Goal: Task Accomplishment & Management: Use online tool/utility

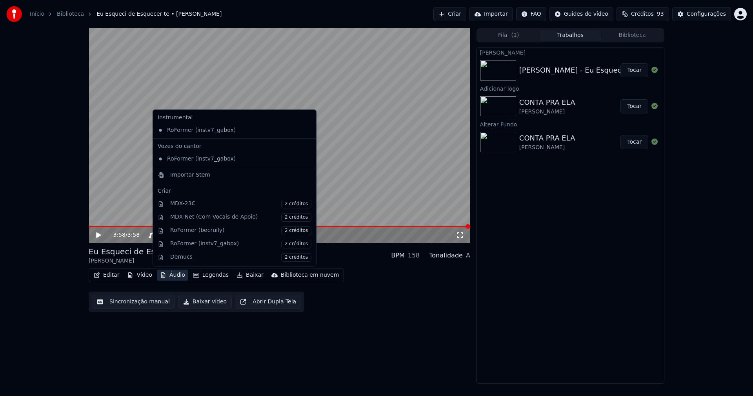
click at [172, 274] on button "Áudio" at bounding box center [172, 274] width 31 height 11
click at [189, 175] on div "Importar Stem" at bounding box center [190, 175] width 40 height 8
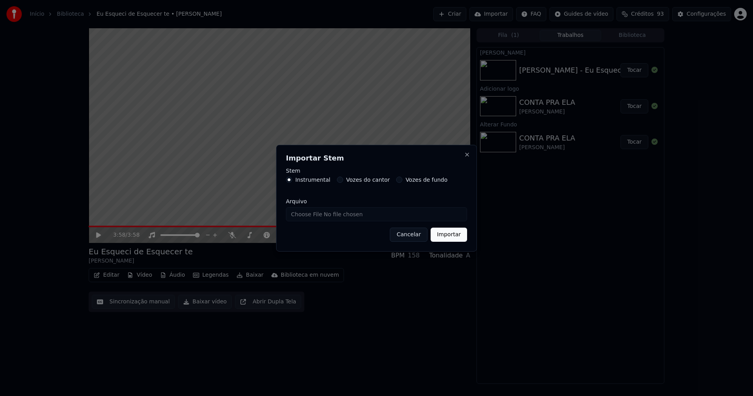
click at [312, 215] on input "Arquivo" at bounding box center [376, 214] width 181 height 14
type input "**********"
click at [452, 238] on button "Importar" at bounding box center [448, 234] width 36 height 14
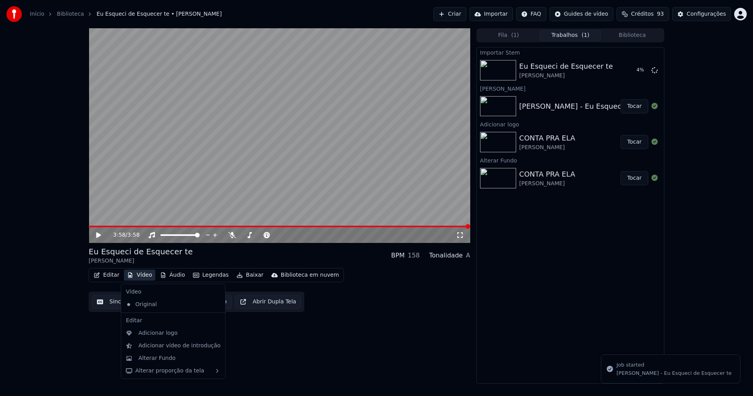
click at [140, 277] on button "Vídeo" at bounding box center [139, 274] width 31 height 11
click at [160, 334] on div "Adicionar logo" at bounding box center [157, 333] width 39 height 8
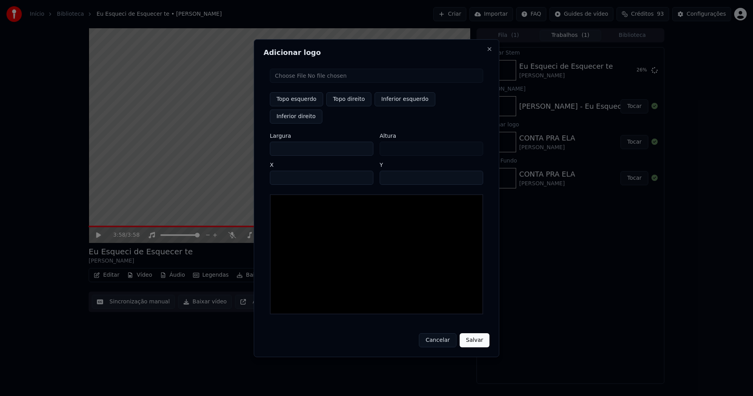
click at [294, 83] on input "file" at bounding box center [376, 76] width 213 height 14
type input "**********"
type input "***"
click at [345, 106] on button "Topo direito" at bounding box center [348, 99] width 45 height 14
type input "****"
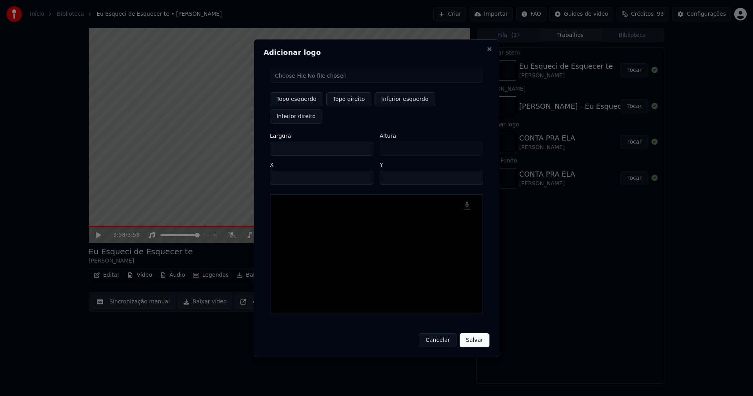
drag, startPoint x: 282, startPoint y: 139, endPoint x: 237, endPoint y: 145, distance: 45.1
click at [237, 145] on body "Início Biblioteca Eu Esqueci de Esquecer te • [PERSON_NAME] Criar Importar FAQ …" at bounding box center [376, 198] width 753 height 396
type input "**"
type input "***"
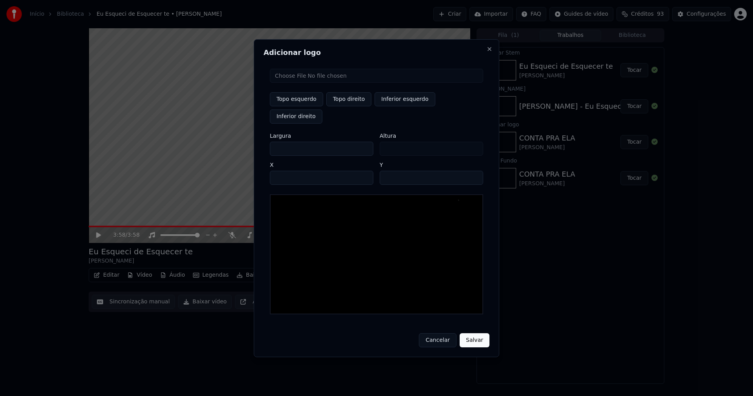
type input "***"
click at [285, 171] on input "****" at bounding box center [321, 178] width 103 height 14
type input "****"
click at [474, 171] on input "**" at bounding box center [430, 178] width 103 height 14
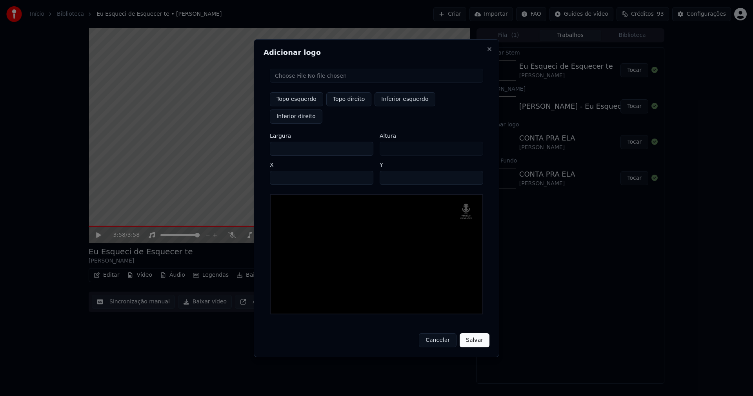
click at [474, 171] on input "**" at bounding box center [430, 178] width 103 height 14
type input "**"
click at [474, 171] on input "**" at bounding box center [430, 178] width 103 height 14
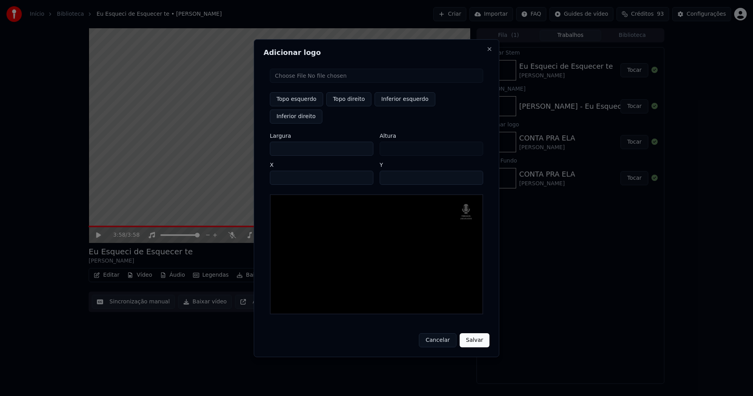
click at [476, 333] on button "Salvar" at bounding box center [474, 340] width 30 height 14
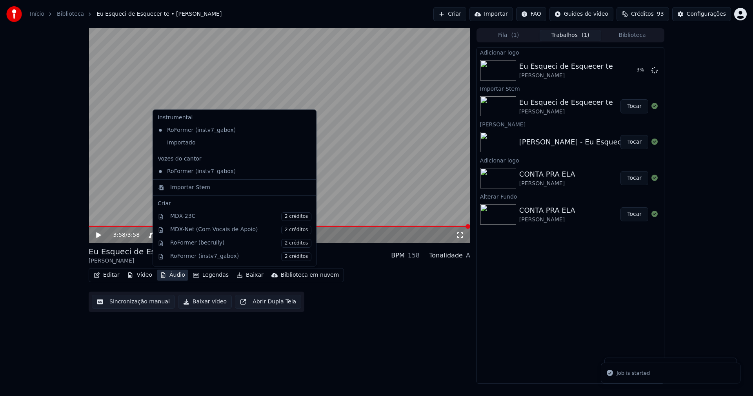
click at [168, 274] on button "Áudio" at bounding box center [172, 274] width 31 height 11
click at [176, 145] on div "Importado" at bounding box center [228, 142] width 148 height 13
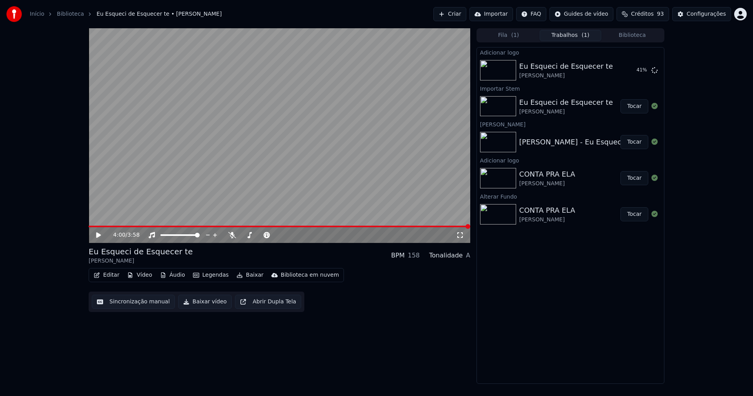
click at [91, 225] on span at bounding box center [279, 226] width 381 height 2
click at [98, 234] on icon at bounding box center [98, 234] width 5 height 5
click at [111, 275] on button "Editar" at bounding box center [107, 274] width 32 height 11
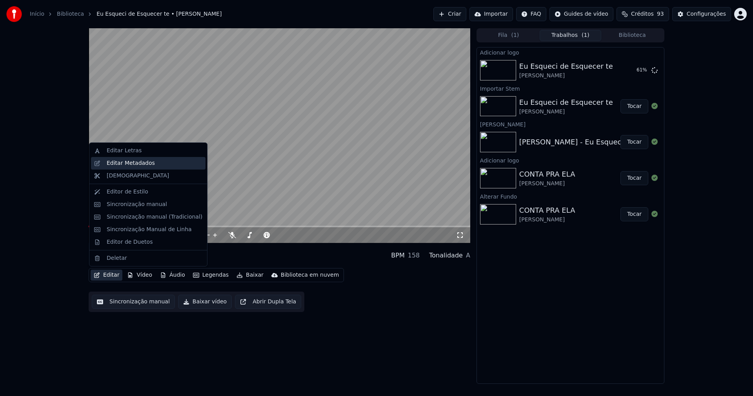
click at [135, 163] on div "Editar Metadados" at bounding box center [131, 163] width 48 height 8
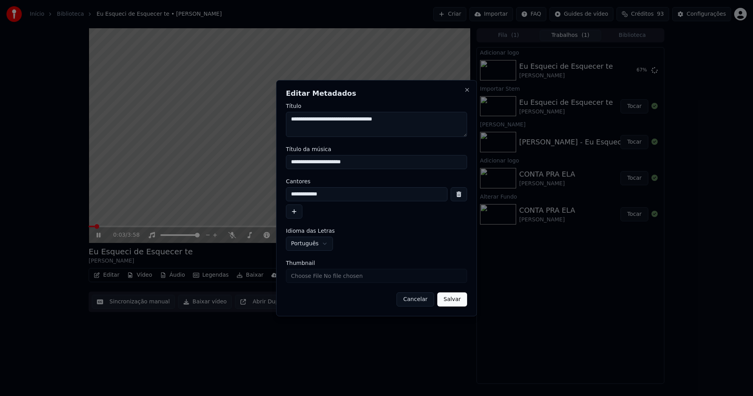
drag, startPoint x: 350, startPoint y: 162, endPoint x: 236, endPoint y: 162, distance: 114.9
click at [236, 162] on body "**********" at bounding box center [376, 198] width 753 height 396
drag, startPoint x: 365, startPoint y: 162, endPoint x: 270, endPoint y: 162, distance: 95.3
click at [270, 162] on body "**********" at bounding box center [376, 198] width 753 height 396
type input "**********"
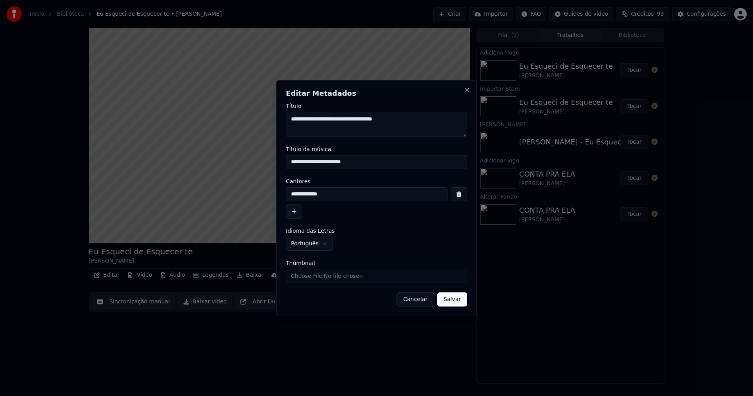
click at [448, 301] on button "Salvar" at bounding box center [452, 299] width 30 height 14
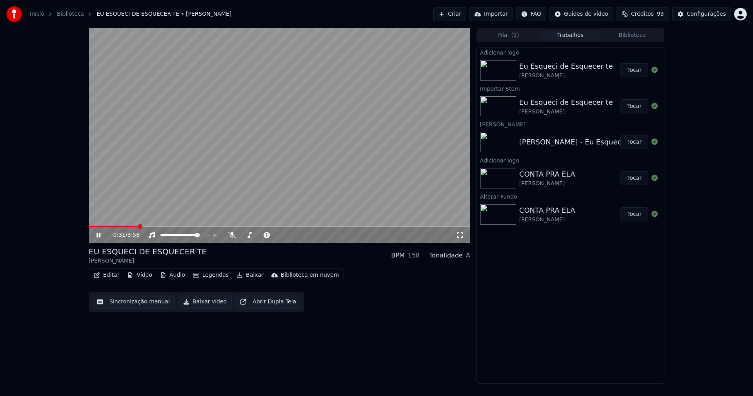
click at [89, 226] on span at bounding box center [114, 226] width 50 height 2
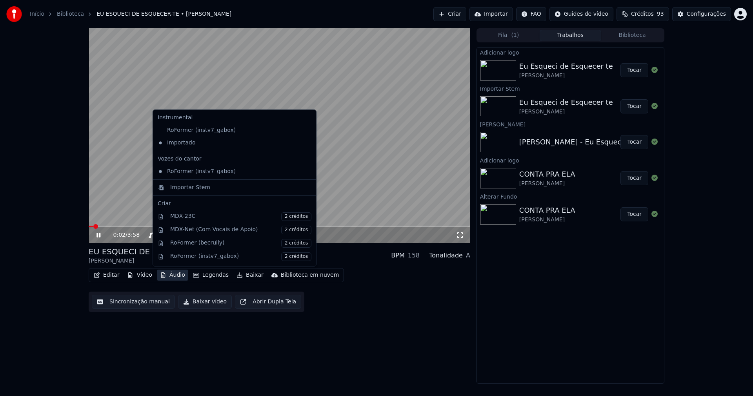
click at [167, 274] on button "Áudio" at bounding box center [172, 274] width 31 height 11
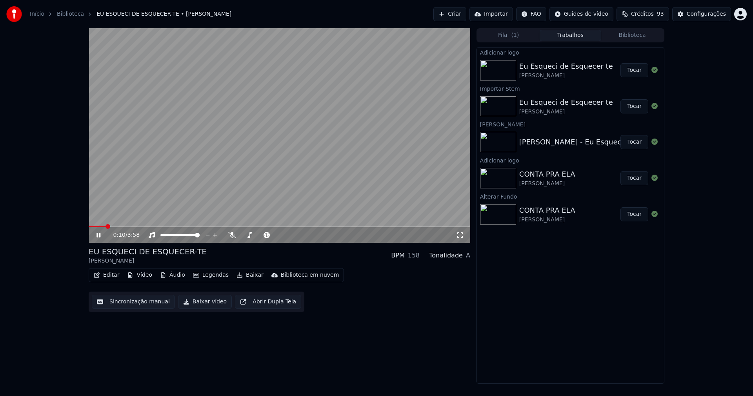
click at [460, 234] on icon at bounding box center [460, 235] width 8 height 6
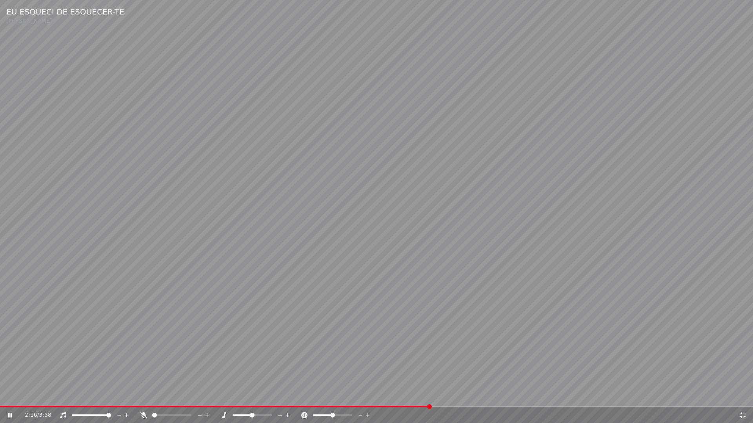
click at [744, 395] on icon at bounding box center [742, 415] width 5 height 5
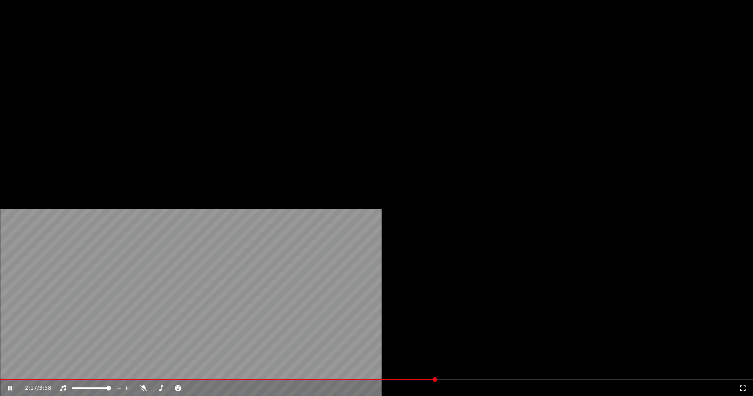
click at [107, 66] on button "Editar" at bounding box center [107, 60] width 32 height 11
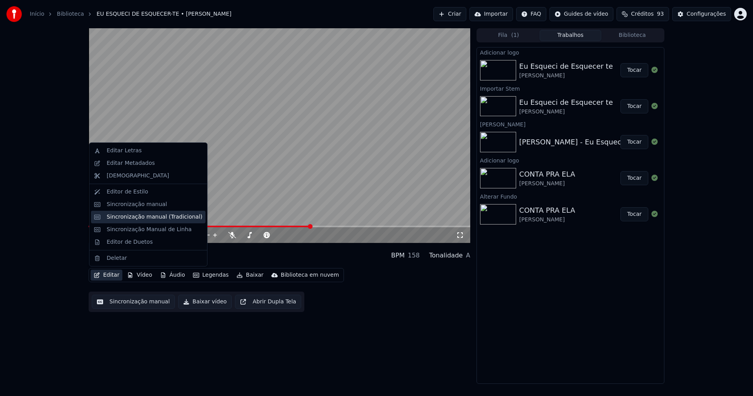
click at [142, 217] on div "Sincronização manual (Tradicional)" at bounding box center [155, 217] width 96 height 8
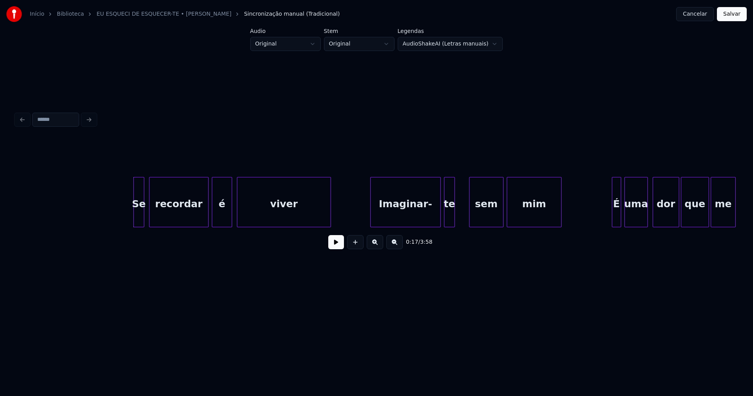
scroll to position [0, 1212]
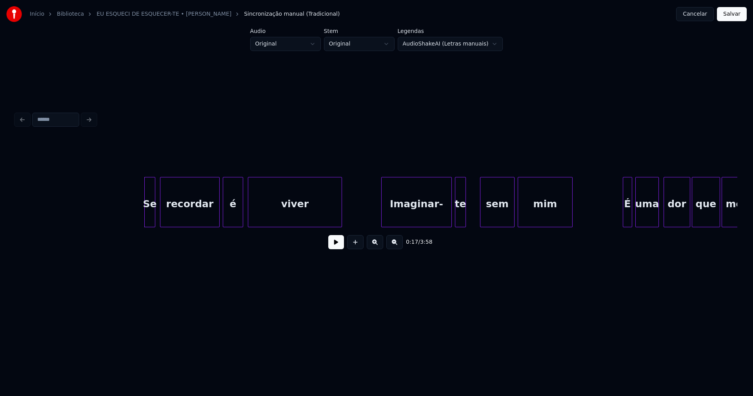
drag, startPoint x: 334, startPoint y: 248, endPoint x: 325, endPoint y: 244, distance: 10.0
click at [334, 248] on button at bounding box center [336, 242] width 16 height 14
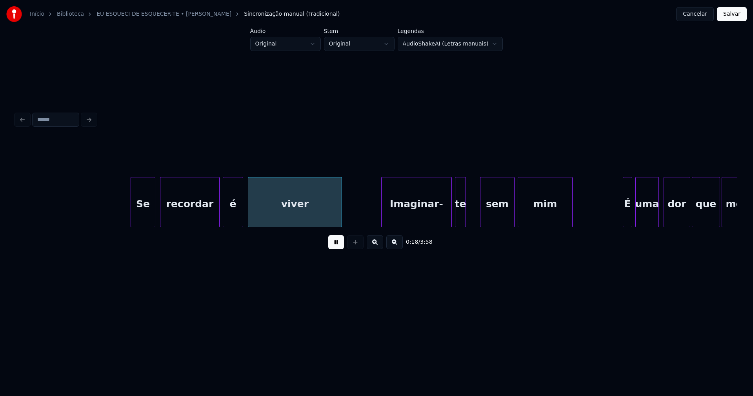
click at [132, 221] on div at bounding box center [132, 201] width 2 height 49
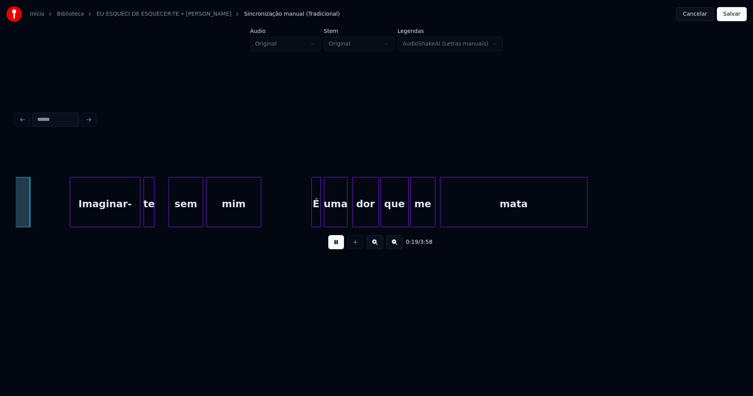
scroll to position [0, 1534]
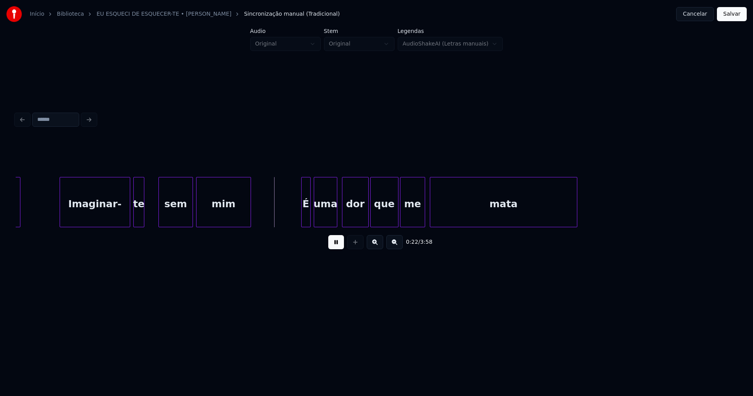
click at [58, 210] on div at bounding box center [58, 201] width 2 height 49
click at [163, 213] on div at bounding box center [164, 201] width 2 height 49
click at [159, 212] on div at bounding box center [159, 201] width 2 height 49
click at [301, 216] on div at bounding box center [301, 201] width 2 height 49
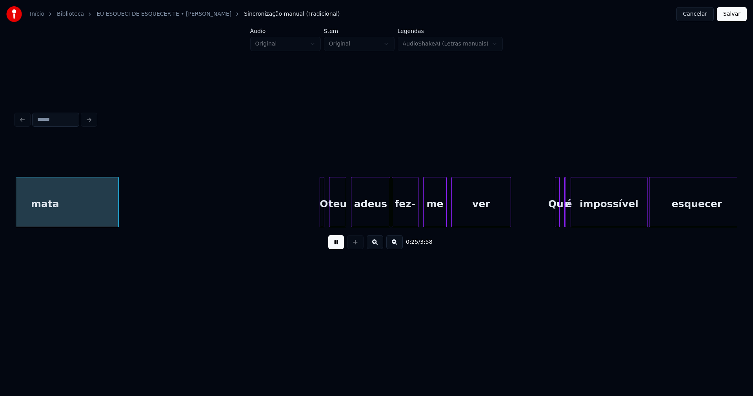
scroll to position [0, 2007]
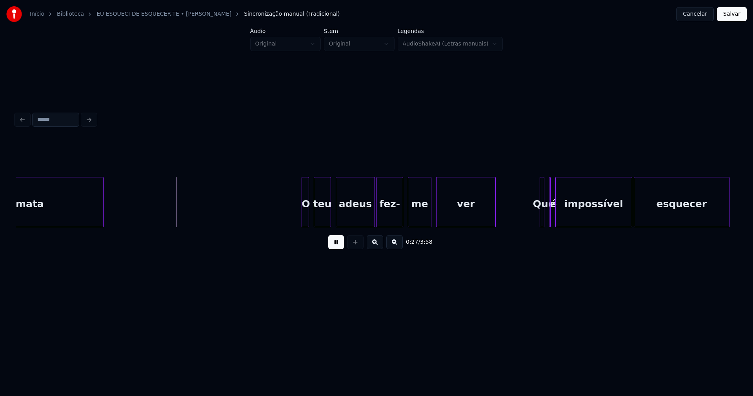
click at [302, 215] on div at bounding box center [303, 201] width 2 height 49
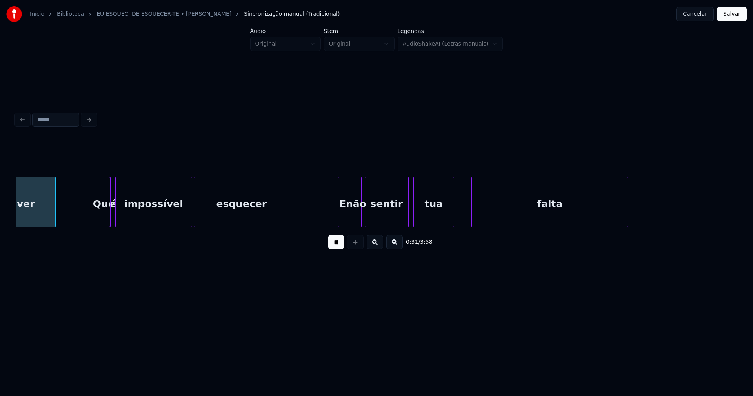
scroll to position [0, 2456]
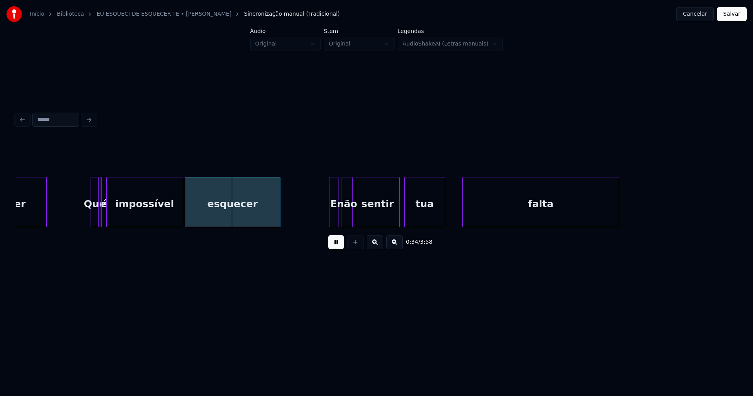
click at [97, 216] on div at bounding box center [97, 201] width 2 height 49
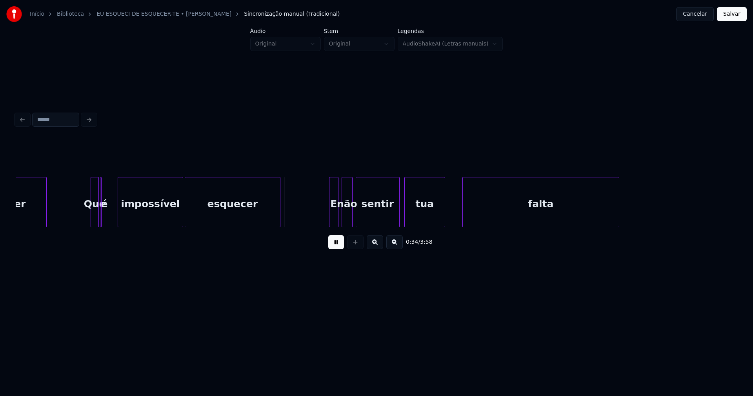
click at [118, 214] on div at bounding box center [119, 201] width 2 height 49
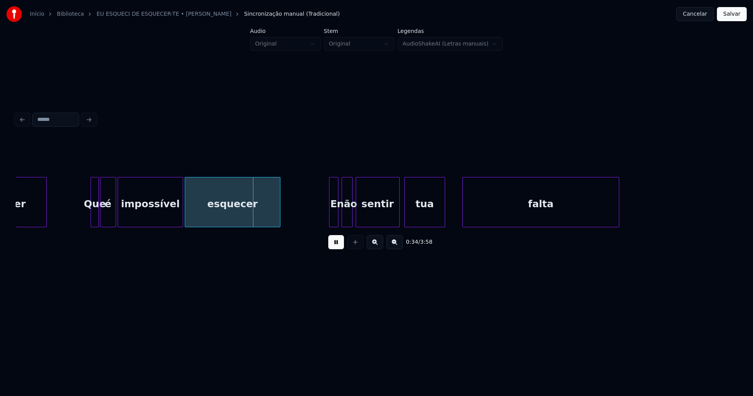
click at [115, 216] on div at bounding box center [114, 201] width 2 height 49
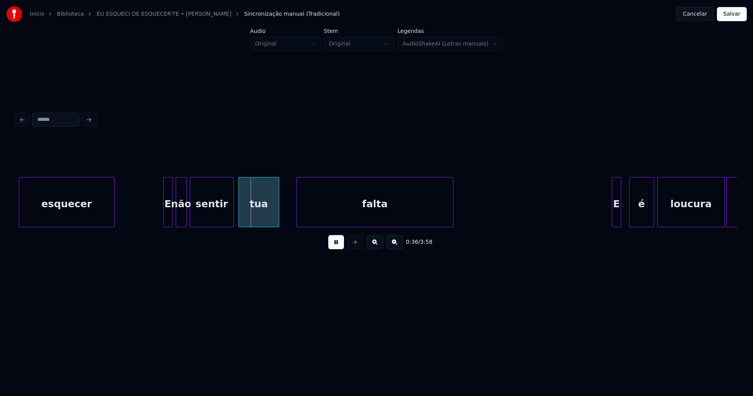
scroll to position [0, 2653]
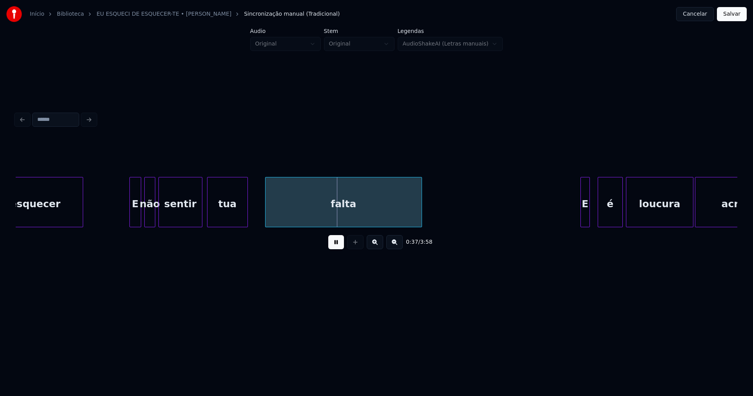
click at [130, 215] on div at bounding box center [131, 201] width 2 height 49
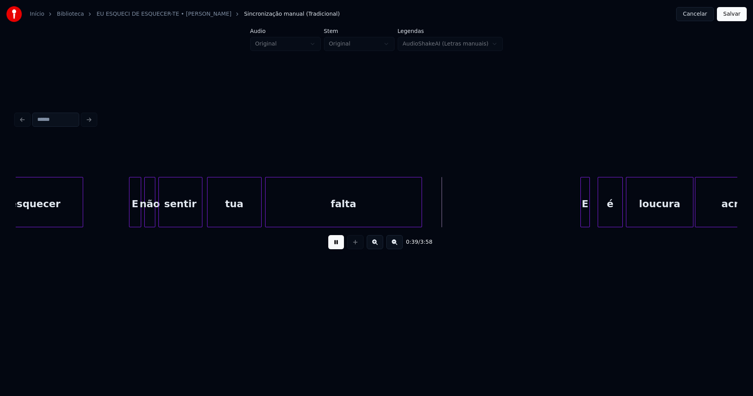
click at [260, 214] on div at bounding box center [260, 201] width 2 height 49
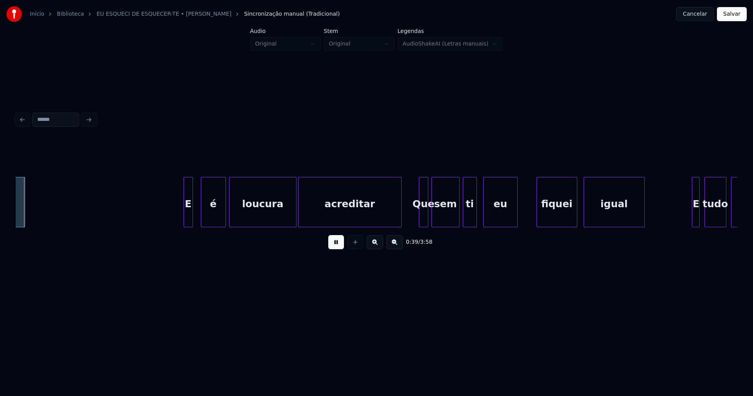
scroll to position [0, 3058]
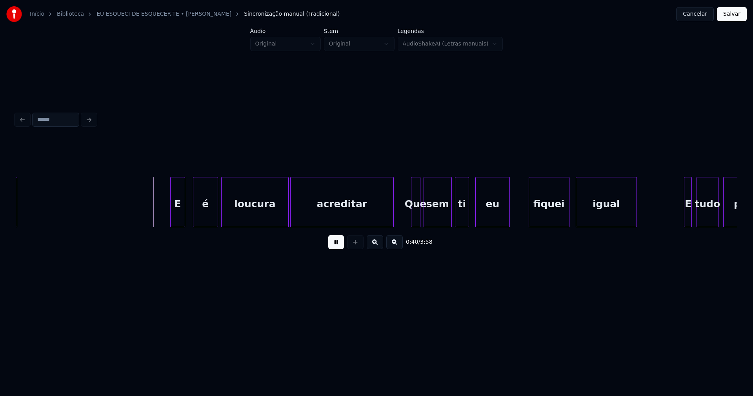
click at [171, 214] on div at bounding box center [172, 201] width 2 height 49
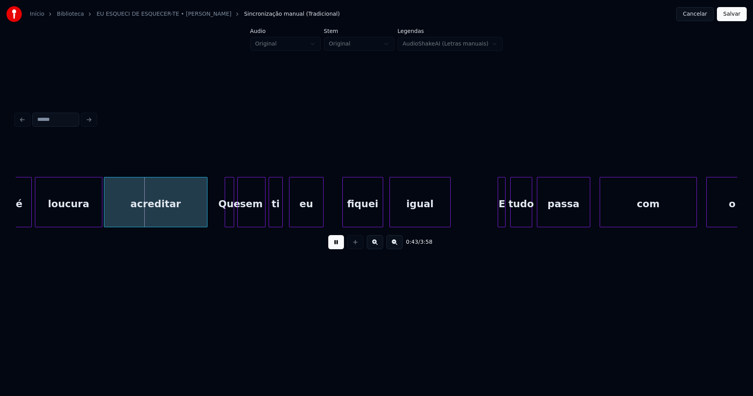
scroll to position [0, 3358]
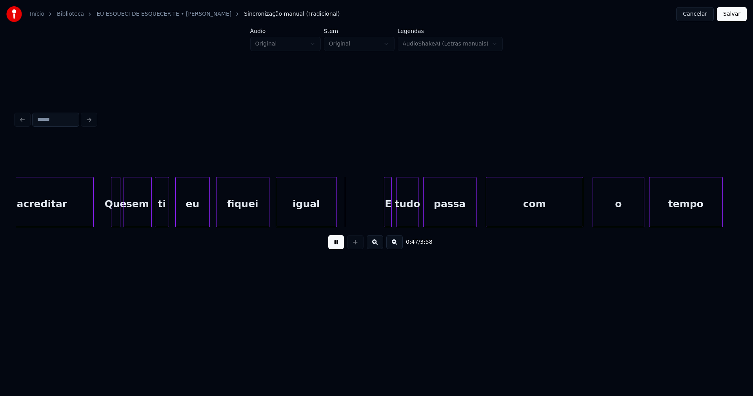
click at [218, 217] on div at bounding box center [217, 201] width 2 height 49
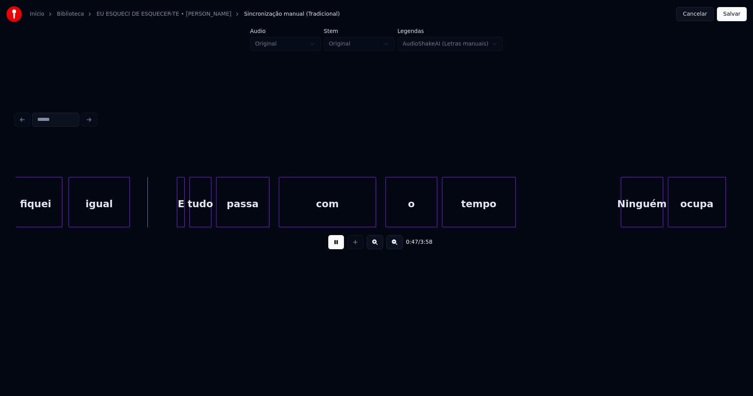
scroll to position [0, 3565]
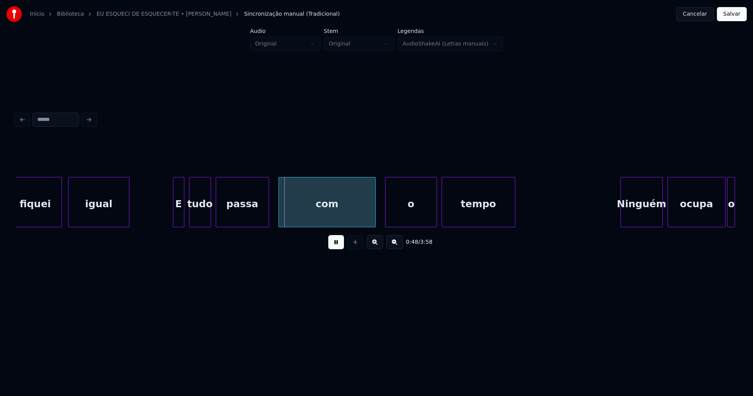
click at [173, 213] on div at bounding box center [174, 201] width 2 height 49
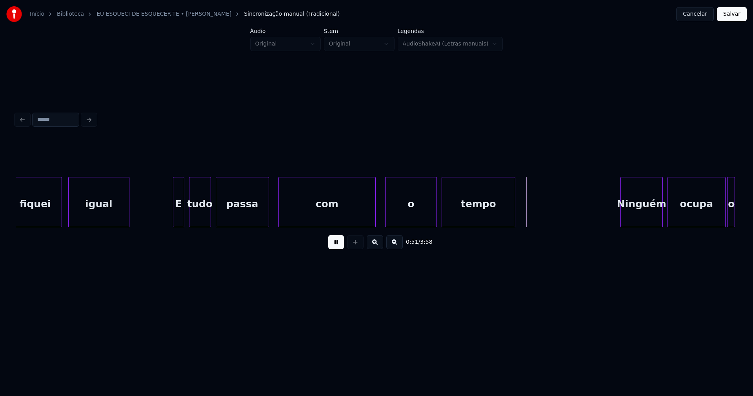
click at [309, 211] on div at bounding box center [309, 201] width 2 height 49
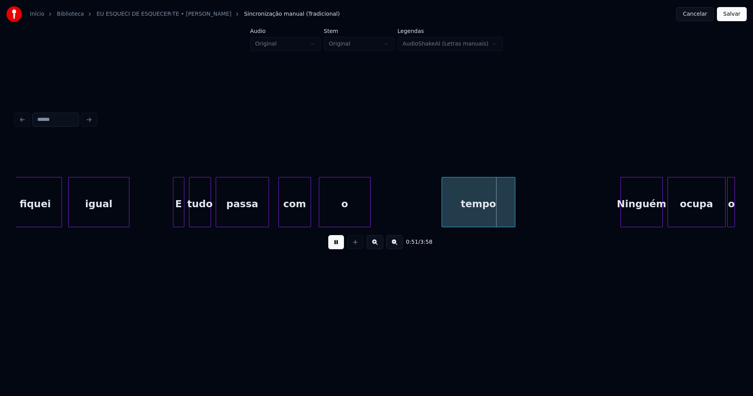
click at [349, 212] on div "o" at bounding box center [344, 203] width 51 height 53
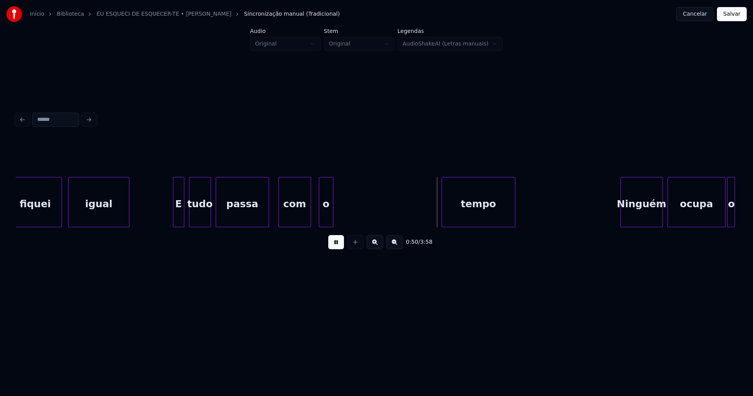
click at [331, 213] on div at bounding box center [331, 201] width 2 height 49
drag, startPoint x: 158, startPoint y: 212, endPoint x: 177, endPoint y: 209, distance: 19.1
click at [298, 217] on div at bounding box center [298, 201] width 2 height 49
click at [308, 217] on div "o" at bounding box center [309, 203] width 14 height 53
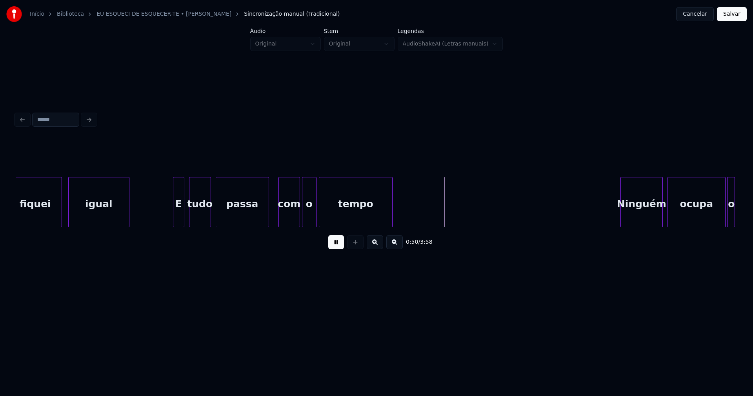
click at [345, 231] on div "0:50 / 3:58" at bounding box center [376, 197] width 721 height 119
click at [492, 216] on div at bounding box center [493, 201] width 2 height 49
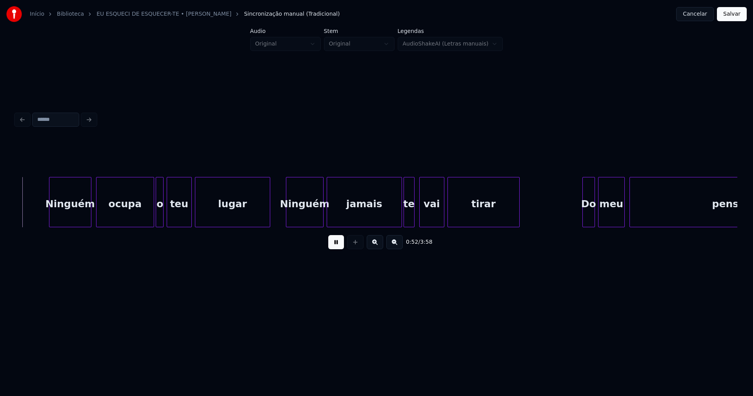
scroll to position [0, 4143]
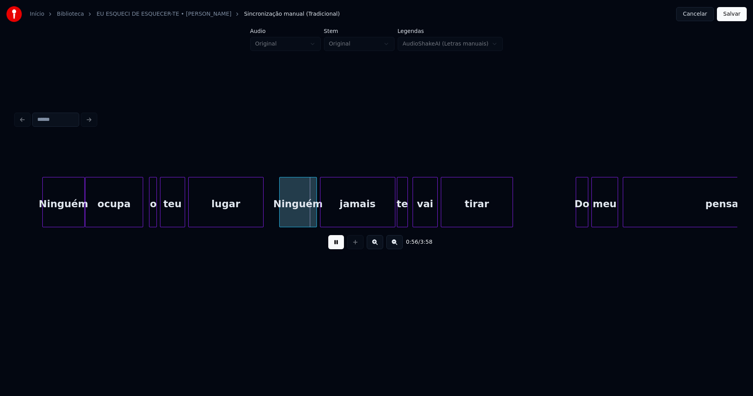
click at [118, 210] on div "ocupa" at bounding box center [113, 203] width 57 height 53
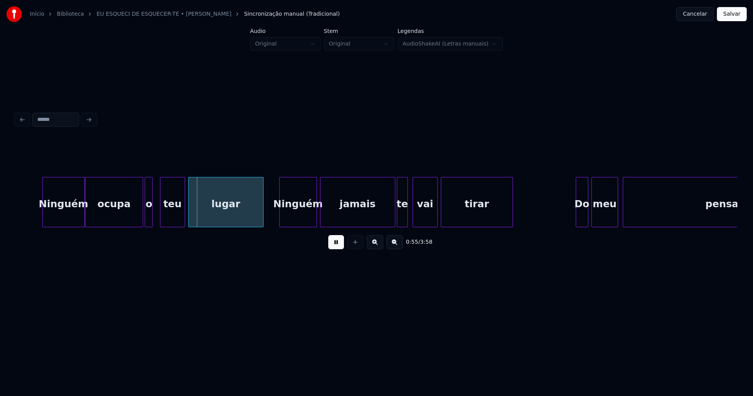
click at [149, 213] on div "o" at bounding box center [149, 203] width 8 height 53
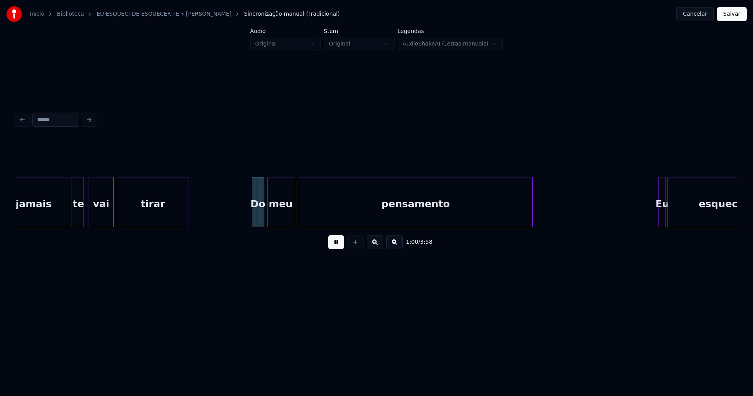
scroll to position [0, 4529]
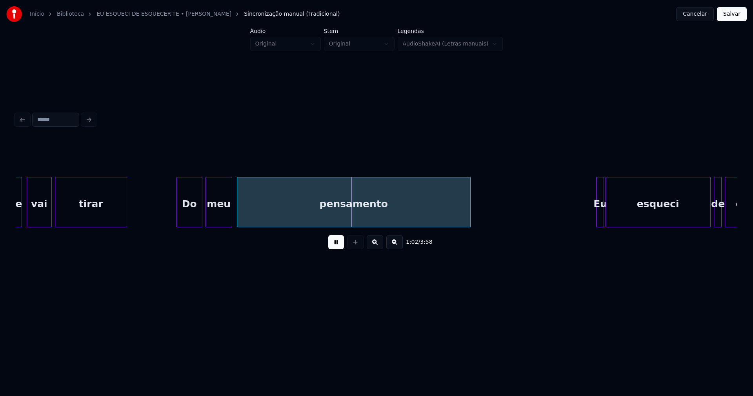
click at [178, 219] on div at bounding box center [178, 201] width 2 height 49
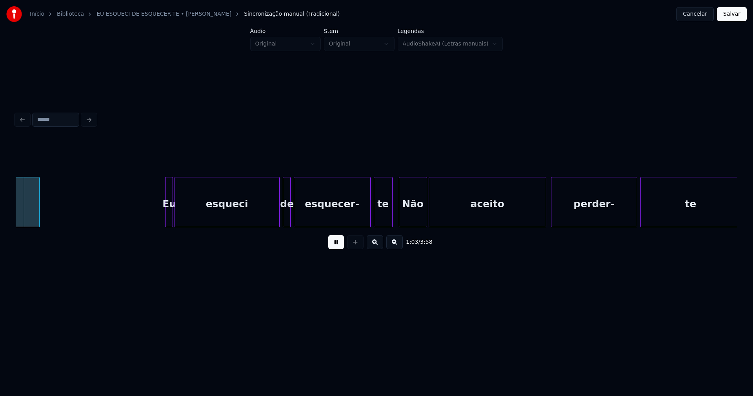
scroll to position [0, 4959]
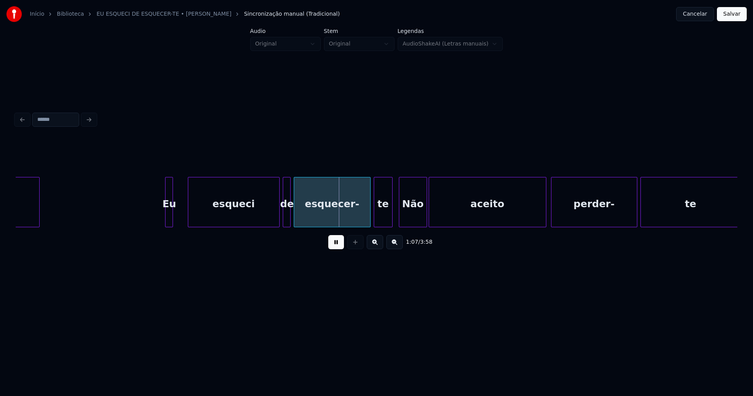
click at [188, 213] on div at bounding box center [189, 201] width 2 height 49
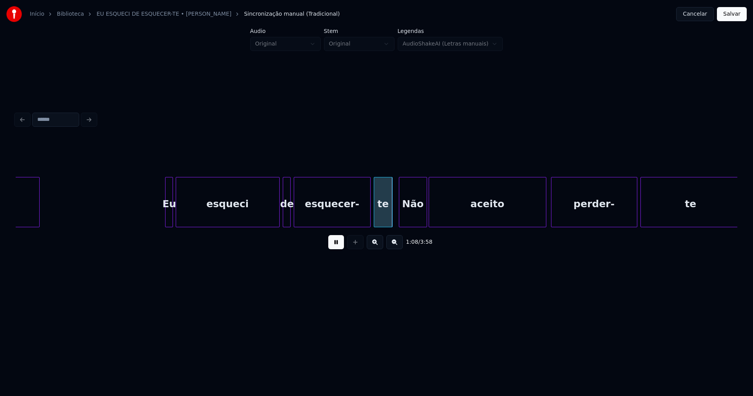
click at [176, 213] on div at bounding box center [177, 201] width 2 height 49
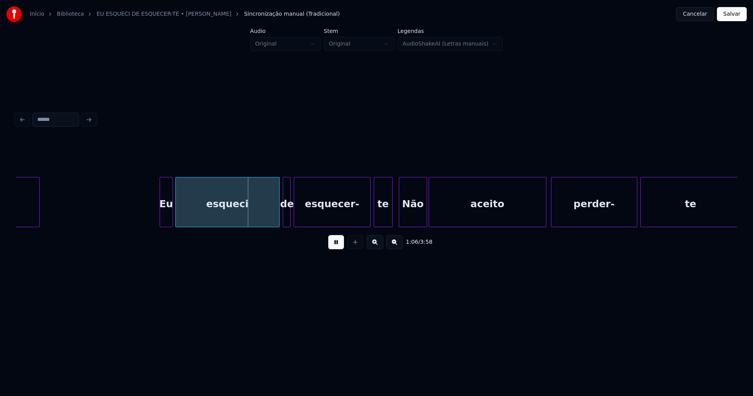
click at [160, 216] on div at bounding box center [161, 201] width 2 height 49
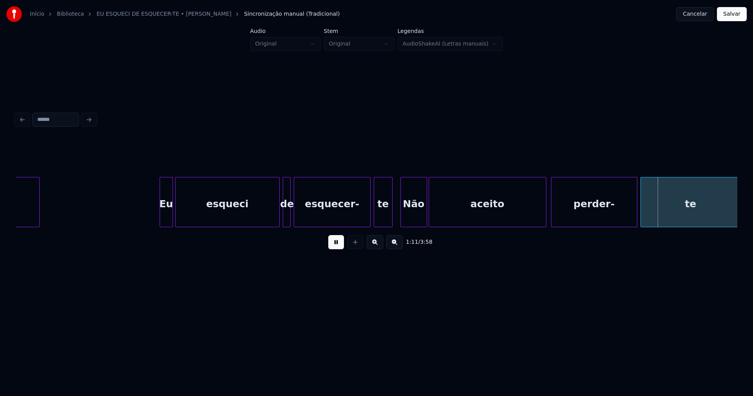
click at [401, 214] on div at bounding box center [402, 201] width 2 height 49
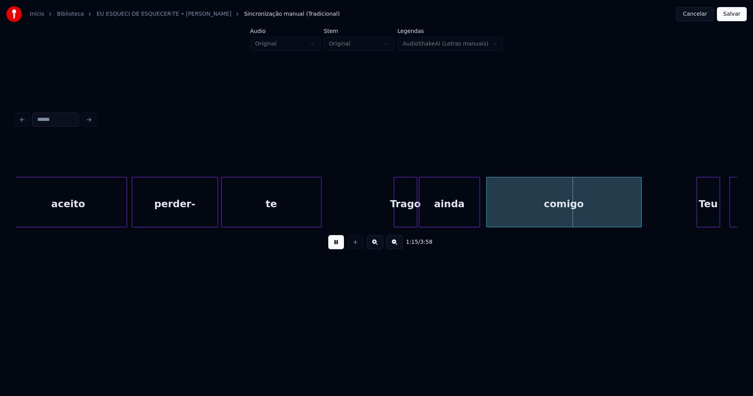
scroll to position [0, 5358]
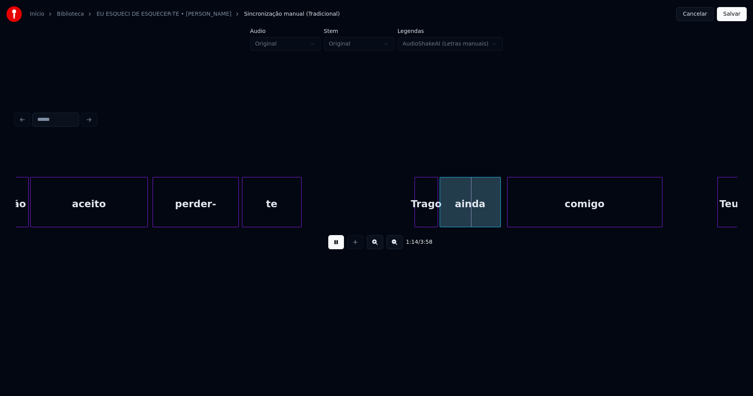
click at [299, 220] on div at bounding box center [300, 201] width 2 height 49
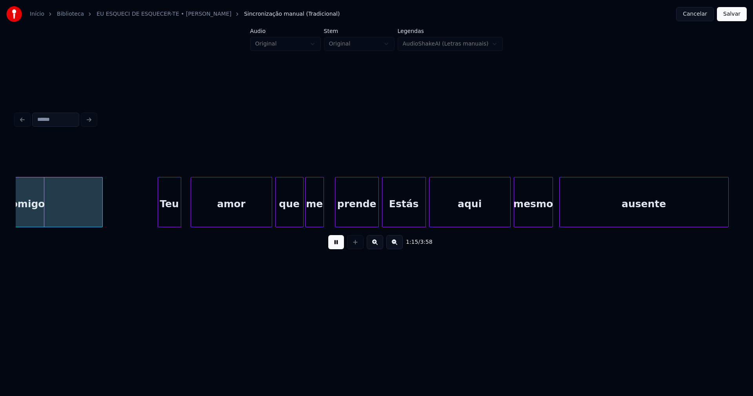
scroll to position [0, 5938]
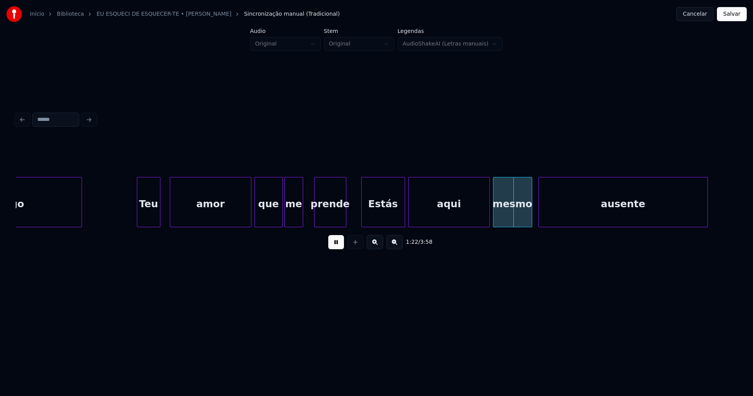
click at [345, 226] on div "comigo Teu amor que me prende Estás aqui mesmo ausente" at bounding box center [376, 202] width 721 height 50
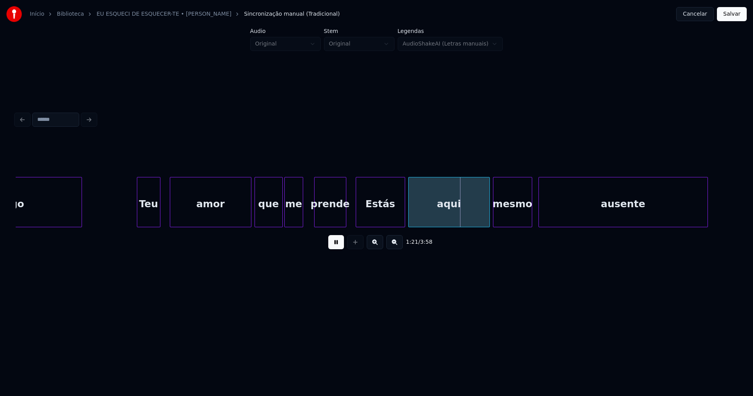
click at [356, 219] on div at bounding box center [357, 201] width 2 height 49
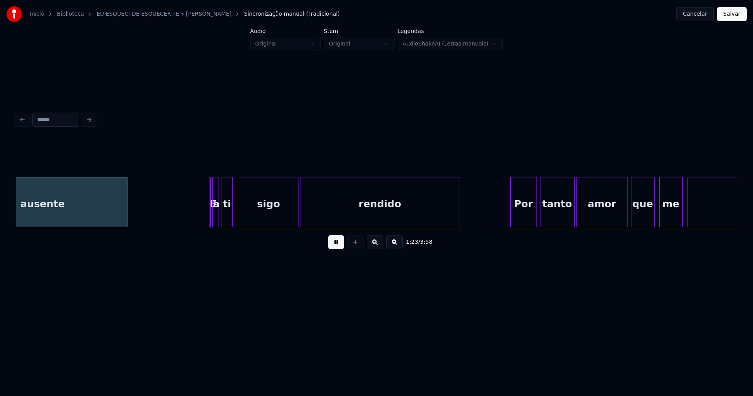
scroll to position [0, 6531]
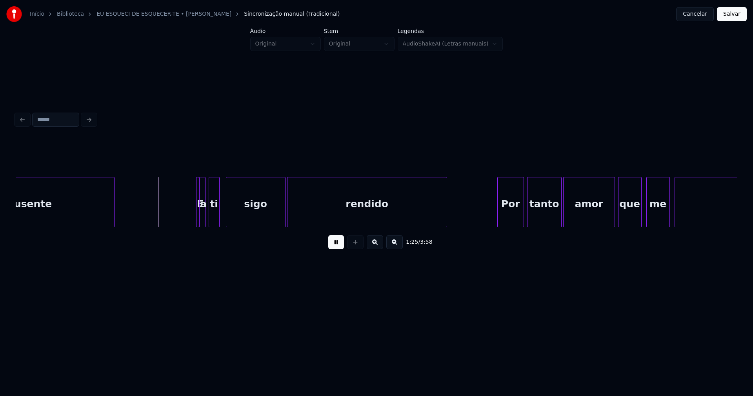
click at [198, 218] on div at bounding box center [197, 201] width 2 height 49
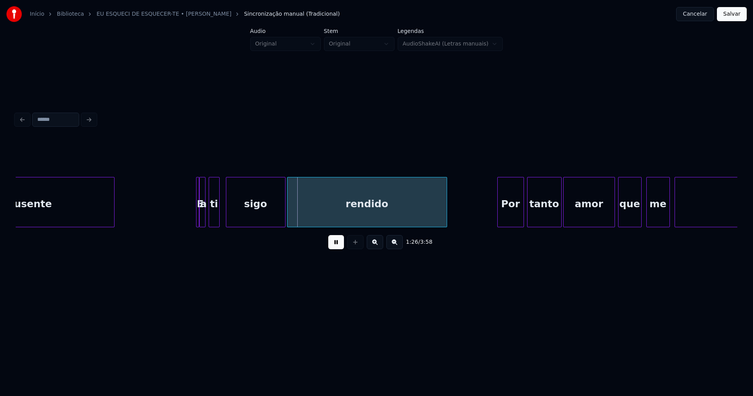
click at [189, 209] on div "E" at bounding box center [190, 202] width 3 height 50
click at [196, 215] on div at bounding box center [196, 201] width 2 height 49
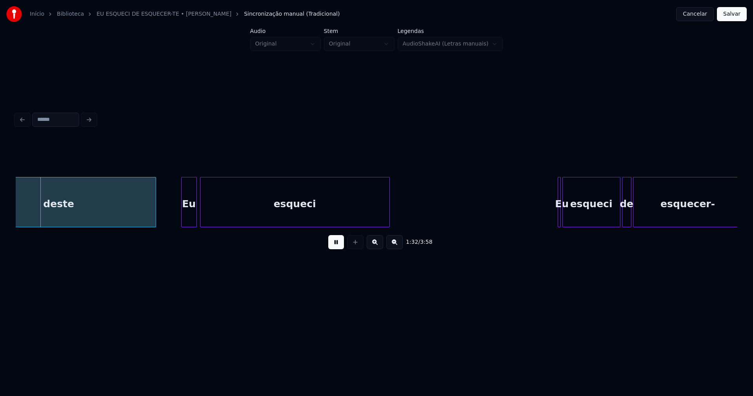
scroll to position [0, 7254]
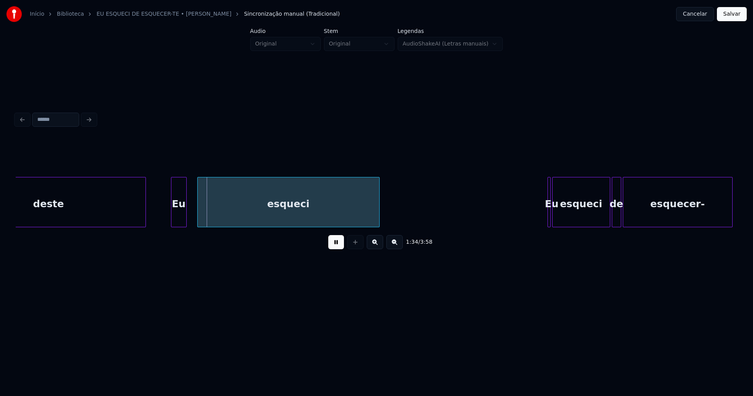
click at [198, 217] on div at bounding box center [199, 201] width 2 height 49
click at [193, 217] on div at bounding box center [193, 201] width 2 height 49
click at [169, 218] on div at bounding box center [170, 201] width 2 height 49
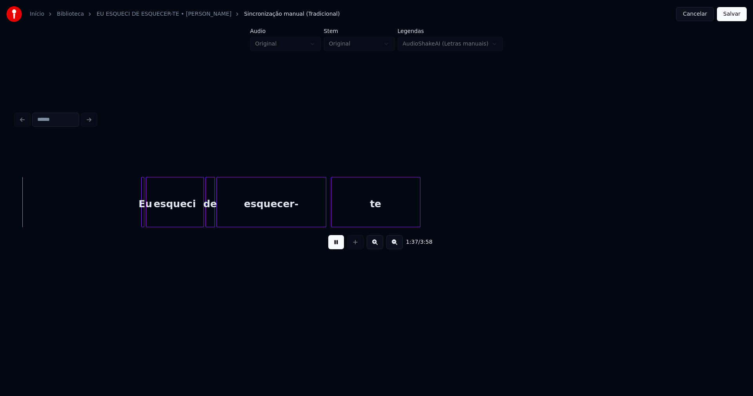
scroll to position [0, 7660]
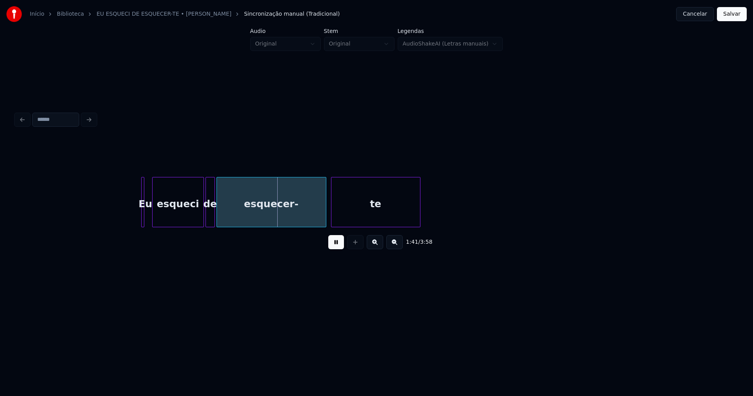
click at [154, 215] on div at bounding box center [153, 201] width 2 height 49
click at [150, 216] on div "Eu" at bounding box center [151, 203] width 8 height 53
click at [136, 217] on div at bounding box center [137, 201] width 2 height 49
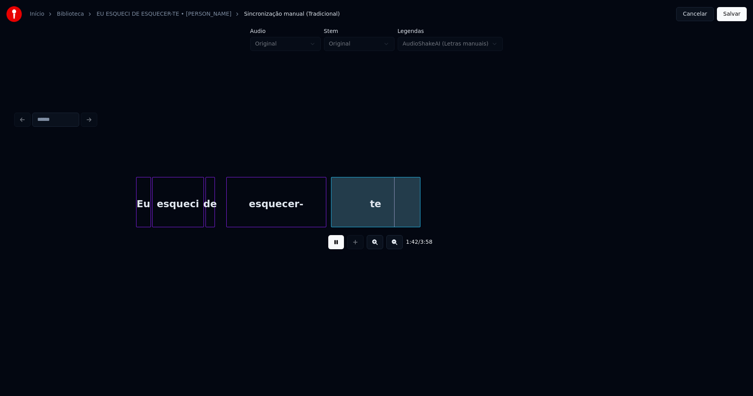
click at [228, 216] on div at bounding box center [228, 201] width 2 height 49
click at [223, 213] on div at bounding box center [223, 201] width 2 height 49
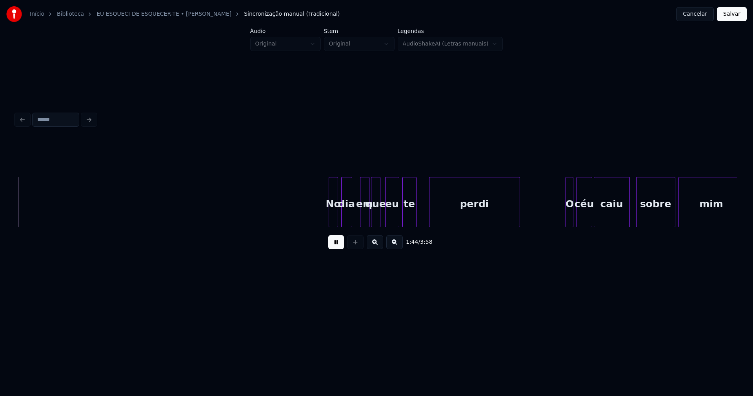
scroll to position [0, 8175]
click at [327, 219] on div at bounding box center [328, 201] width 2 height 49
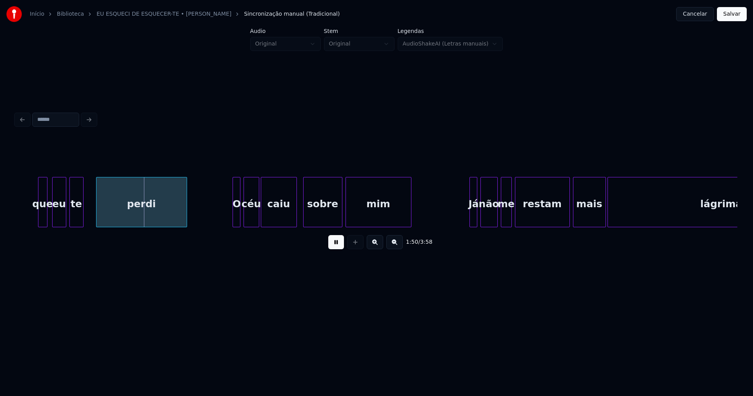
scroll to position [0, 8591]
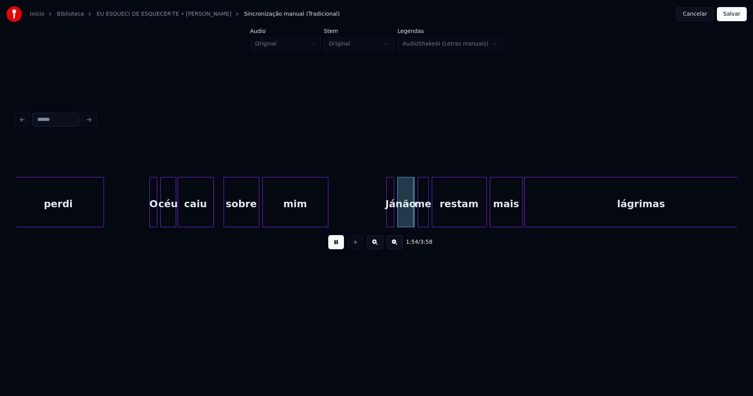
click at [225, 218] on div at bounding box center [225, 201] width 2 height 49
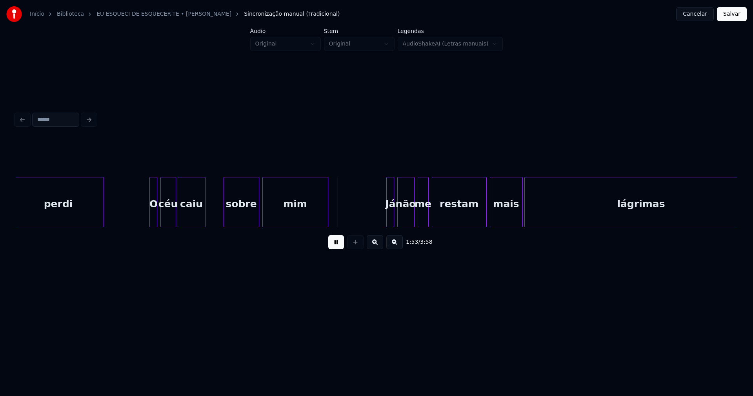
click at [203, 219] on div at bounding box center [204, 201] width 2 height 49
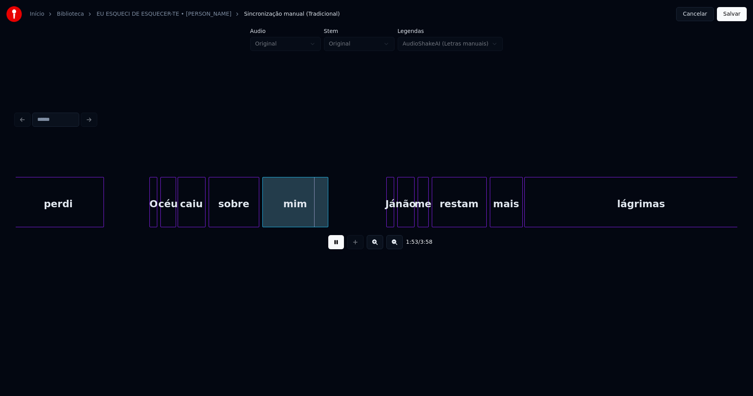
click at [210, 215] on div at bounding box center [210, 201] width 2 height 49
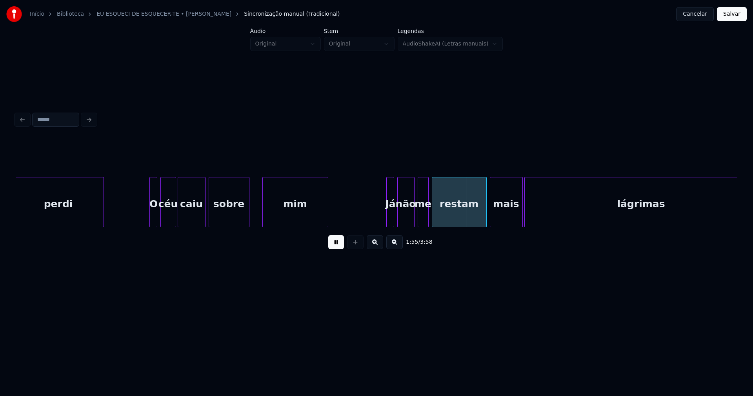
click at [248, 221] on div at bounding box center [248, 201] width 2 height 49
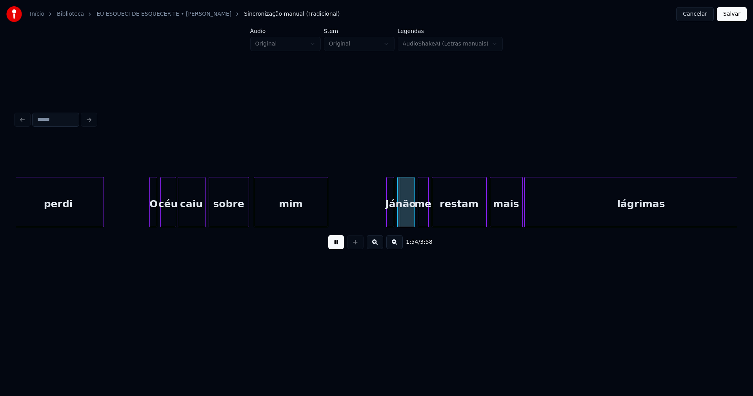
click at [254, 216] on div at bounding box center [255, 201] width 2 height 49
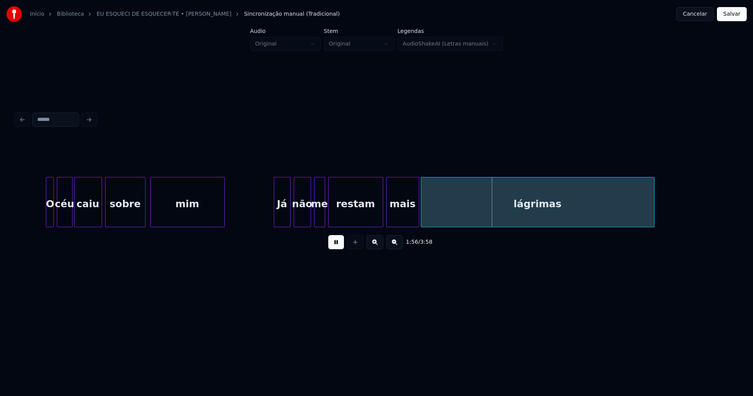
click at [274, 216] on div at bounding box center [275, 201] width 2 height 49
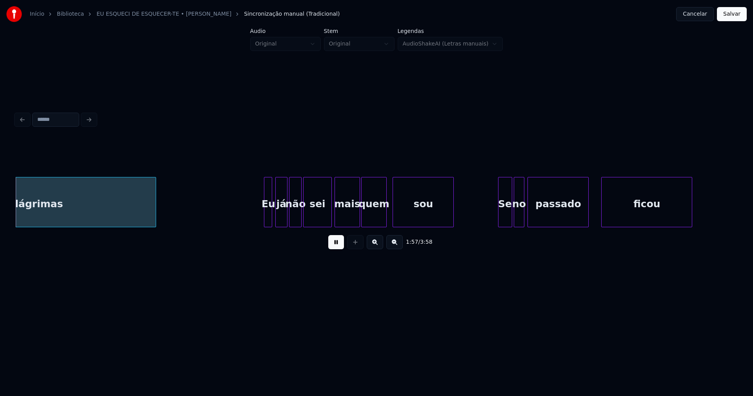
scroll to position [0, 9199]
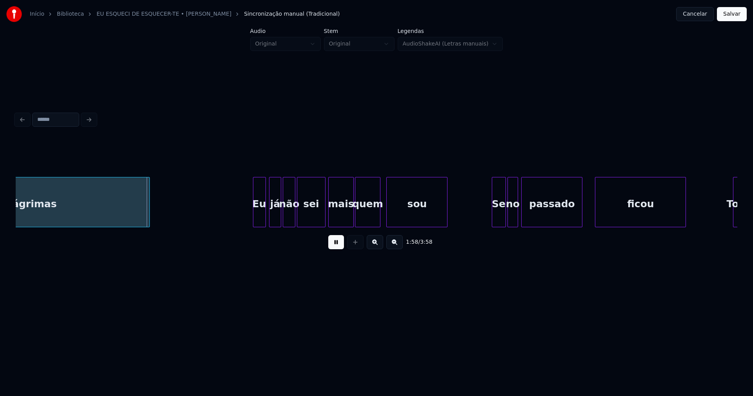
click at [254, 218] on div at bounding box center [254, 201] width 2 height 49
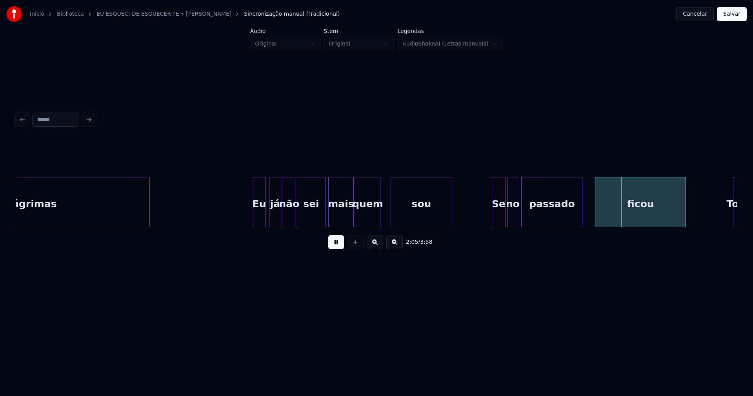
click at [390, 216] on div "sou" at bounding box center [420, 202] width 61 height 50
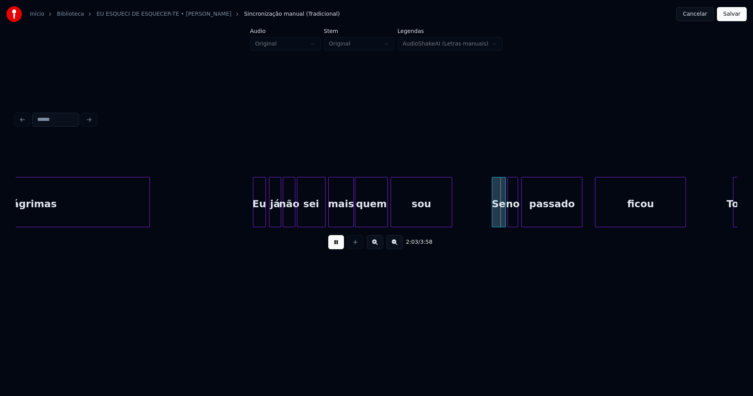
click at [386, 219] on div at bounding box center [386, 201] width 2 height 49
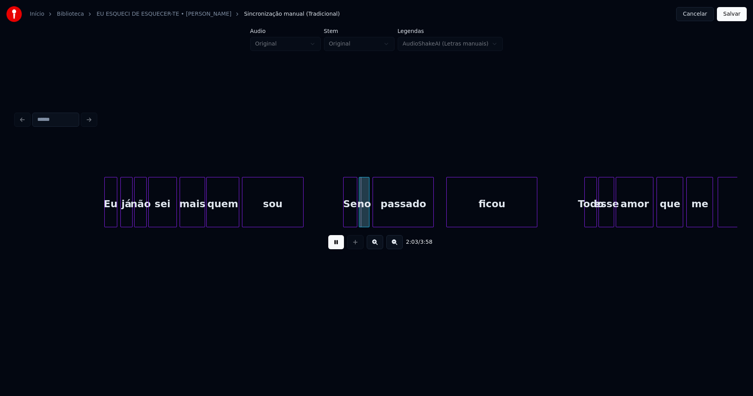
scroll to position [0, 9358]
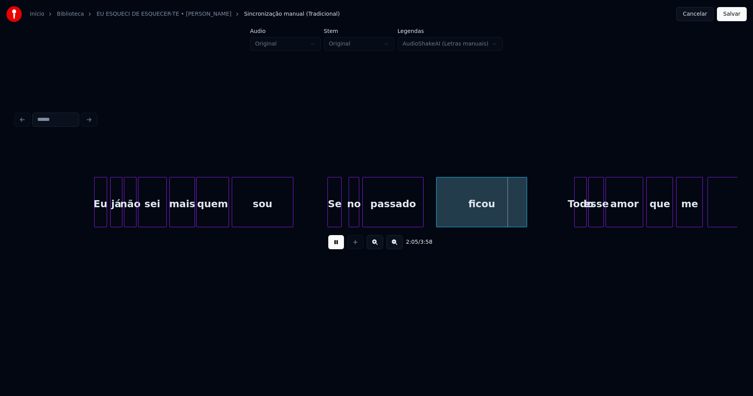
click at [334, 223] on div "Se" at bounding box center [334, 203] width 13 height 53
click at [350, 222] on div "no" at bounding box center [351, 203] width 10 height 53
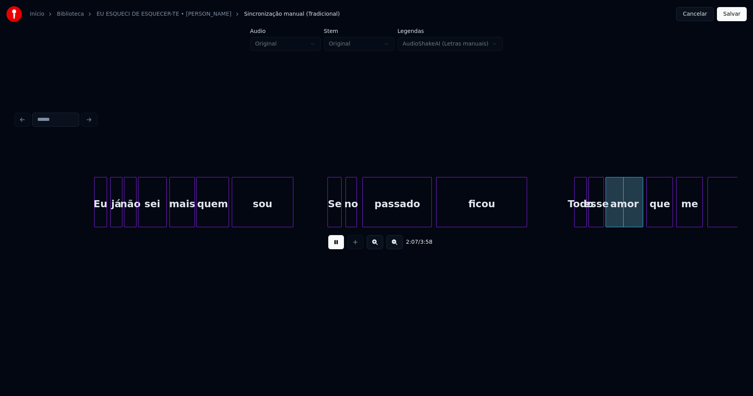
click at [430, 223] on div at bounding box center [430, 201] width 2 height 49
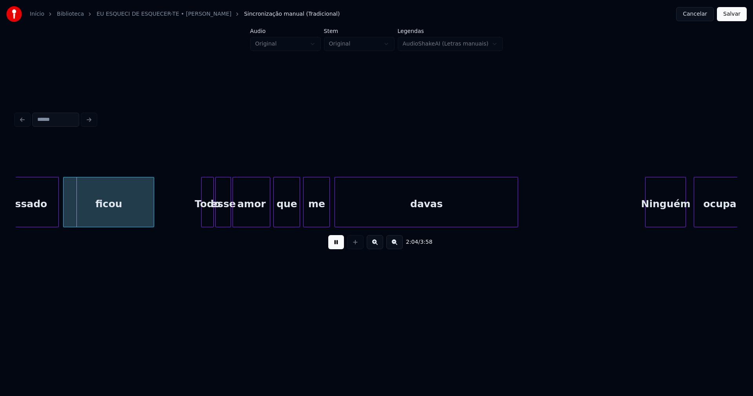
scroll to position [0, 9741]
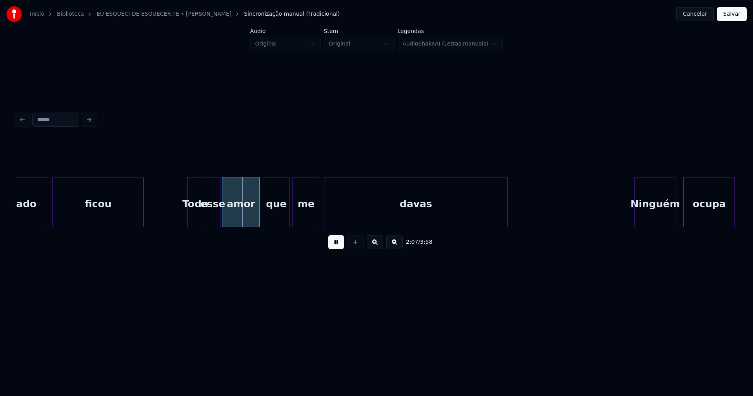
click at [188, 221] on div at bounding box center [188, 201] width 2 height 49
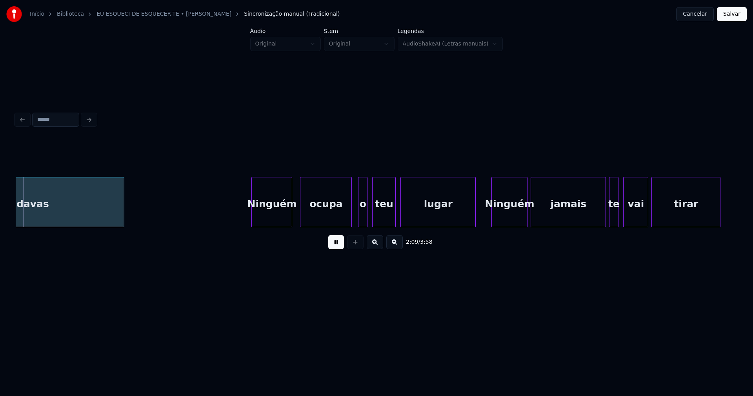
scroll to position [0, 10124]
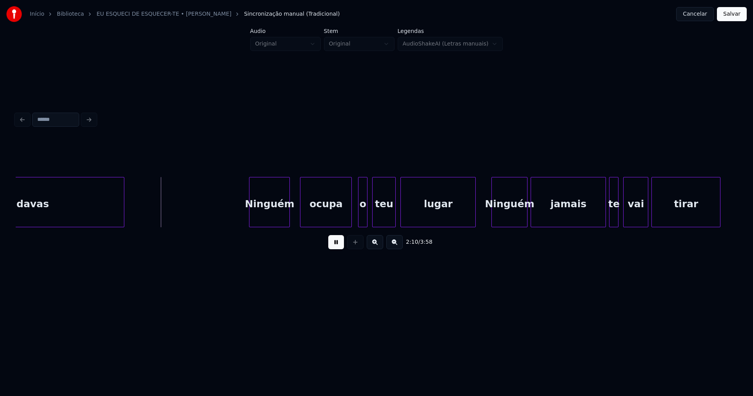
click at [278, 211] on div "Ninguém" at bounding box center [269, 203] width 40 height 53
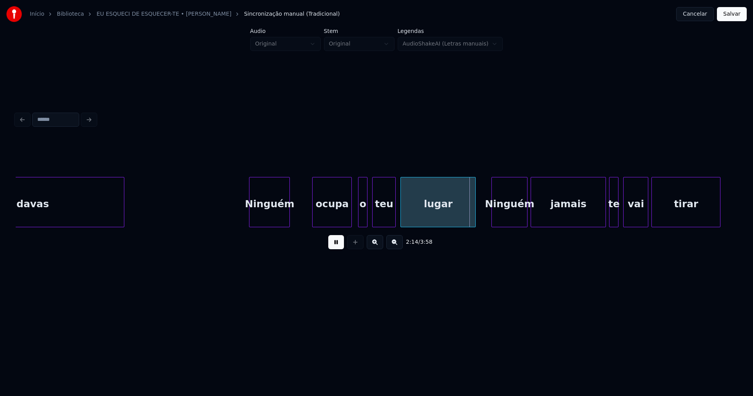
click at [314, 211] on div at bounding box center [313, 201] width 2 height 49
click at [308, 208] on div at bounding box center [308, 201] width 2 height 49
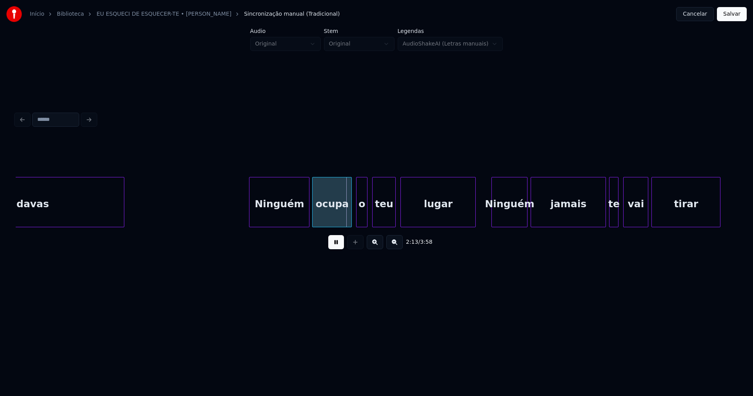
click at [357, 212] on div at bounding box center [357, 201] width 2 height 49
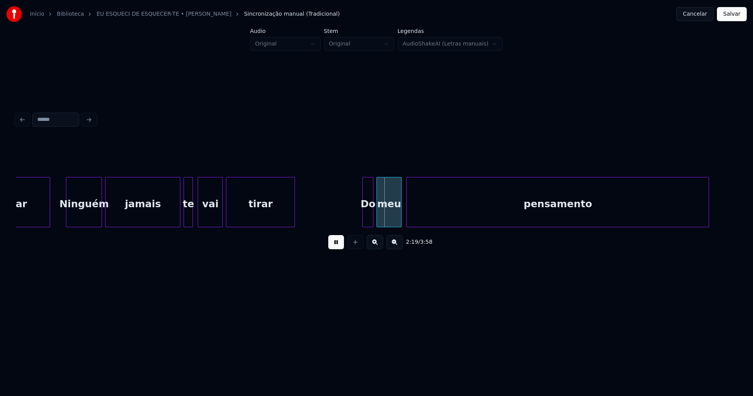
scroll to position [0, 10581]
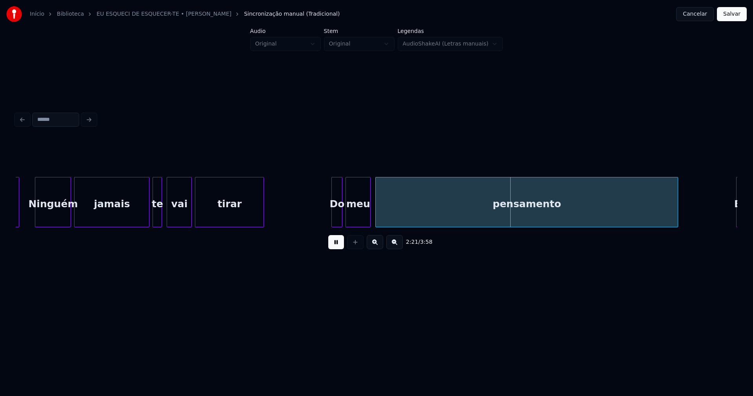
drag, startPoint x: 324, startPoint y: 213, endPoint x: 319, endPoint y: 216, distance: 5.8
click at [318, 220] on div at bounding box center [319, 201] width 2 height 49
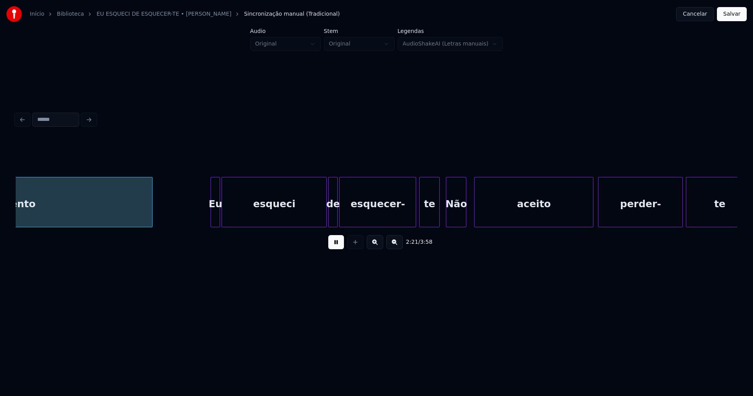
scroll to position [0, 11111]
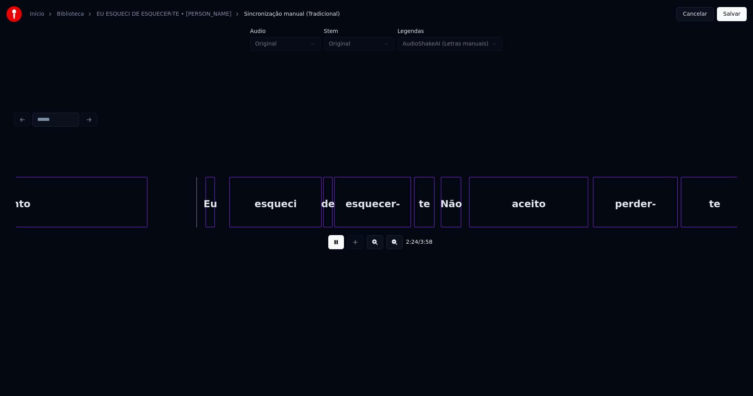
click at [231, 212] on div at bounding box center [231, 201] width 2 height 49
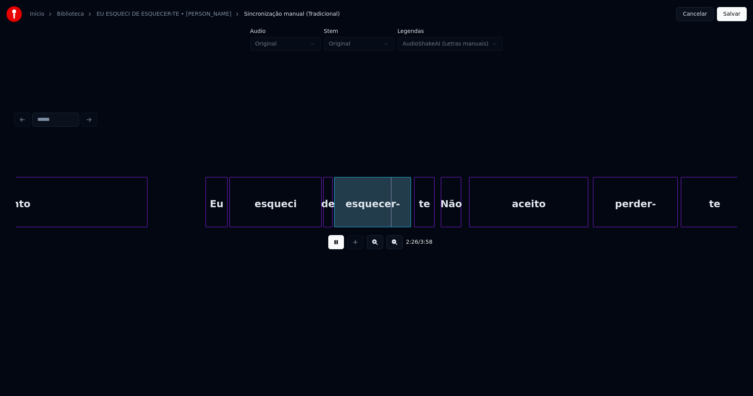
click at [226, 211] on div at bounding box center [226, 201] width 2 height 49
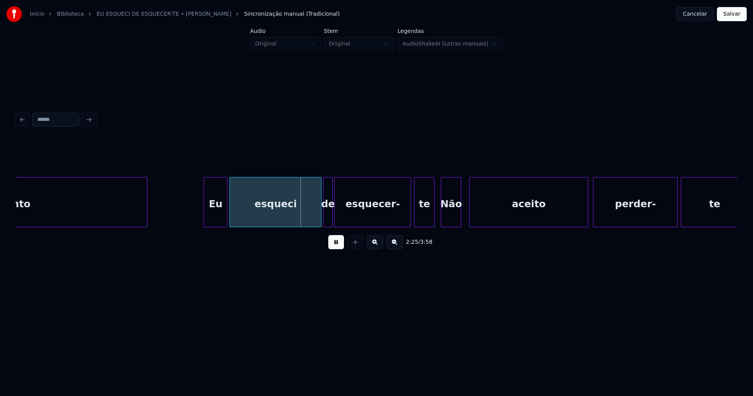
click at [204, 214] on div at bounding box center [205, 201] width 2 height 49
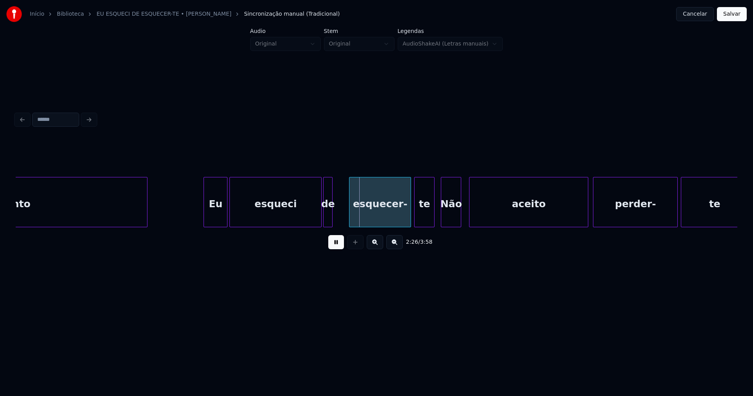
click at [350, 211] on div at bounding box center [350, 201] width 2 height 49
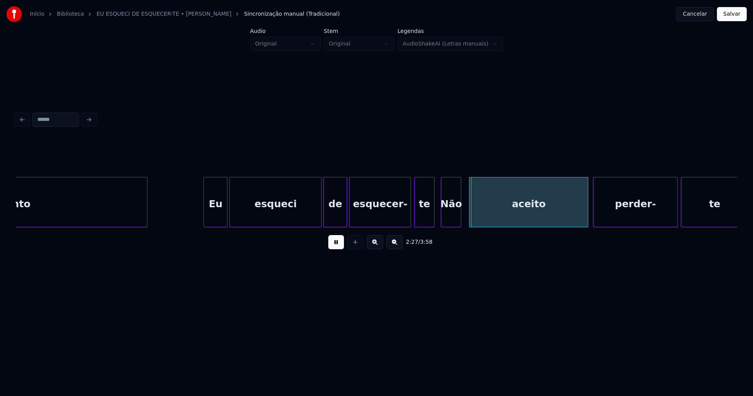
click at [346, 208] on div at bounding box center [345, 201] width 2 height 49
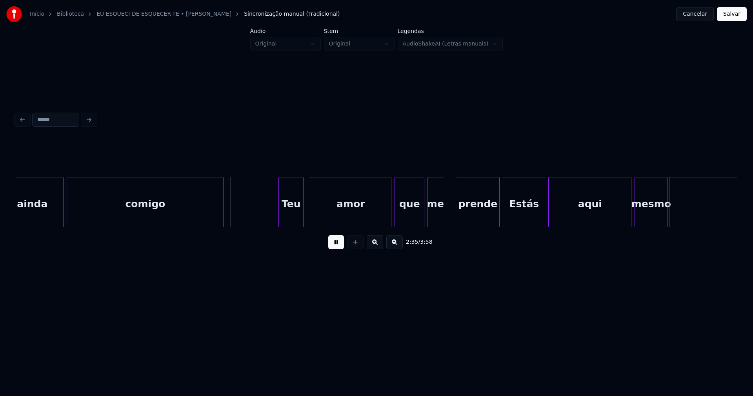
scroll to position [0, 12001]
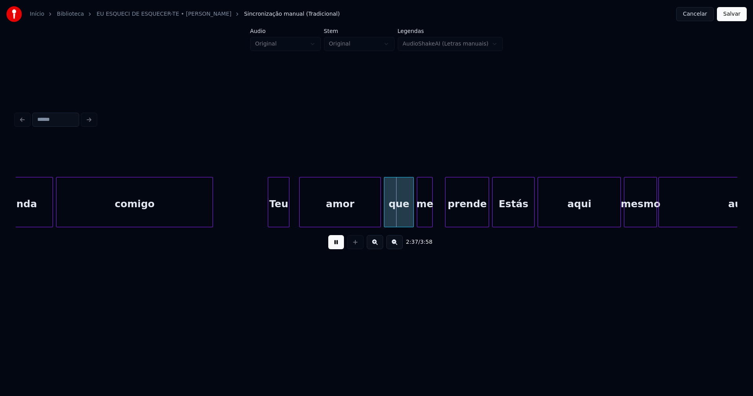
click at [288, 214] on div at bounding box center [288, 201] width 2 height 49
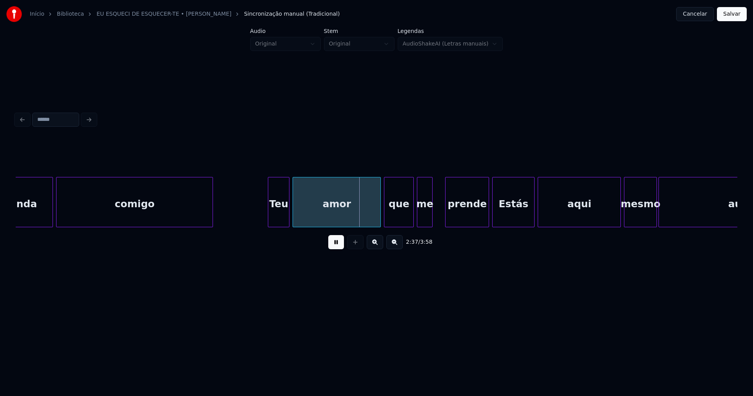
click at [293, 214] on div at bounding box center [294, 201] width 2 height 49
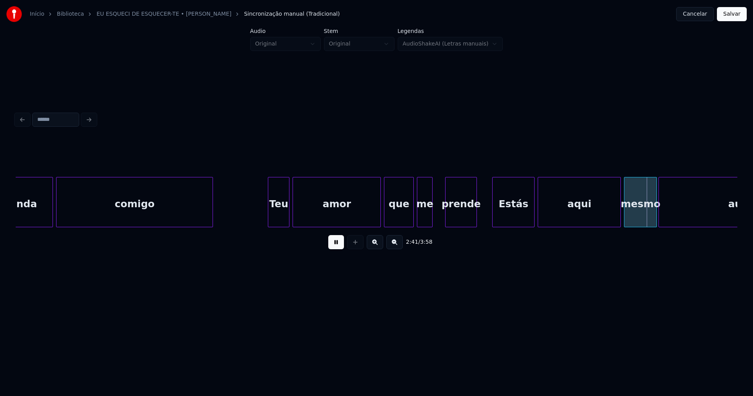
click at [476, 219] on div at bounding box center [475, 201] width 2 height 49
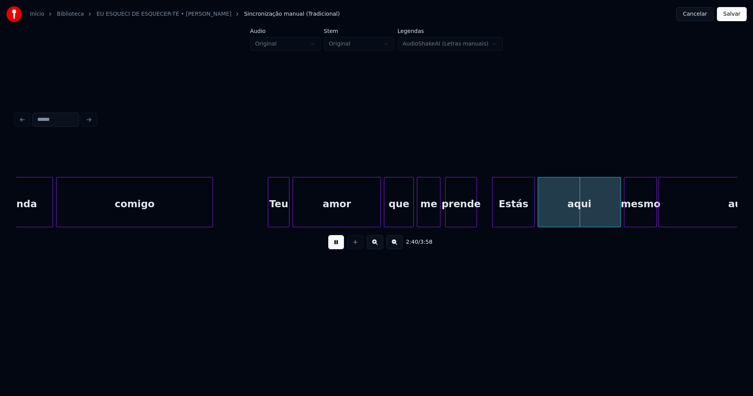
click at [437, 213] on div at bounding box center [438, 201] width 2 height 49
click at [491, 213] on div at bounding box center [491, 201] width 2 height 49
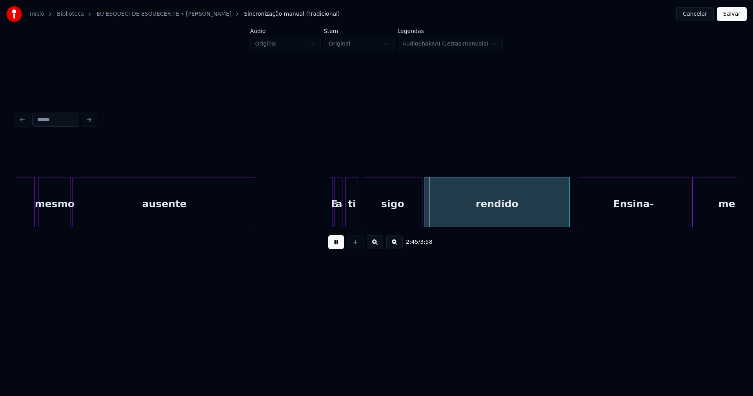
click at [370, 216] on div at bounding box center [368, 201] width 2 height 49
click at [360, 220] on div "ti" at bounding box center [360, 203] width 12 height 53
click at [349, 221] on div "a" at bounding box center [350, 203] width 8 height 53
click at [343, 218] on div at bounding box center [342, 201] width 2 height 49
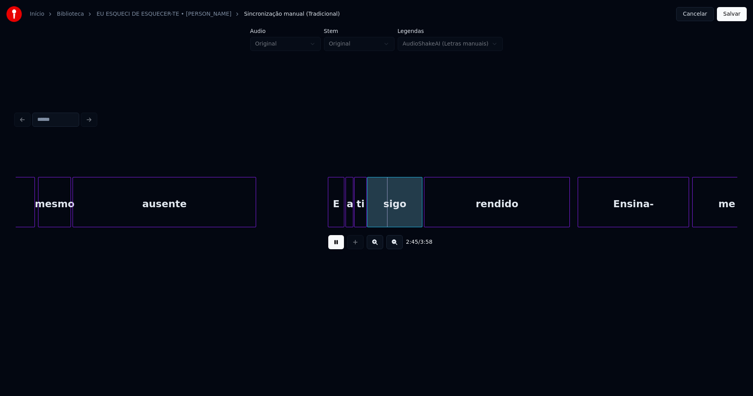
click at [329, 219] on div at bounding box center [329, 201] width 2 height 49
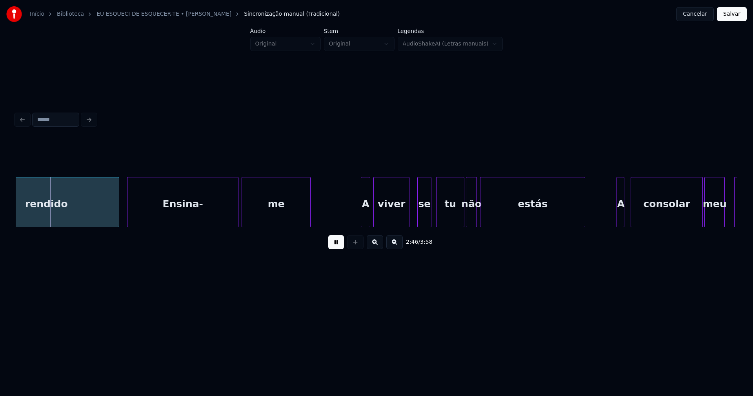
scroll to position [0, 13057]
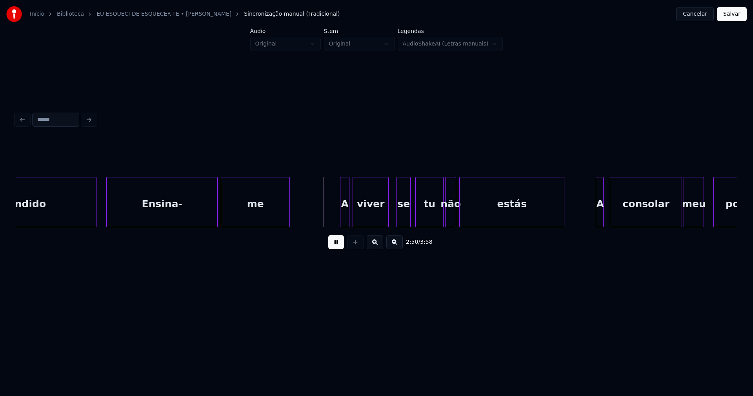
click at [95, 211] on div at bounding box center [95, 201] width 2 height 49
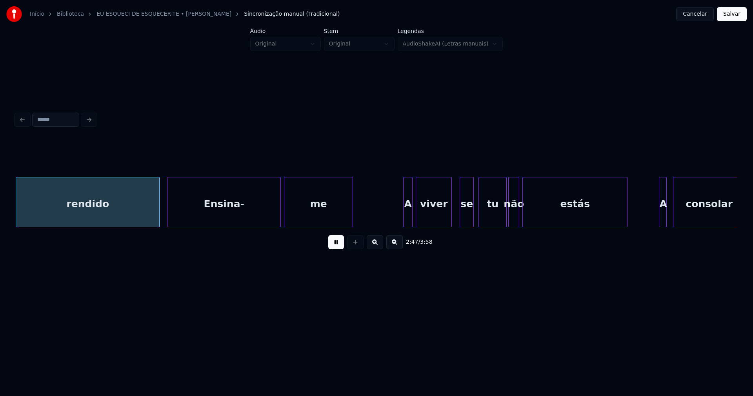
click at [169, 210] on div at bounding box center [168, 201] width 2 height 49
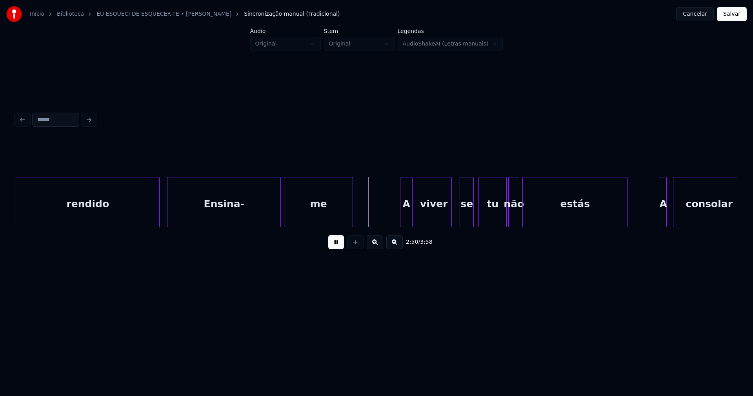
click at [400, 220] on div at bounding box center [401, 201] width 2 height 49
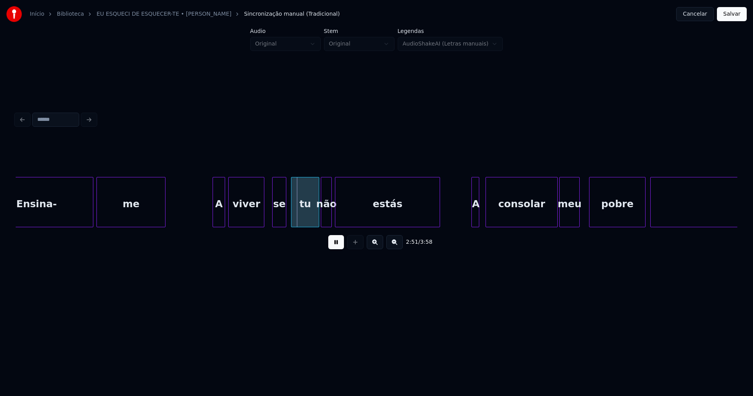
scroll to position [0, 13192]
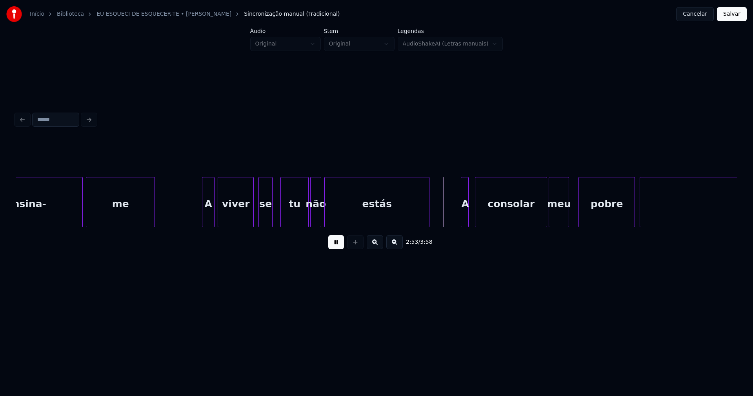
click at [263, 220] on div "se" at bounding box center [265, 203] width 13 height 53
drag, startPoint x: 193, startPoint y: 214, endPoint x: 331, endPoint y: 222, distance: 138.2
click at [459, 219] on div at bounding box center [459, 201] width 2 height 49
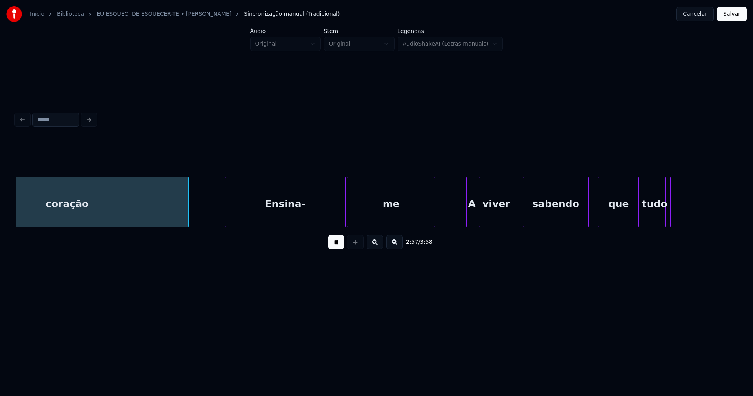
scroll to position [0, 13893]
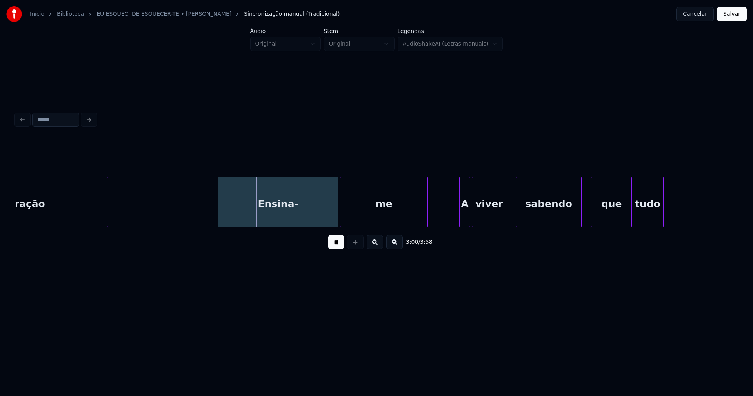
click at [107, 222] on div at bounding box center [106, 201] width 2 height 49
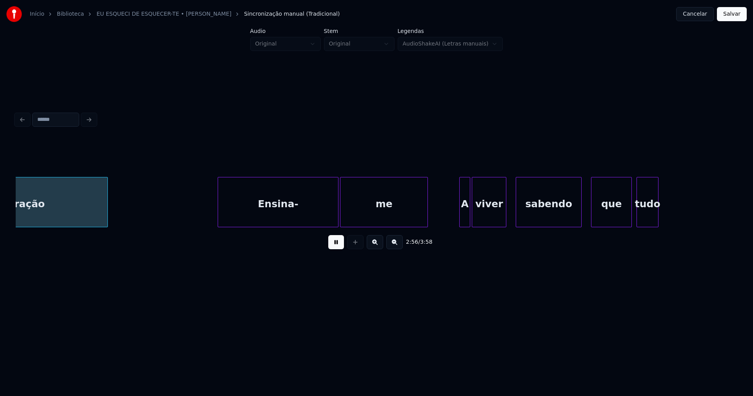
scroll to position [0, 13816]
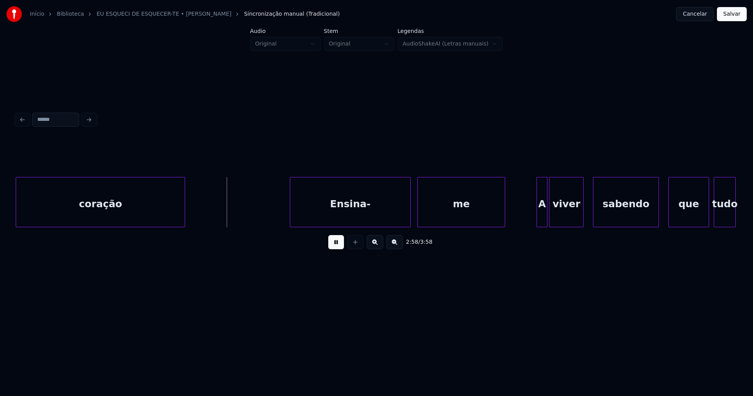
click at [332, 211] on div "Ensina-" at bounding box center [350, 203] width 120 height 53
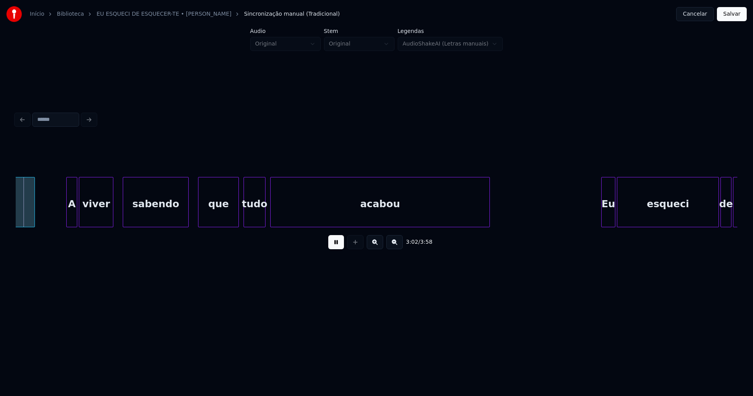
scroll to position [0, 14288]
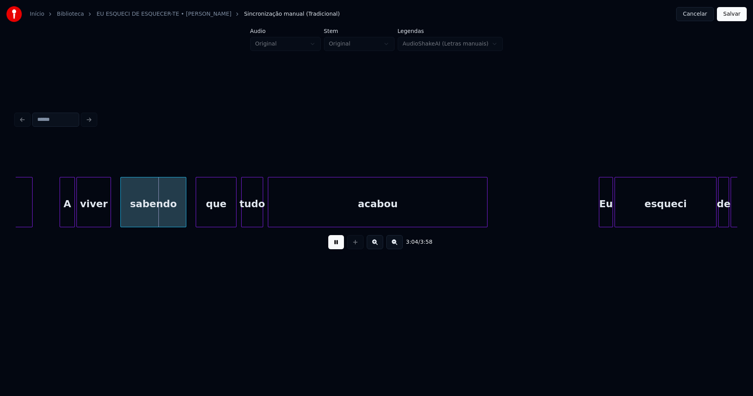
click at [62, 217] on div at bounding box center [61, 201] width 2 height 49
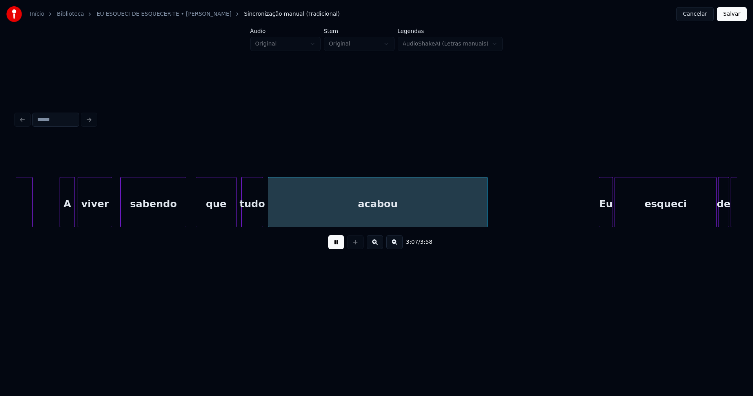
click at [94, 218] on div "viver" at bounding box center [95, 203] width 34 height 53
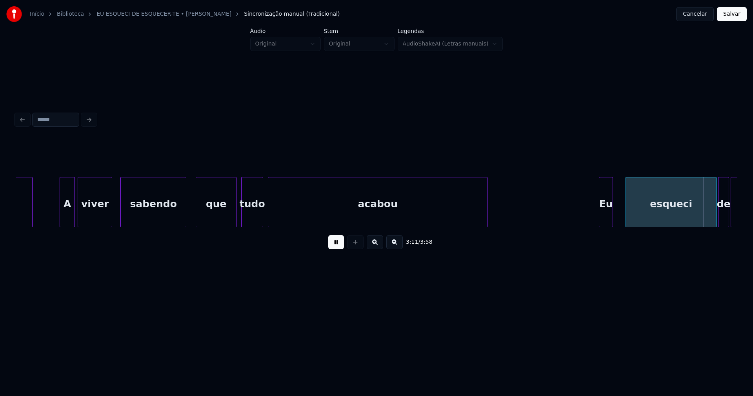
click at [627, 214] on div at bounding box center [627, 201] width 2 height 49
click at [621, 212] on div at bounding box center [622, 201] width 2 height 49
click at [595, 217] on div at bounding box center [595, 201] width 2 height 49
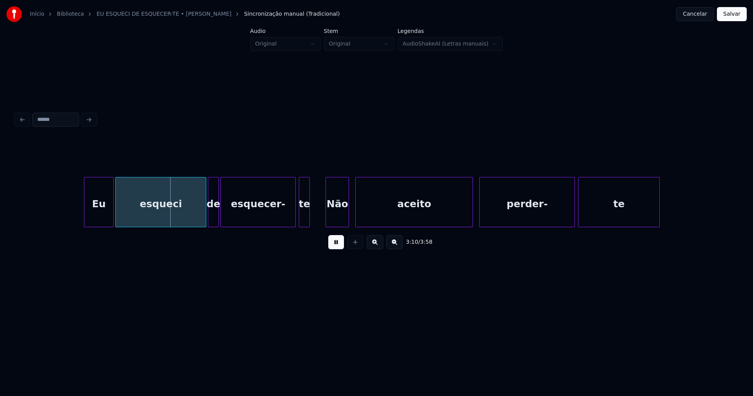
scroll to position [0, 14913]
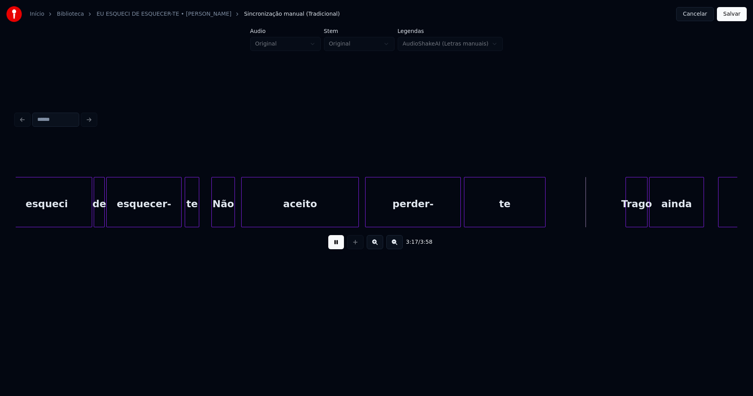
click at [196, 219] on div at bounding box center [197, 201] width 2 height 49
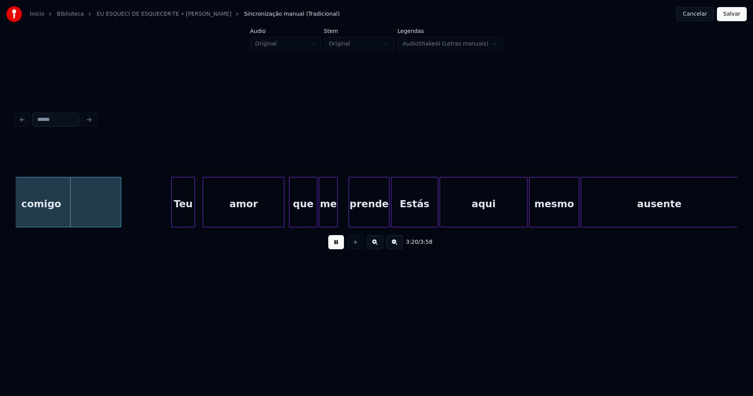
scroll to position [0, 15710]
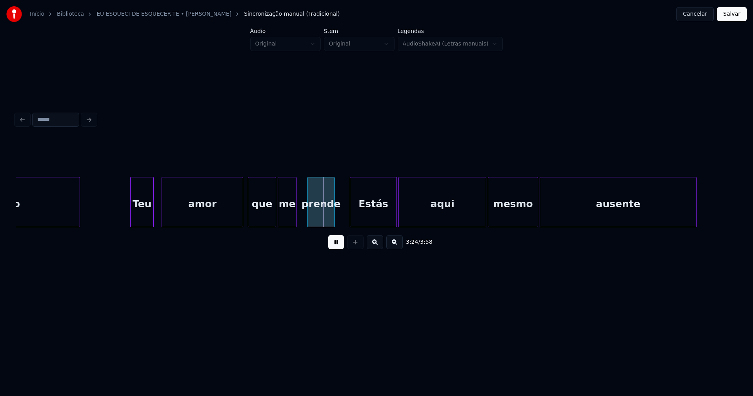
click at [333, 224] on div "comigo Teu amor que me prende Estás aqui mesmo ausente" at bounding box center [376, 202] width 721 height 50
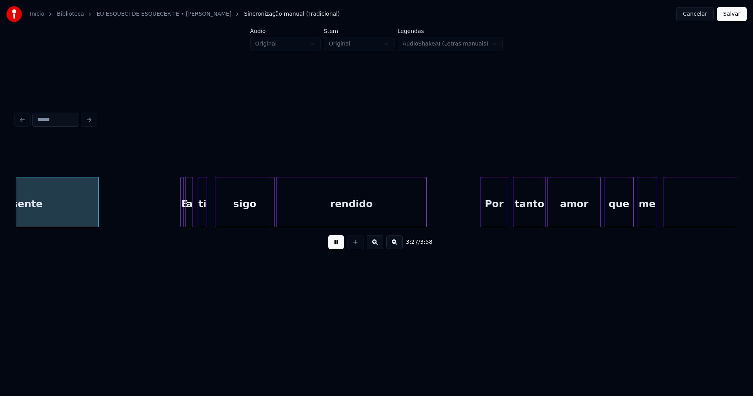
scroll to position [0, 16312]
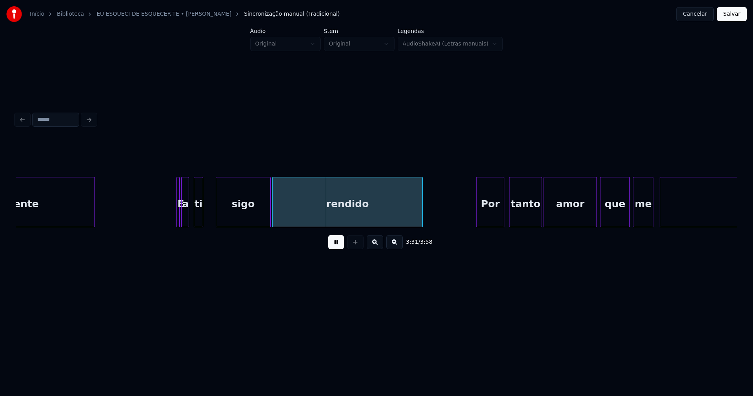
click at [216, 218] on div at bounding box center [217, 201] width 2 height 49
click at [209, 222] on div "ti" at bounding box center [209, 203] width 9 height 53
click at [199, 221] on div "a" at bounding box center [200, 203] width 8 height 53
click at [193, 221] on div at bounding box center [193, 201] width 2 height 49
click at [185, 218] on div at bounding box center [186, 201] width 2 height 49
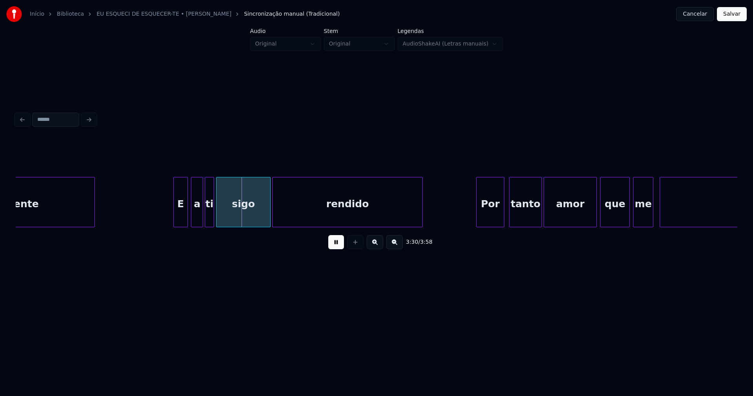
click at [175, 218] on div at bounding box center [175, 201] width 2 height 49
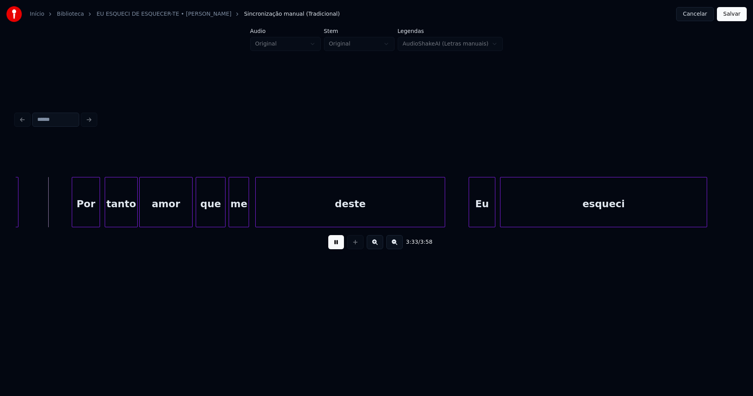
scroll to position [0, 16726]
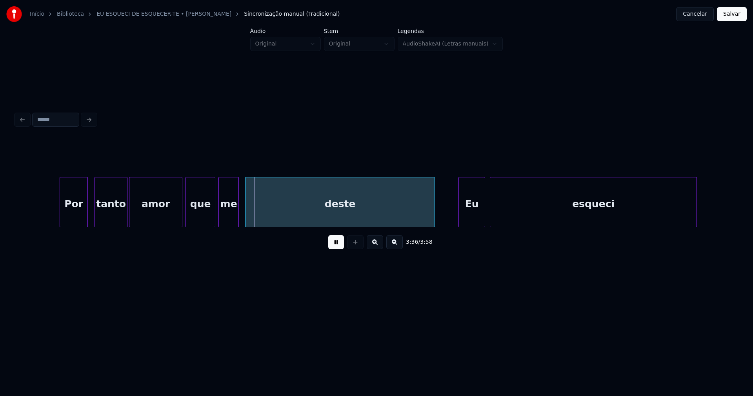
click at [78, 213] on div "Por" at bounding box center [73, 203] width 27 height 53
click at [120, 216] on div "tanto" at bounding box center [108, 203] width 32 height 53
click at [119, 222] on div at bounding box center [119, 201] width 2 height 49
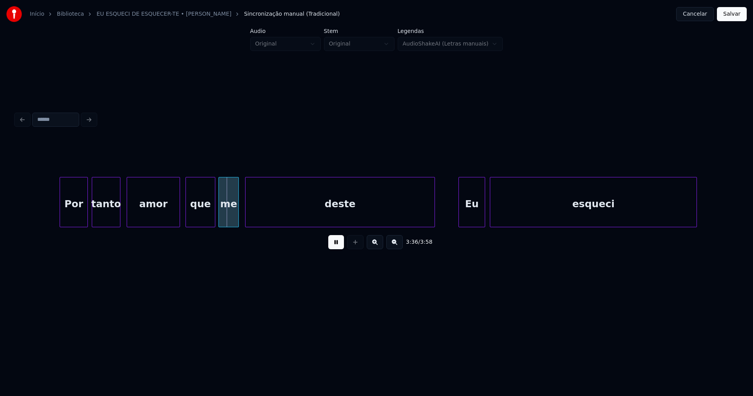
click at [137, 216] on div "amor" at bounding box center [153, 203] width 53 height 53
click at [126, 216] on div at bounding box center [125, 201] width 2 height 49
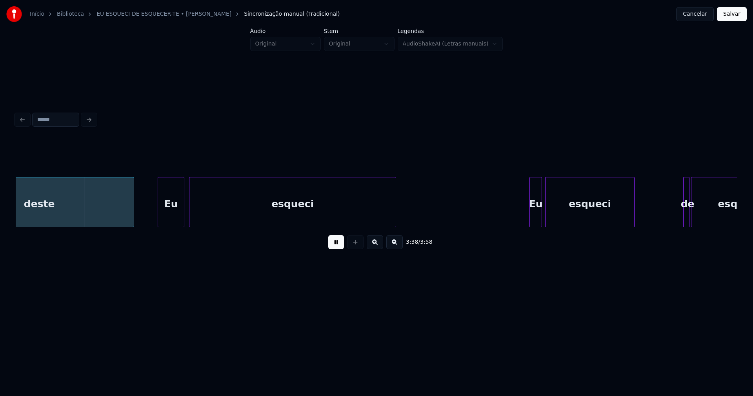
scroll to position [0, 17109]
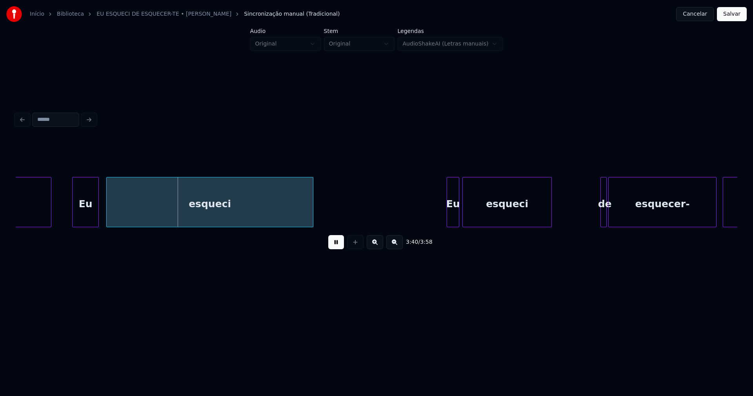
click at [84, 220] on div "Eu" at bounding box center [86, 203] width 26 height 53
click at [102, 213] on div at bounding box center [102, 201] width 2 height 49
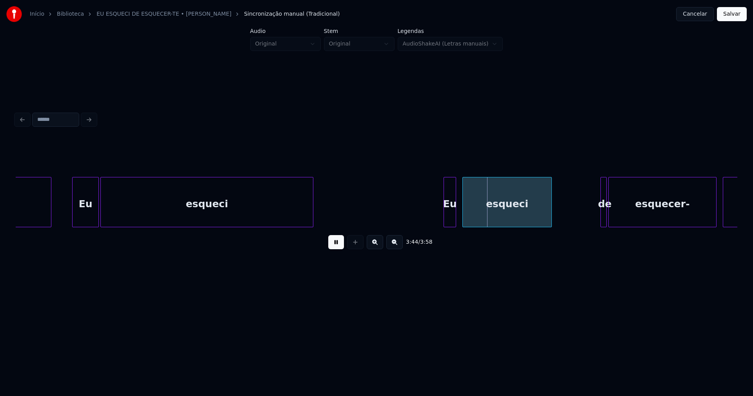
click at [452, 216] on div "Eu" at bounding box center [450, 203] width 12 height 53
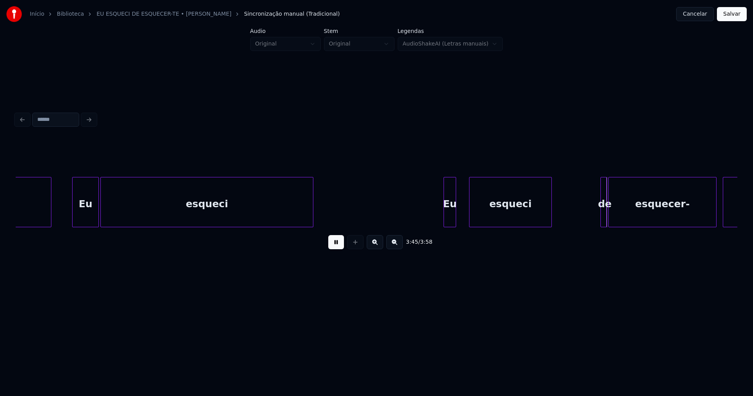
click at [470, 214] on div at bounding box center [470, 201] width 2 height 49
click at [465, 211] on div at bounding box center [465, 201] width 2 height 49
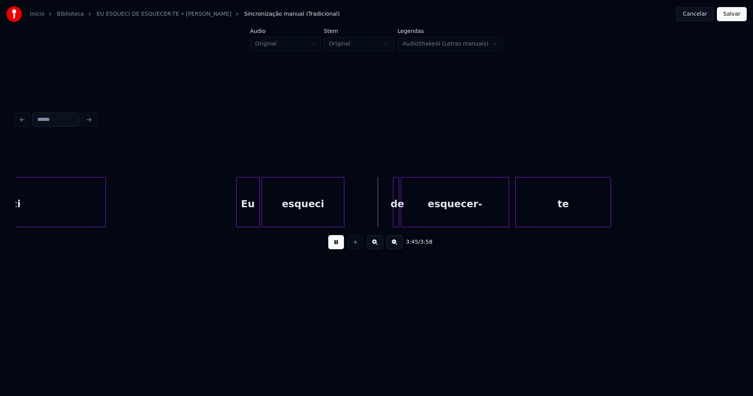
scroll to position [0, 17369]
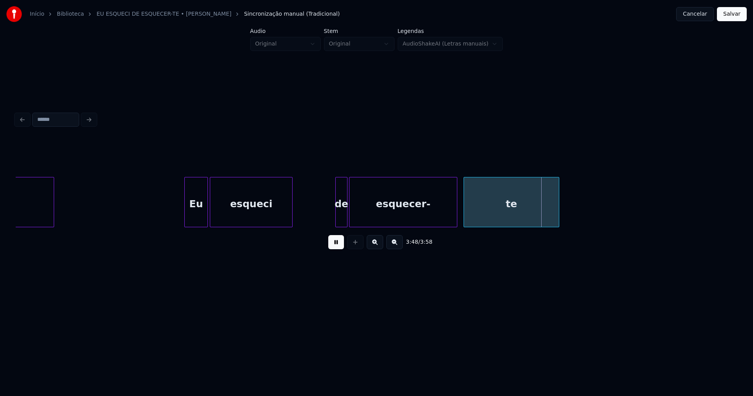
click at [336, 215] on div at bounding box center [337, 201] width 2 height 49
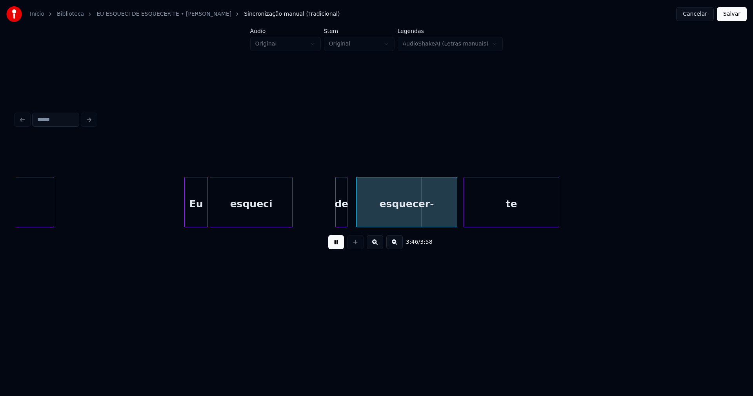
click at [356, 210] on div at bounding box center [357, 201] width 2 height 49
click at [353, 210] on div at bounding box center [352, 201] width 2 height 49
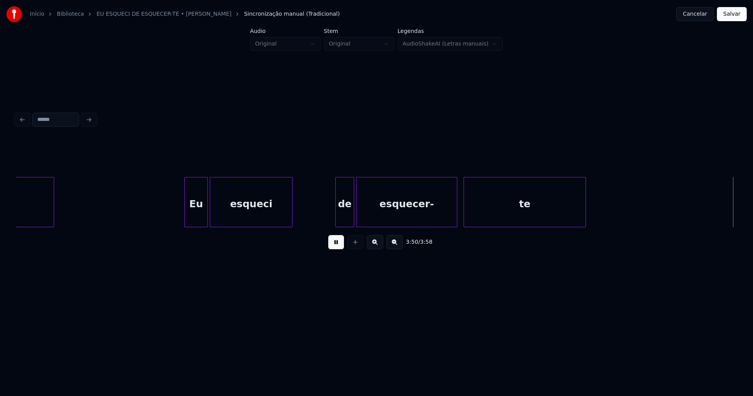
scroll to position [0, 17816]
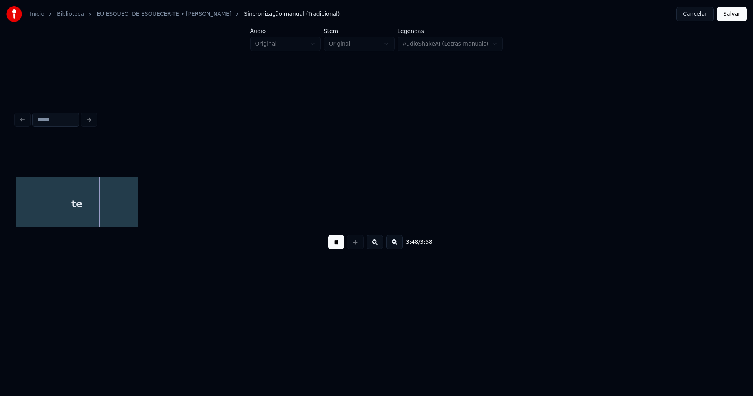
drag, startPoint x: 734, startPoint y: 18, endPoint x: 704, endPoint y: 26, distance: 30.6
click at [733, 18] on button "Salvar" at bounding box center [732, 14] width 30 height 14
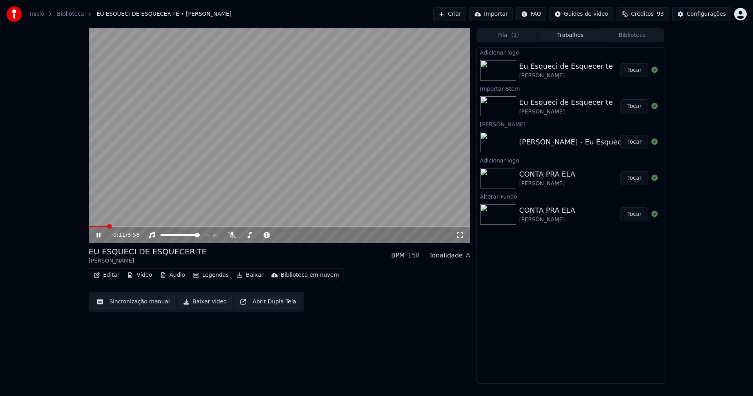
click at [460, 234] on icon at bounding box center [460, 235] width 8 height 6
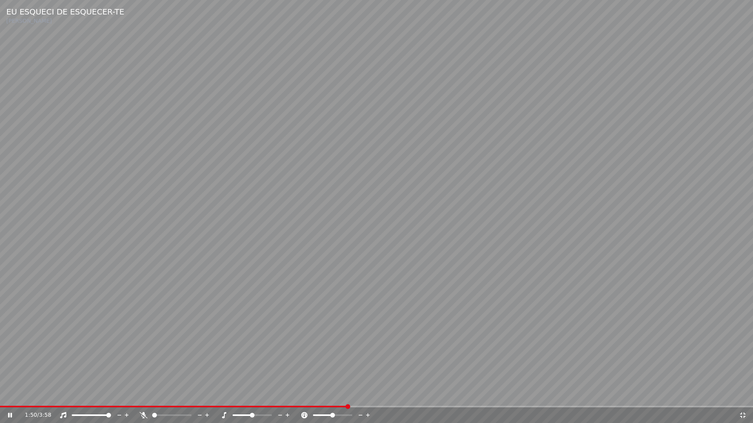
click at [742, 395] on icon at bounding box center [743, 415] width 8 height 6
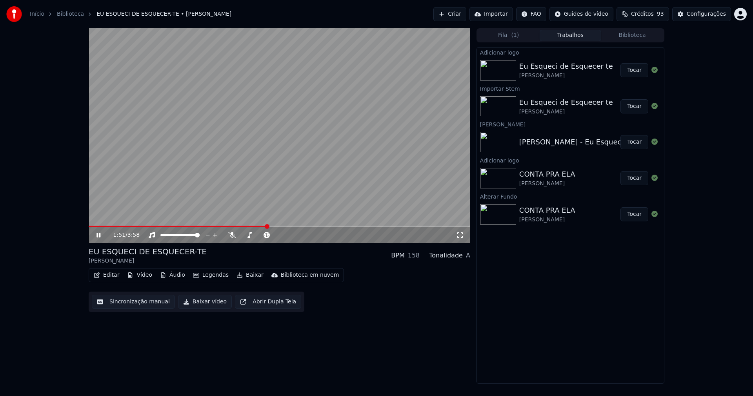
click at [97, 235] on icon at bounding box center [98, 234] width 4 height 5
click at [207, 302] on button "Baixar vídeo" at bounding box center [205, 301] width 54 height 14
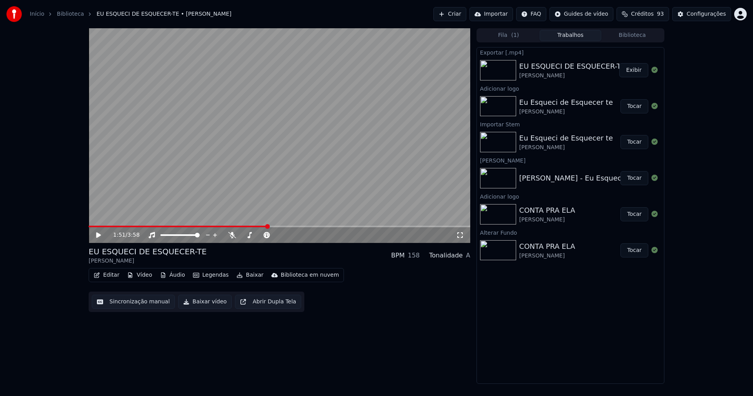
click at [147, 275] on button "Vídeo" at bounding box center [139, 274] width 31 height 11
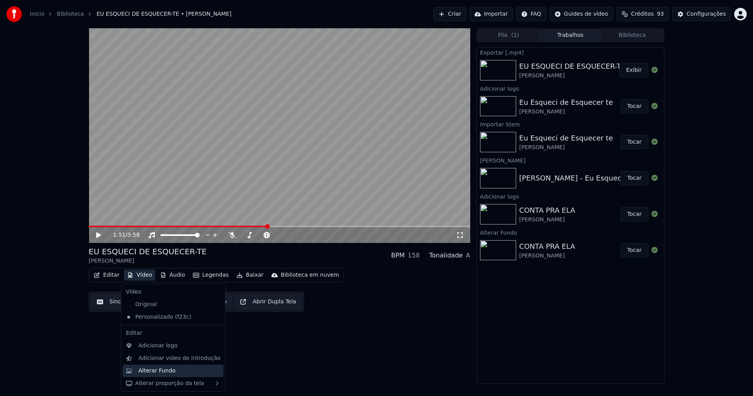
click at [171, 368] on div "Alterar Fundo" at bounding box center [156, 371] width 37 height 8
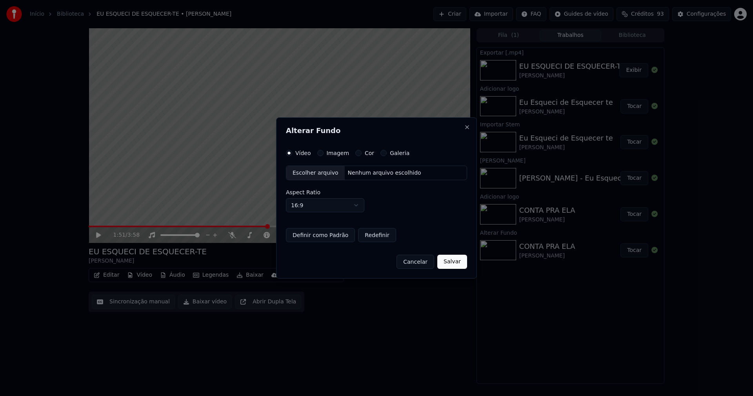
click at [320, 153] on button "Imagem" at bounding box center [320, 153] width 6 height 6
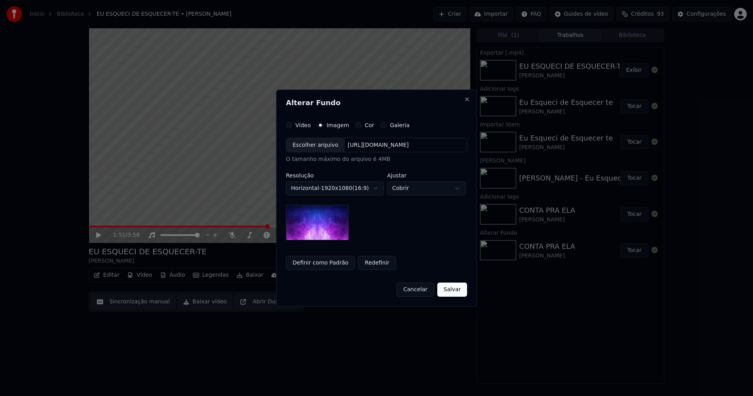
click at [287, 124] on button "Vídeo" at bounding box center [289, 125] width 6 height 6
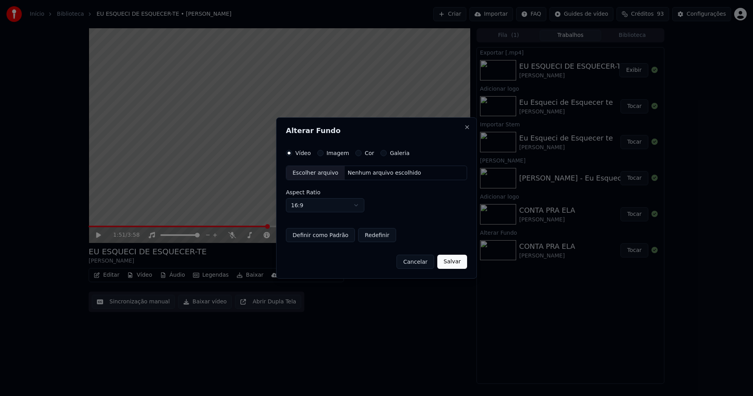
click at [312, 174] on div "Escolher arquivo" at bounding box center [315, 173] width 58 height 14
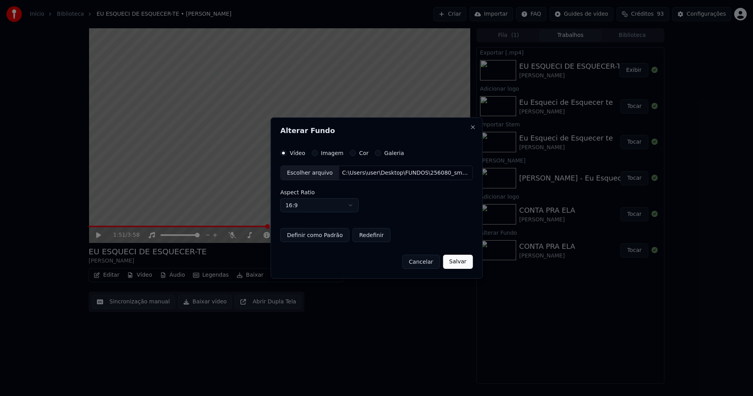
drag, startPoint x: 461, startPoint y: 263, endPoint x: 431, endPoint y: 237, distance: 39.5
click at [461, 260] on button "Salvar" at bounding box center [458, 261] width 30 height 14
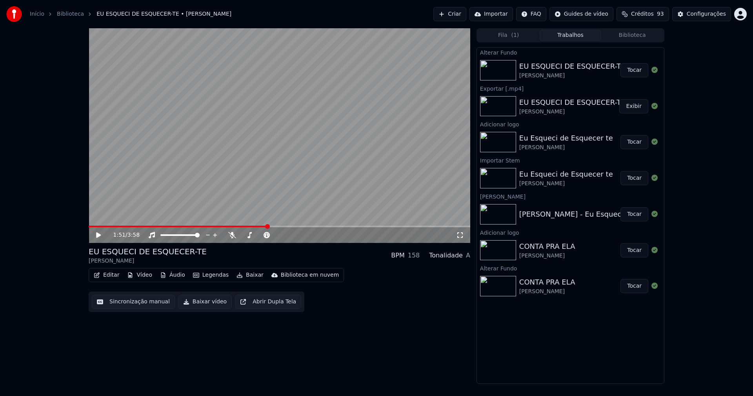
click at [638, 72] on button "Tocar" at bounding box center [634, 70] width 28 height 14
click at [101, 238] on icon at bounding box center [104, 235] width 18 height 6
click at [188, 301] on button "Baixar vídeo" at bounding box center [205, 301] width 54 height 14
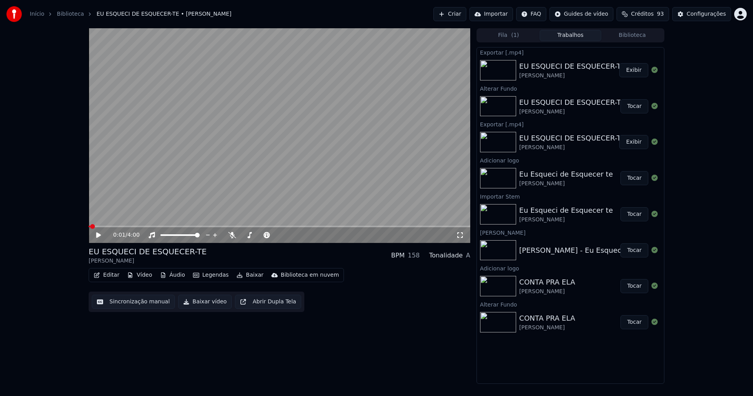
click at [137, 276] on button "Vídeo" at bounding box center [139, 274] width 31 height 11
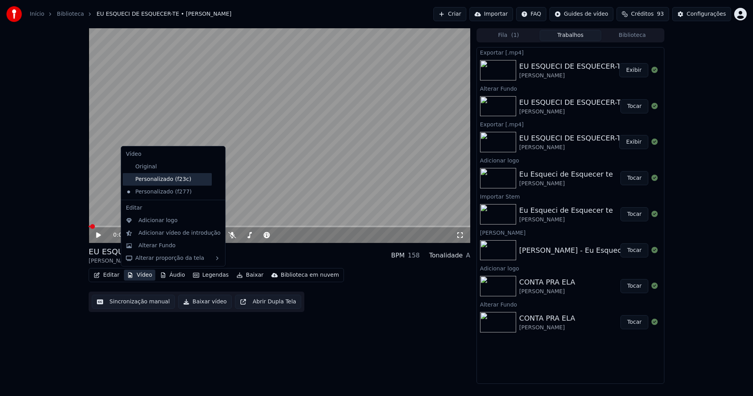
click at [160, 183] on div "Personalizado (f23c)" at bounding box center [167, 179] width 89 height 13
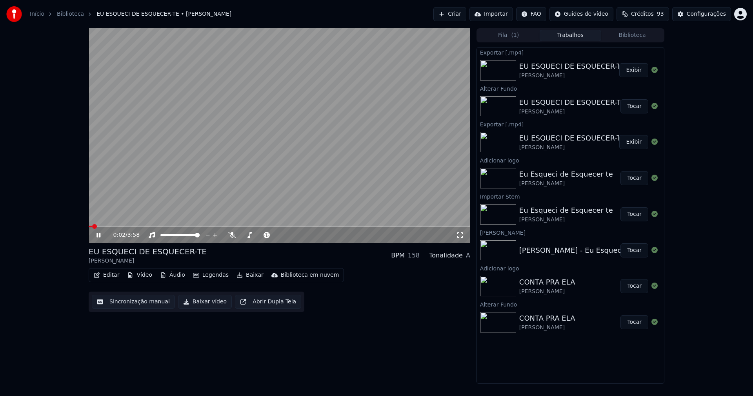
click at [97, 236] on icon at bounding box center [98, 234] width 4 height 5
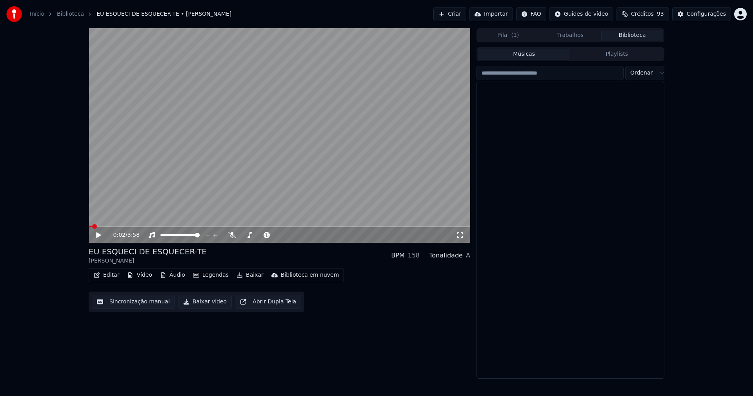
drag, startPoint x: 637, startPoint y: 32, endPoint x: 631, endPoint y: 40, distance: 9.8
click at [637, 33] on button "Biblioteca" at bounding box center [632, 35] width 62 height 11
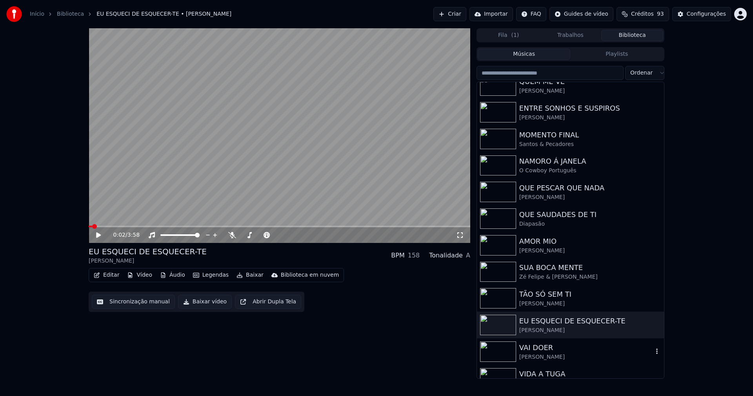
scroll to position [209, 0]
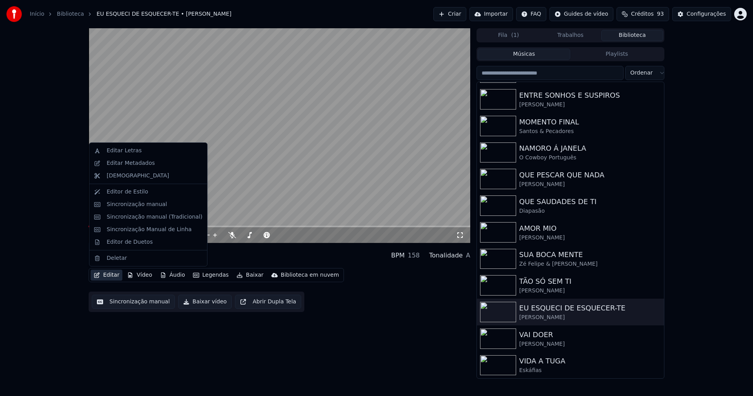
click at [116, 275] on button "Editar" at bounding box center [107, 274] width 32 height 11
click at [134, 161] on div "Editar Metadados" at bounding box center [131, 163] width 48 height 8
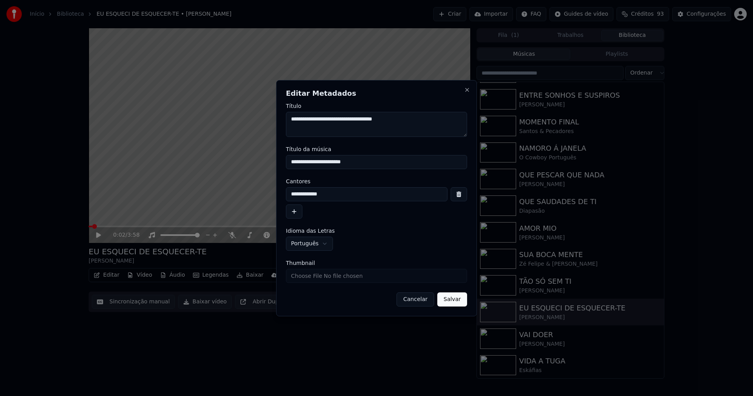
click at [323, 276] on input "Thumbnail" at bounding box center [376, 276] width 181 height 14
type input "**********"
click at [458, 298] on button "Salvar" at bounding box center [452, 299] width 30 height 14
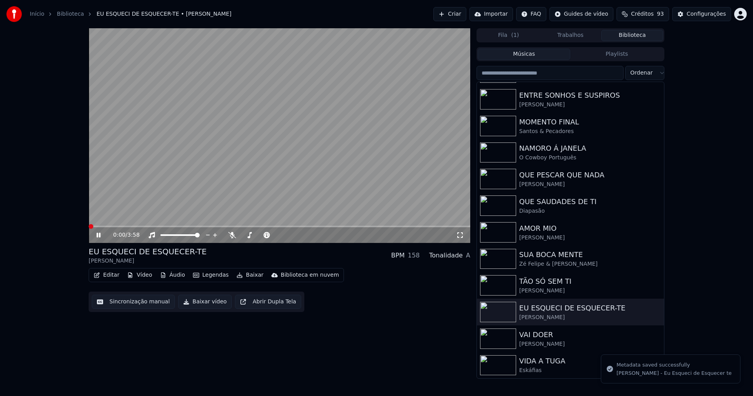
click at [99, 236] on icon at bounding box center [104, 235] width 18 height 6
click at [38, 16] on link "Início" at bounding box center [37, 14] width 15 height 8
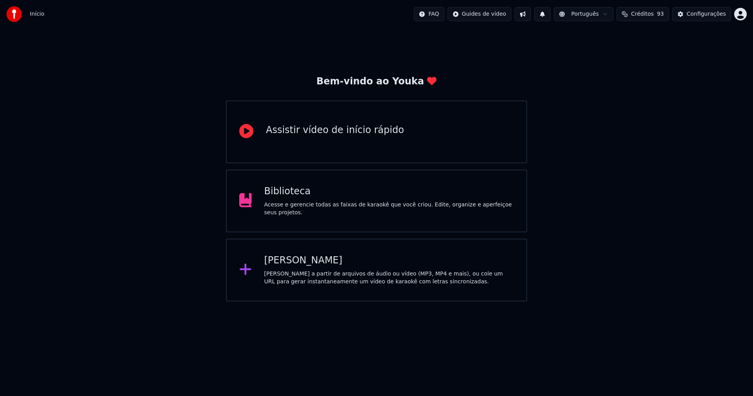
click at [295, 264] on div "[PERSON_NAME]" at bounding box center [389, 260] width 250 height 13
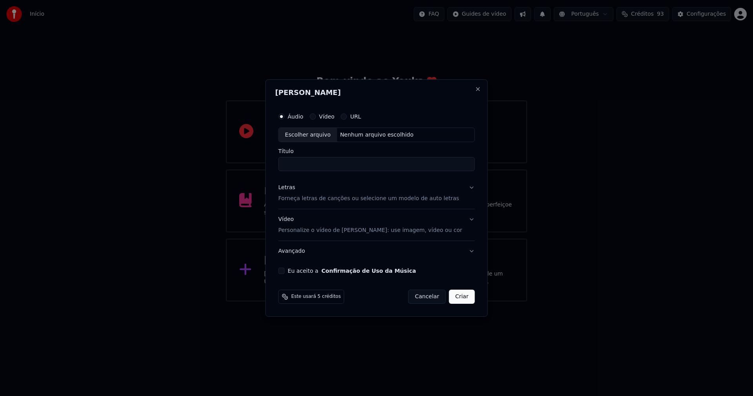
click at [324, 134] on div "Escolher arquivo" at bounding box center [308, 135] width 58 height 14
type input "**********"
click at [291, 189] on div "Letras" at bounding box center [286, 188] width 17 height 8
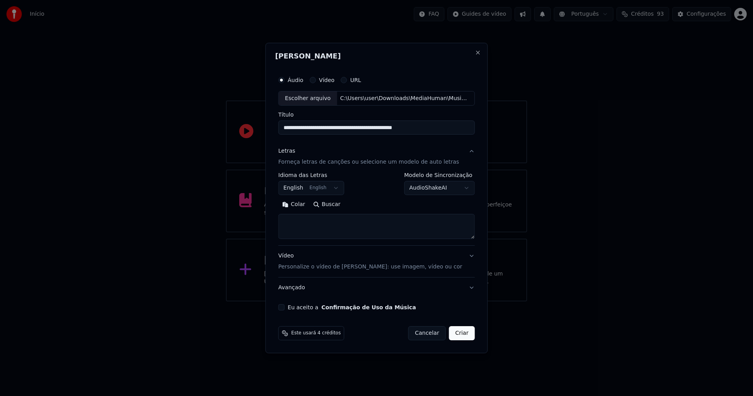
click at [303, 190] on body "**********" at bounding box center [376, 150] width 753 height 301
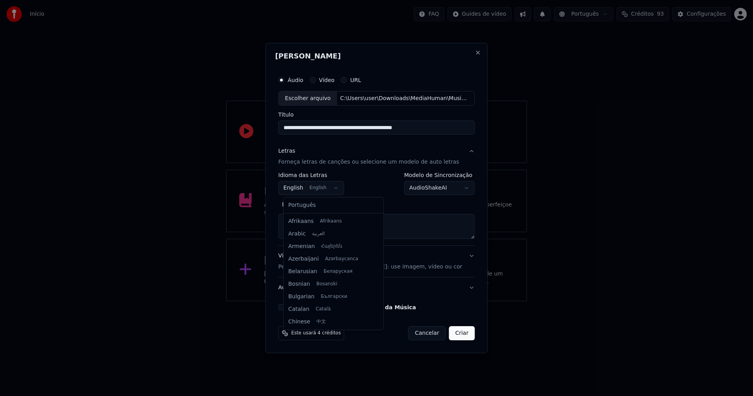
scroll to position [63, 0]
select select "**"
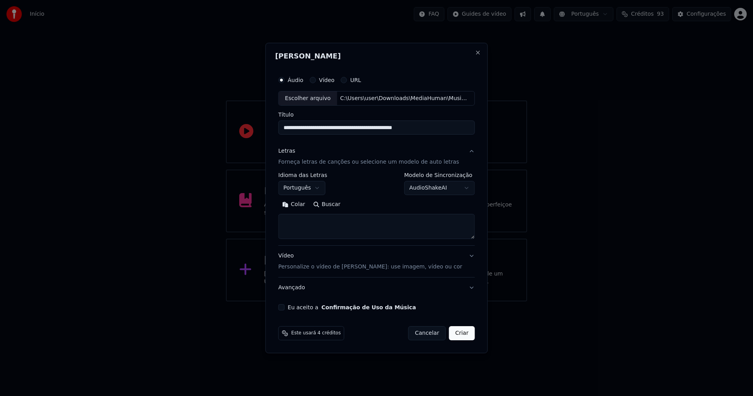
click at [305, 204] on button "Colar" at bounding box center [293, 204] width 31 height 13
drag, startPoint x: 372, startPoint y: 205, endPoint x: 380, endPoint y: 205, distance: 8.2
click at [372, 205] on button "Expandir" at bounding box center [369, 204] width 41 height 13
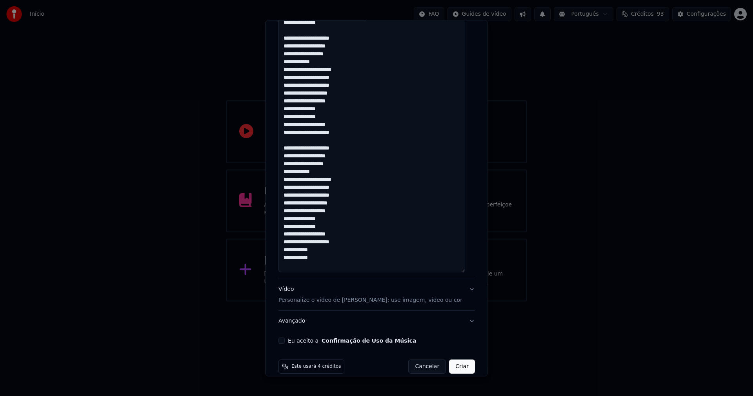
scroll to position [460, 0]
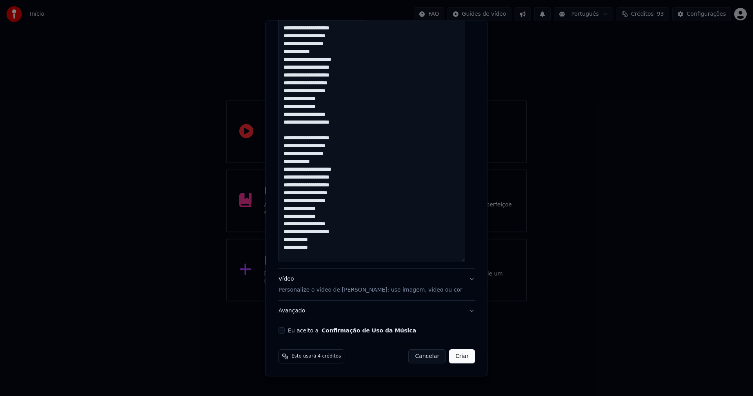
click at [285, 330] on button "Eu aceito a Confirmação de Uso da Música" at bounding box center [281, 330] width 6 height 6
click at [450, 360] on button "Criar" at bounding box center [462, 356] width 26 height 14
type textarea "**********"
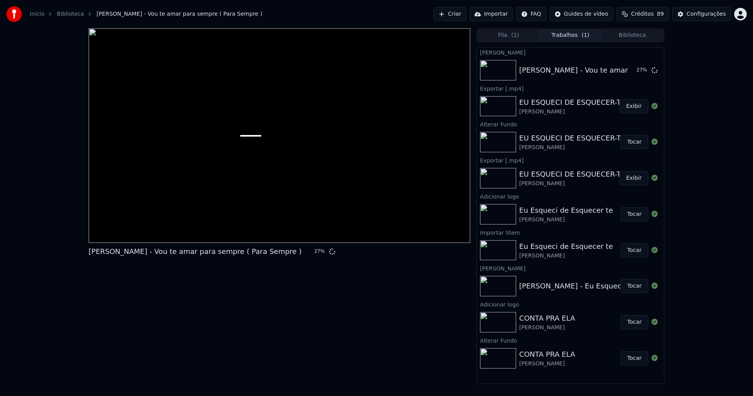
click at [638, 36] on button "Biblioteca" at bounding box center [632, 35] width 62 height 11
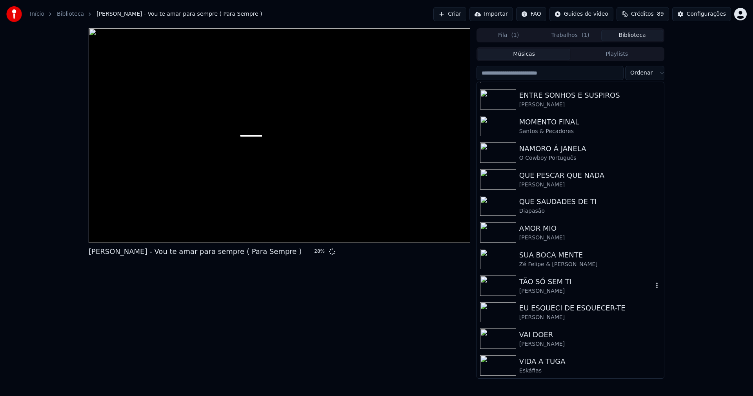
scroll to position [209, 0]
click at [567, 35] on button "Trabalhos ( 1 )" at bounding box center [570, 35] width 62 height 11
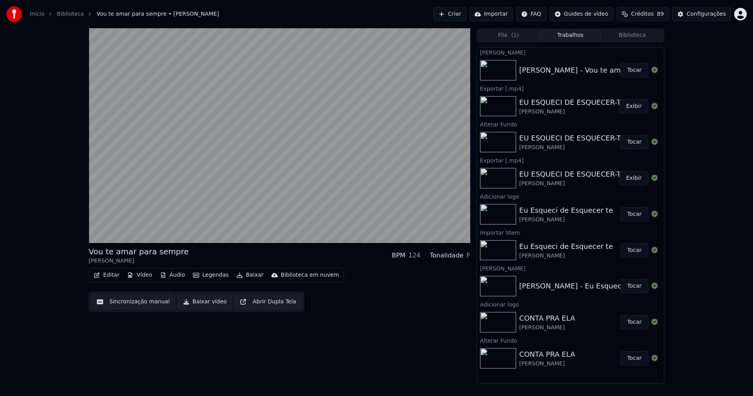
click at [173, 277] on button "Áudio" at bounding box center [172, 274] width 31 height 11
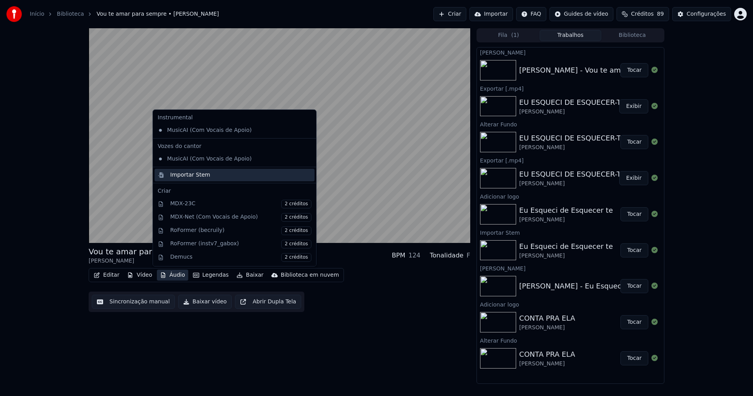
click at [195, 174] on div "Importar Stem" at bounding box center [190, 175] width 40 height 8
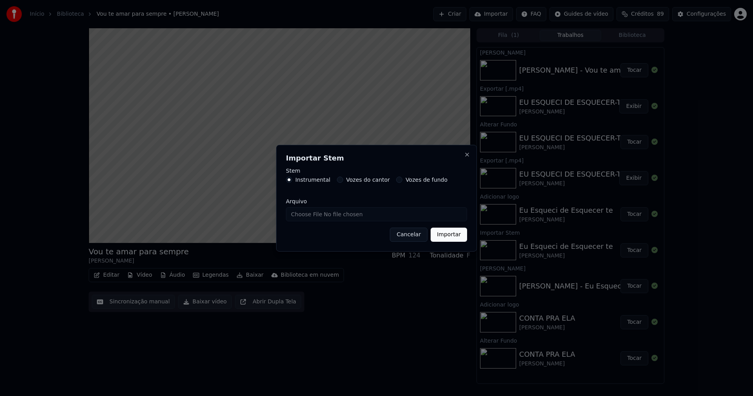
click at [321, 213] on input "Arquivo" at bounding box center [376, 214] width 181 height 14
type input "**********"
click at [452, 238] on button "Importar" at bounding box center [448, 234] width 36 height 14
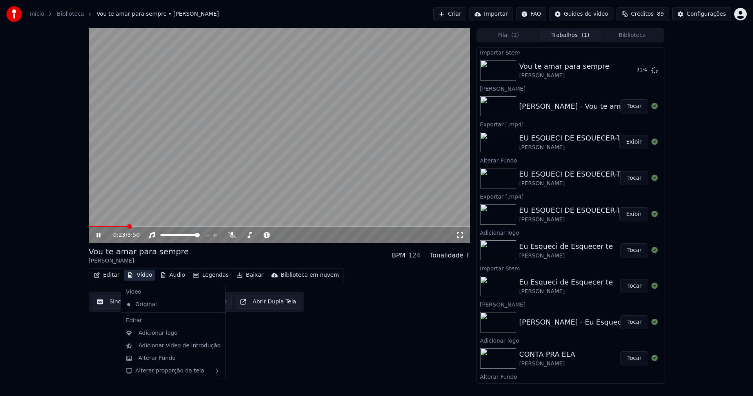
click at [142, 277] on button "Vídeo" at bounding box center [139, 274] width 31 height 11
click at [166, 334] on div "Adicionar logo" at bounding box center [157, 333] width 39 height 8
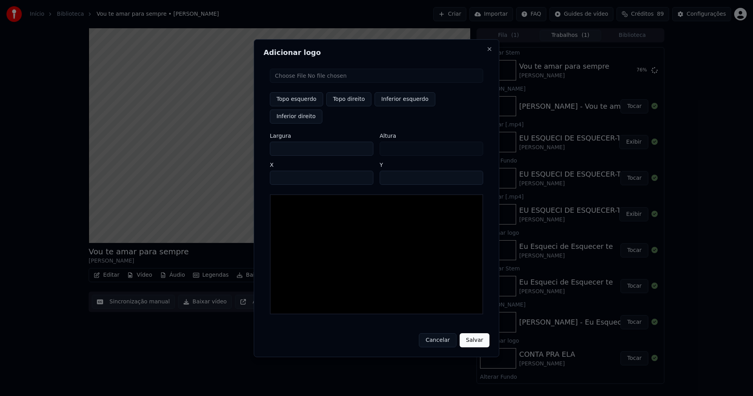
click at [300, 83] on input "file" at bounding box center [376, 76] width 213 height 14
click at [486, 52] on button "Close" at bounding box center [489, 49] width 6 height 6
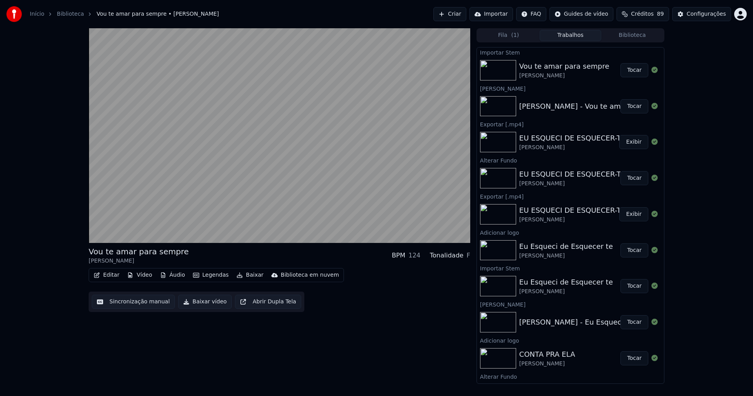
click at [143, 277] on button "Vídeo" at bounding box center [139, 274] width 31 height 11
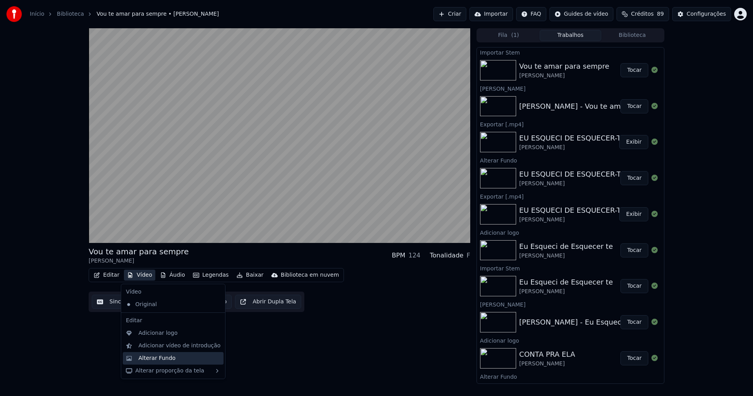
click at [164, 354] on div "Alterar Fundo" at bounding box center [156, 358] width 37 height 8
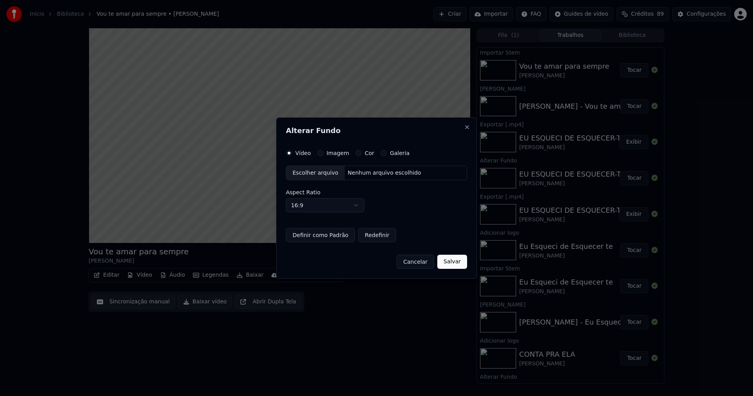
click at [308, 178] on div "Escolher arquivo" at bounding box center [315, 173] width 58 height 14
click at [320, 153] on button "Imagem" at bounding box center [320, 153] width 6 height 6
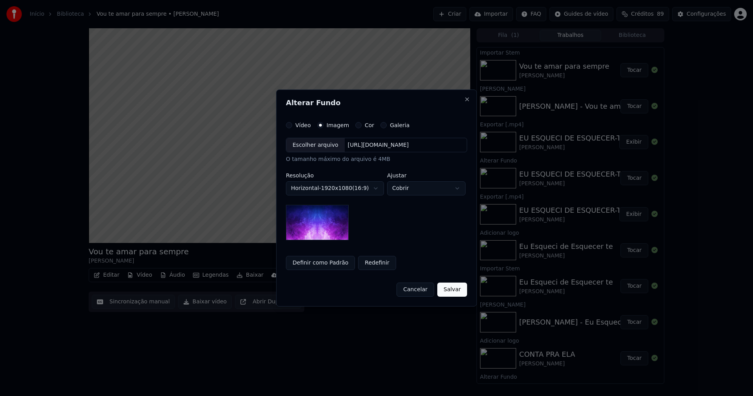
click at [311, 148] on div "Escolher arquivo" at bounding box center [315, 145] width 58 height 14
click at [454, 292] on button "Salvar" at bounding box center [452, 289] width 30 height 14
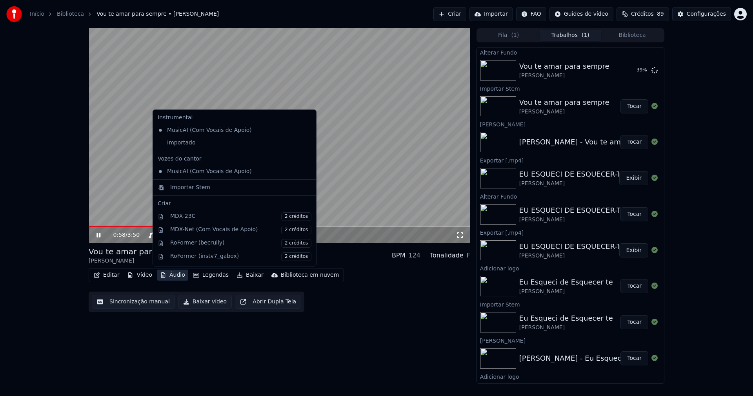
click at [175, 278] on button "Áudio" at bounding box center [172, 274] width 31 height 11
click at [170, 144] on div "Importado" at bounding box center [228, 142] width 148 height 13
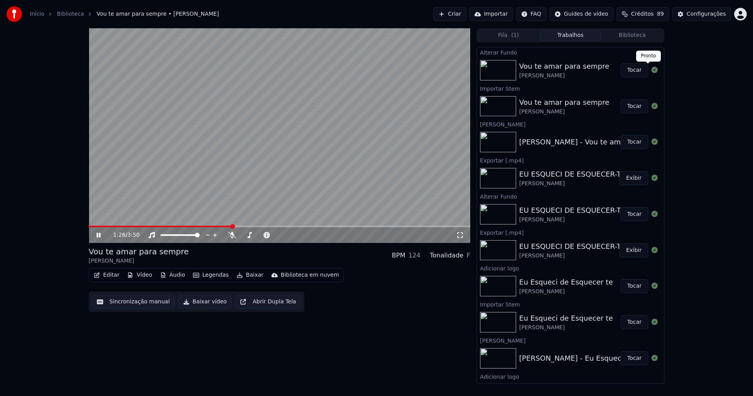
drag, startPoint x: 629, startPoint y: 70, endPoint x: 623, endPoint y: 71, distance: 6.8
click at [629, 70] on button "Tocar" at bounding box center [634, 70] width 28 height 14
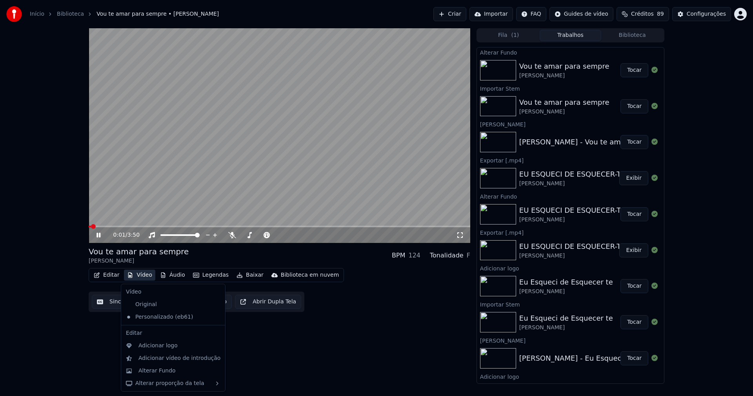
click at [144, 276] on button "Vídeo" at bounding box center [139, 274] width 31 height 11
click at [156, 345] on div "Adicionar logo" at bounding box center [157, 345] width 39 height 8
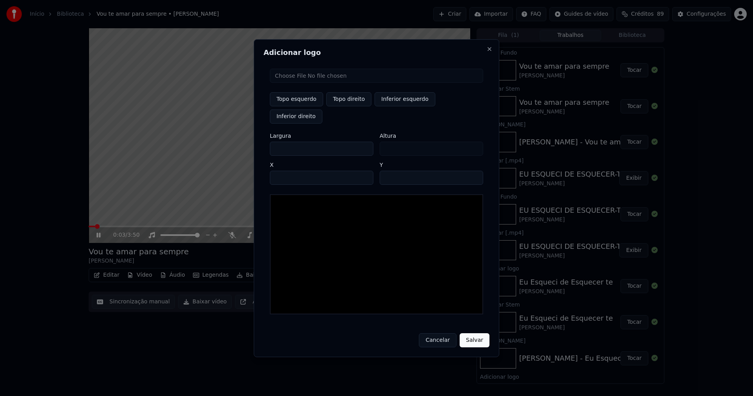
click at [303, 83] on input "file" at bounding box center [376, 76] width 213 height 14
type input "**********"
type input "***"
click at [350, 106] on button "Topo direito" at bounding box center [348, 99] width 45 height 14
type input "****"
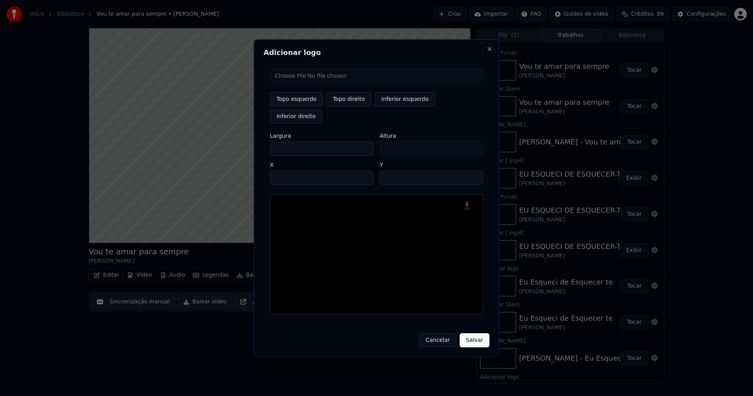
drag, startPoint x: 283, startPoint y: 140, endPoint x: 229, endPoint y: 145, distance: 53.6
click at [230, 145] on body "Início Biblioteca Vou te amar para sempre • [PERSON_NAME] Criar Importar FAQ Gu…" at bounding box center [376, 198] width 753 height 396
type input "**"
type input "***"
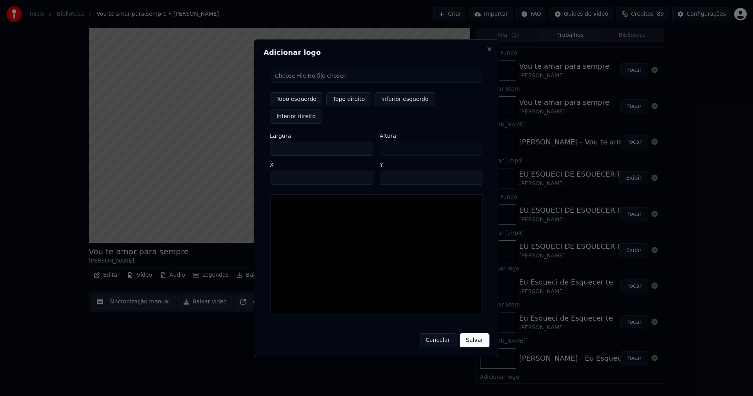
type input "***"
click at [284, 171] on input "****" at bounding box center [321, 178] width 103 height 14
type input "****"
click at [472, 171] on input "**" at bounding box center [430, 178] width 103 height 14
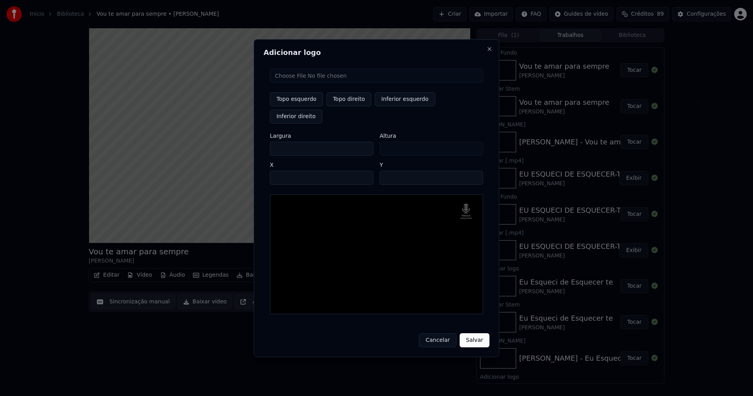
click at [473, 171] on input "**" at bounding box center [430, 178] width 103 height 14
type input "**"
click at [473, 171] on input "**" at bounding box center [430, 178] width 103 height 14
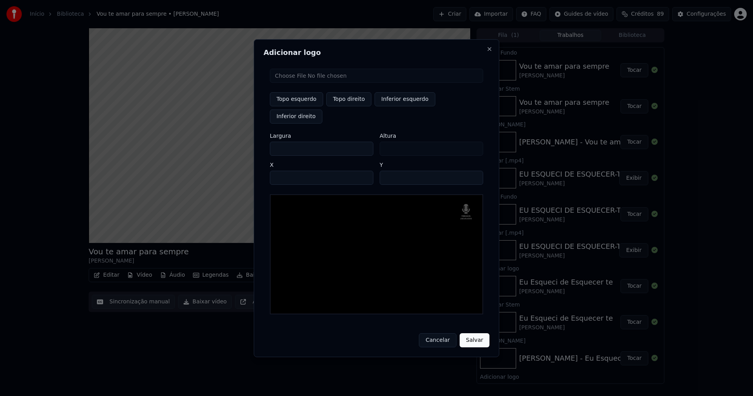
click at [472, 333] on button "Salvar" at bounding box center [474, 340] width 30 height 14
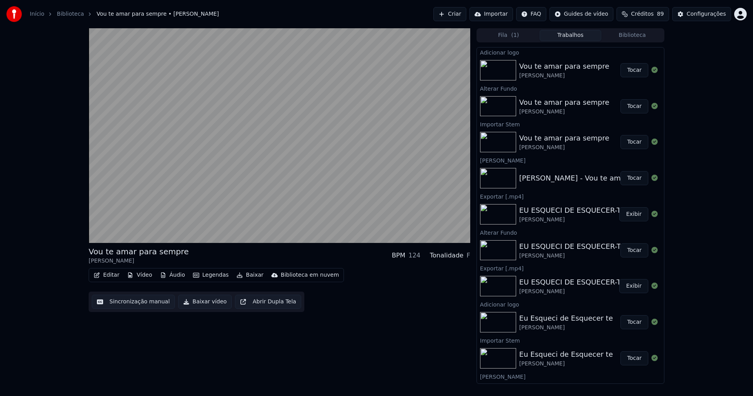
drag, startPoint x: 633, startPoint y: 72, endPoint x: 619, endPoint y: 87, distance: 20.0
click at [633, 72] on button "Tocar" at bounding box center [634, 70] width 28 height 14
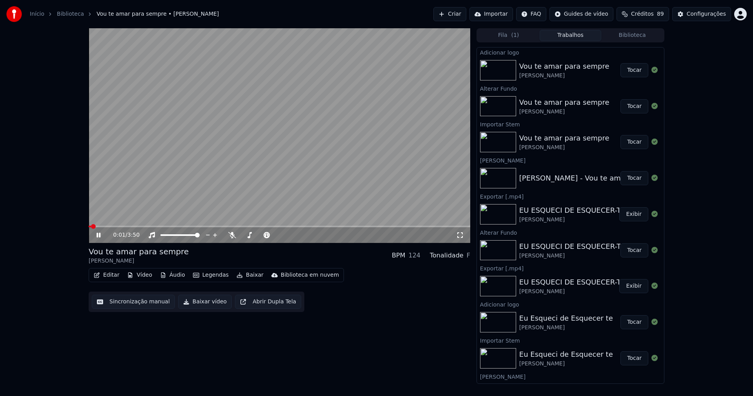
click at [98, 237] on icon at bounding box center [98, 234] width 4 height 5
click at [111, 276] on button "Editar" at bounding box center [107, 274] width 32 height 11
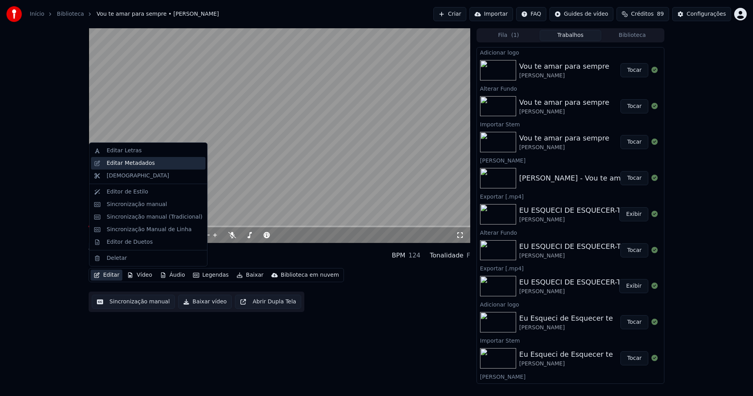
click at [129, 165] on div "Editar Metadados" at bounding box center [131, 163] width 48 height 8
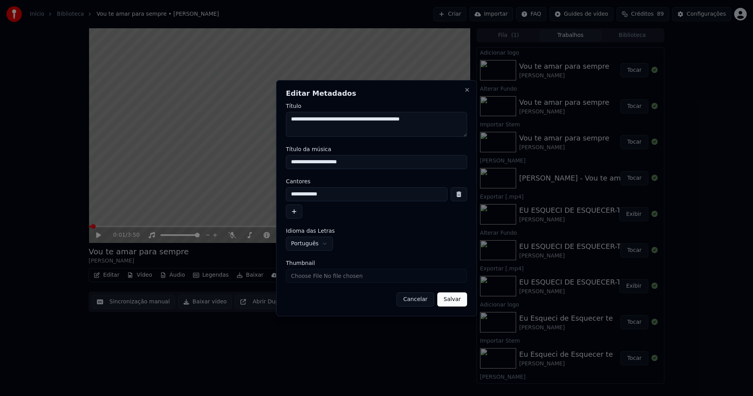
drag, startPoint x: 359, startPoint y: 161, endPoint x: 253, endPoint y: 164, distance: 105.5
click at [253, 164] on body "Início Biblioteca Vou te amar para sempre • [PERSON_NAME] Criar Importar FAQ Gu…" at bounding box center [376, 198] width 753 height 396
type input "**********"
click at [316, 277] on input "Thumbnail" at bounding box center [376, 276] width 181 height 14
type input "**********"
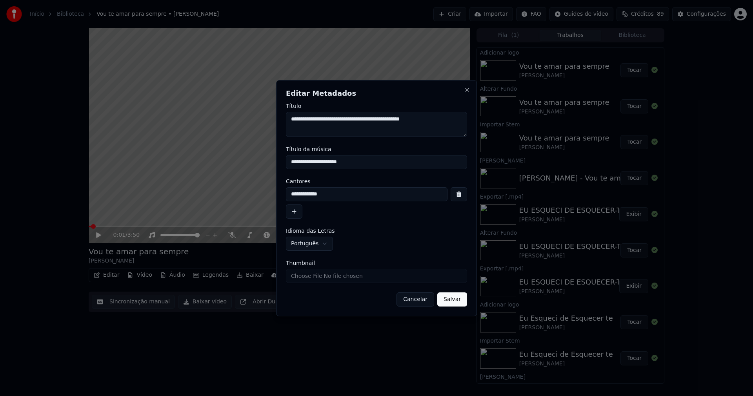
click at [458, 297] on button "Salvar" at bounding box center [452, 299] width 30 height 14
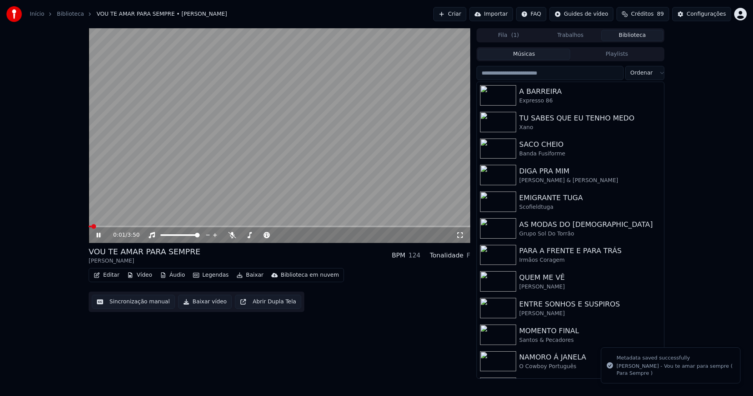
click at [632, 36] on button "Biblioteca" at bounding box center [632, 35] width 62 height 11
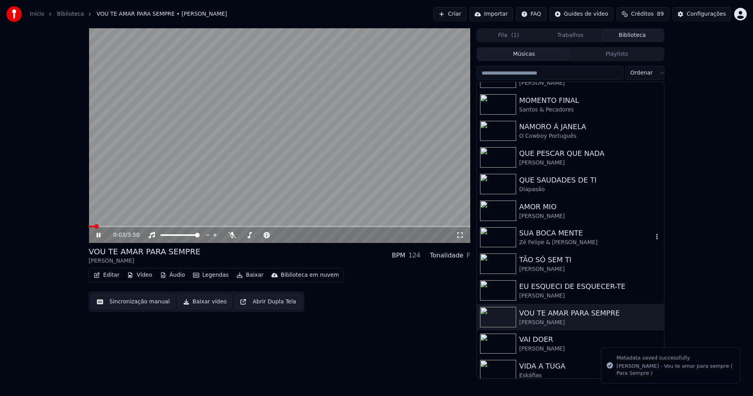
scroll to position [236, 0]
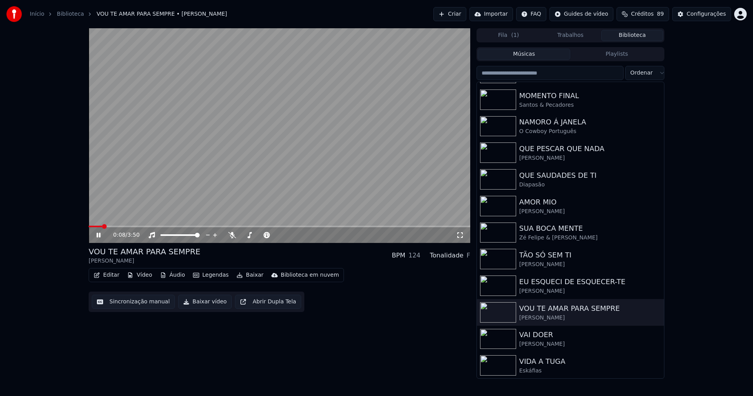
click at [88, 226] on div "0:08 / 3:50 VOU TE AMAR PARA SEMPRE [PERSON_NAME] BPM 124 Tonalidade F Editar V…" at bounding box center [376, 203] width 588 height 350
click at [89, 226] on span at bounding box center [89, 226] width 0 height 2
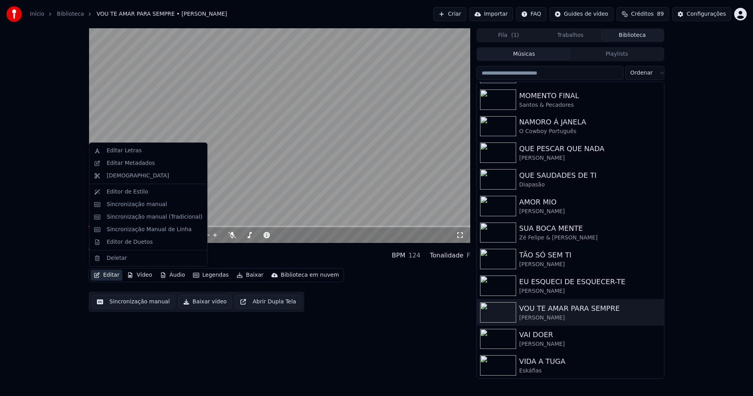
click at [111, 277] on button "Editar" at bounding box center [107, 274] width 32 height 11
click at [131, 215] on div "Sincronização manual (Tradicional)" at bounding box center [155, 217] width 96 height 8
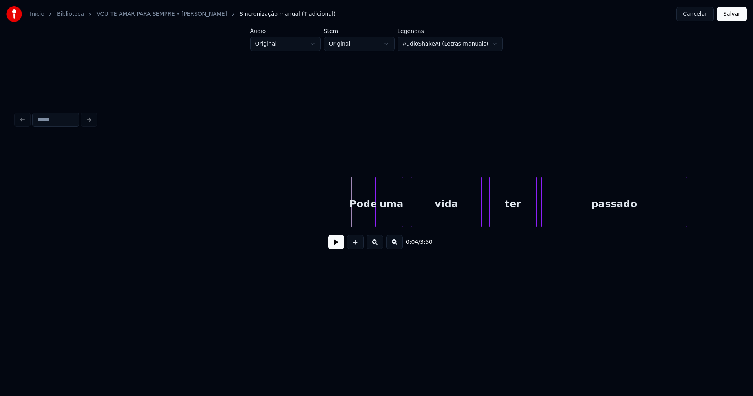
click at [364, 217] on div "Pode" at bounding box center [363, 203] width 24 height 53
click at [331, 249] on button at bounding box center [336, 242] width 16 height 14
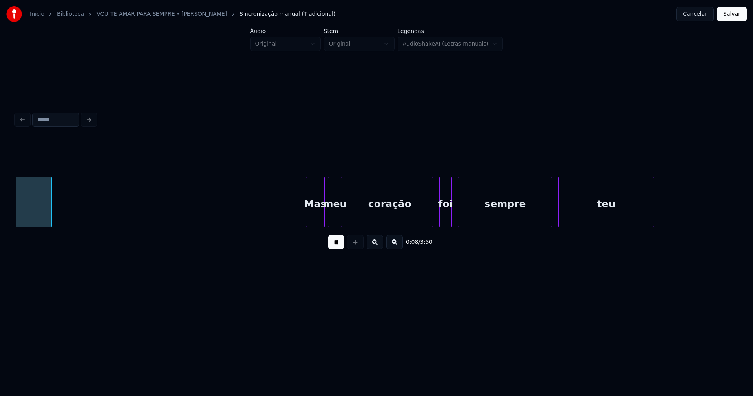
scroll to position [0, 643]
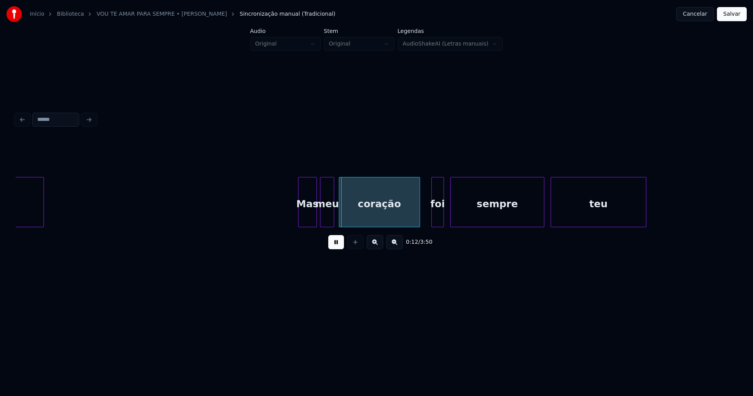
click at [418, 223] on div at bounding box center [418, 201] width 2 height 49
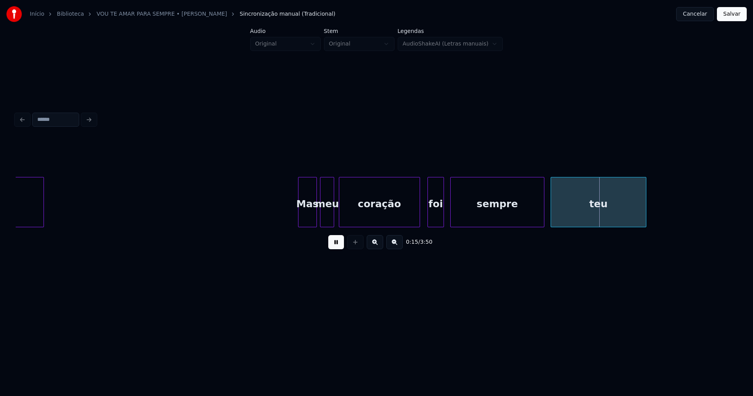
click at [429, 220] on div at bounding box center [429, 201] width 2 height 49
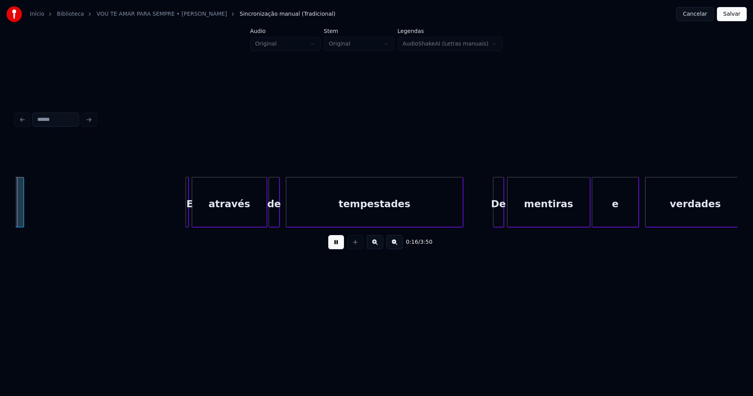
scroll to position [0, 1270]
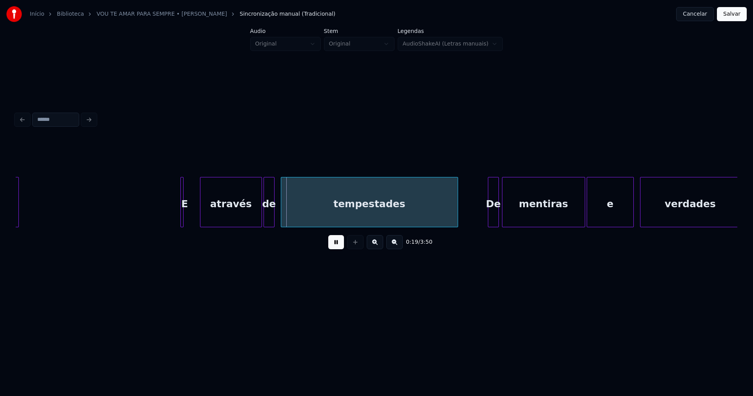
click at [202, 210] on div at bounding box center [201, 201] width 2 height 49
click at [190, 212] on div at bounding box center [190, 201] width 2 height 49
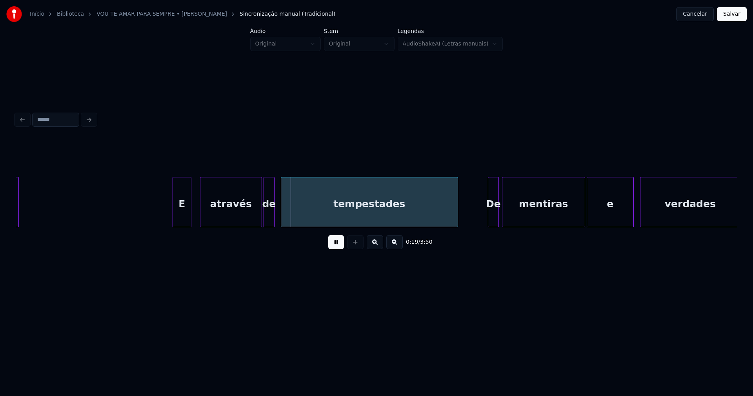
click at [175, 219] on div at bounding box center [174, 201] width 2 height 49
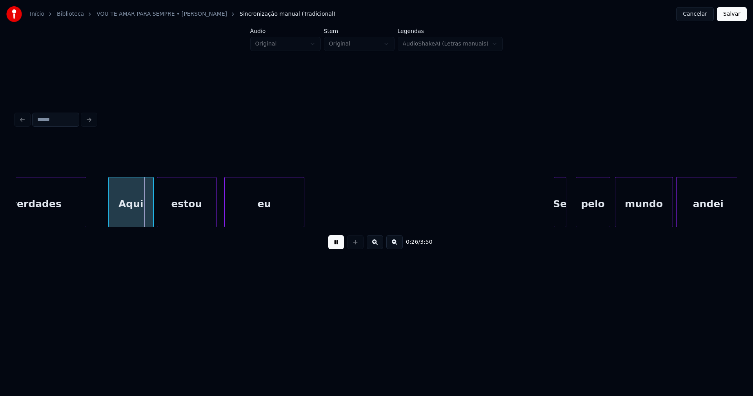
scroll to position [0, 1924]
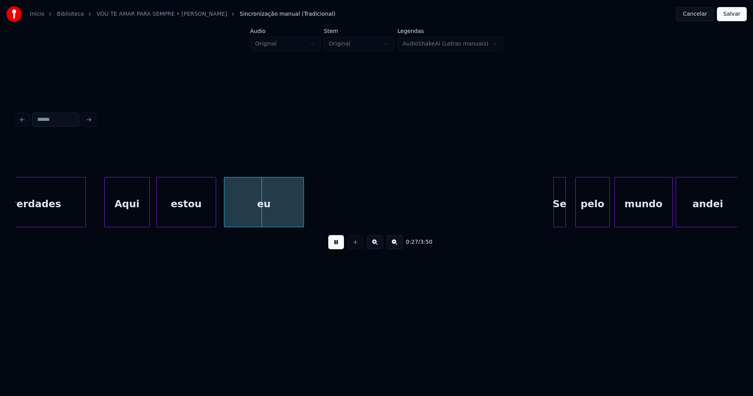
click at [132, 218] on div "Aqui" at bounding box center [127, 203] width 45 height 53
click at [177, 217] on div "estou" at bounding box center [183, 203] width 59 height 53
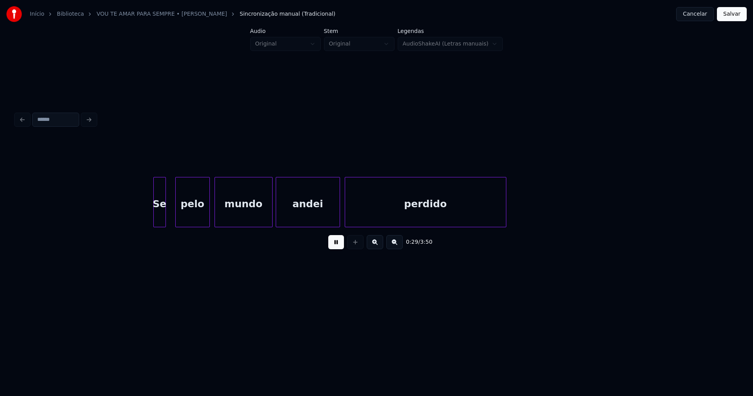
scroll to position [0, 2333]
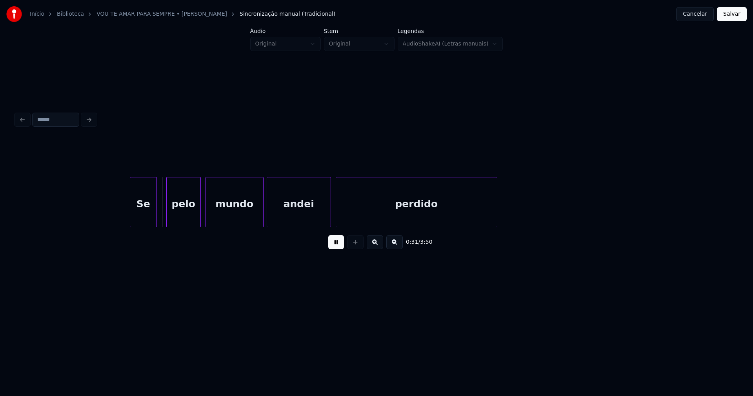
click at [130, 216] on div at bounding box center [131, 201] width 2 height 49
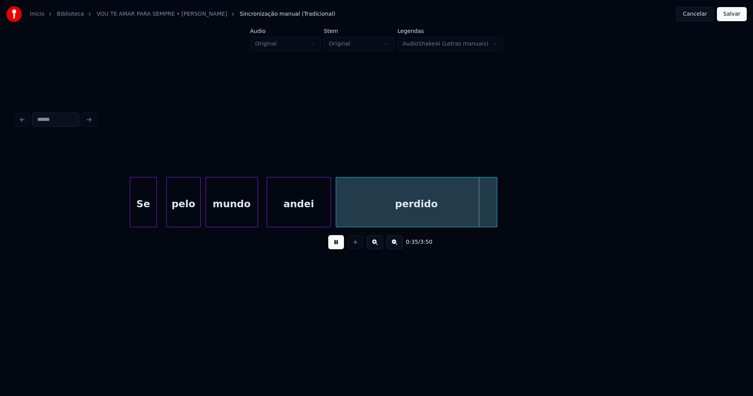
click at [256, 218] on div at bounding box center [256, 201] width 2 height 49
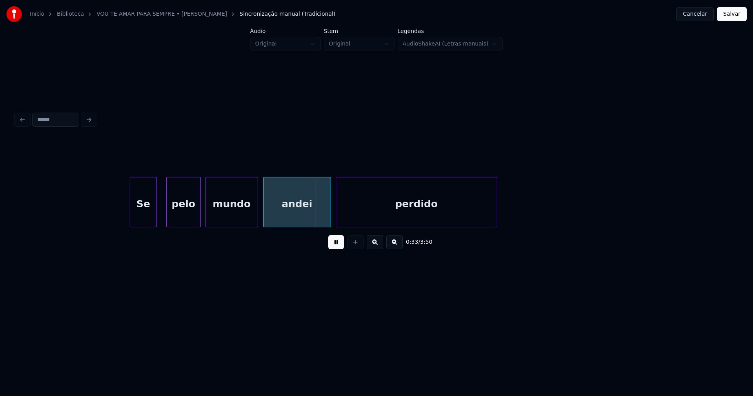
click at [264, 213] on div at bounding box center [264, 201] width 2 height 49
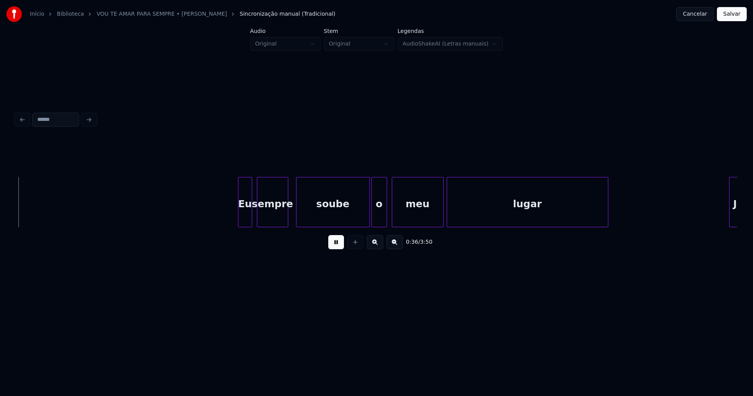
scroll to position [0, 2854]
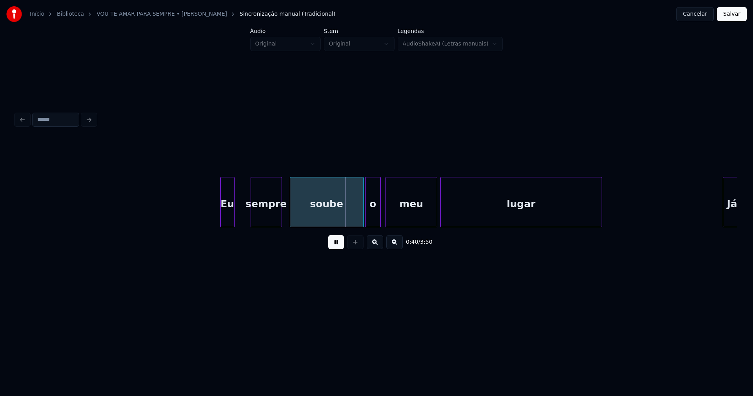
click at [229, 218] on div "Eu" at bounding box center [227, 203] width 13 height 53
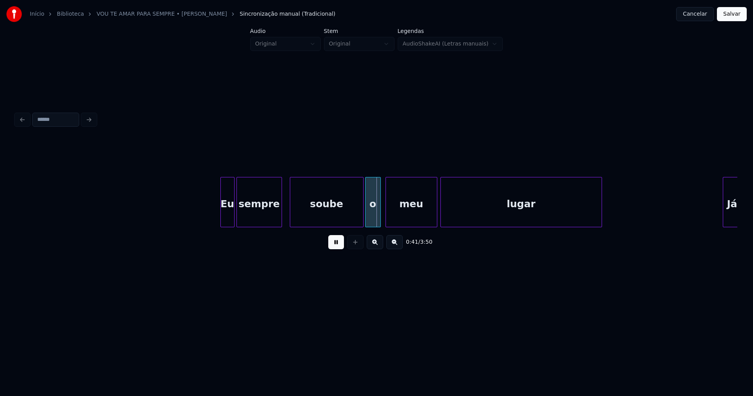
click at [237, 219] on div at bounding box center [238, 201] width 2 height 49
click at [292, 219] on div at bounding box center [293, 201] width 2 height 49
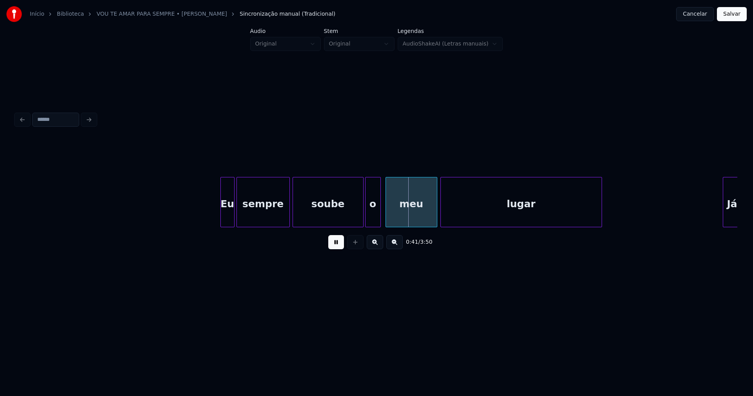
click at [288, 218] on div at bounding box center [288, 201] width 2 height 49
click at [357, 222] on div at bounding box center [356, 201] width 2 height 49
click at [363, 221] on div at bounding box center [362, 201] width 2 height 49
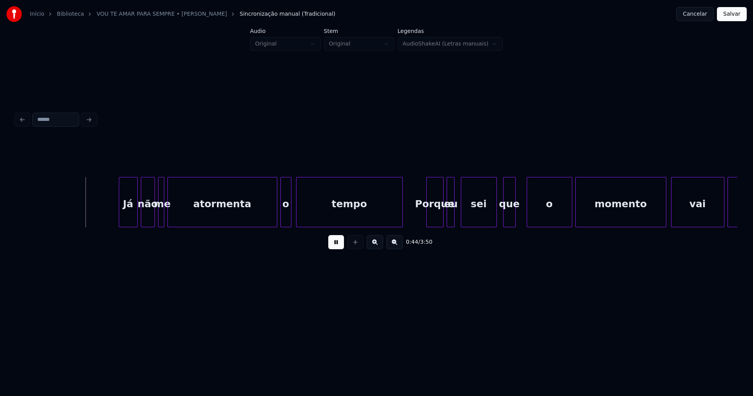
scroll to position [0, 3468]
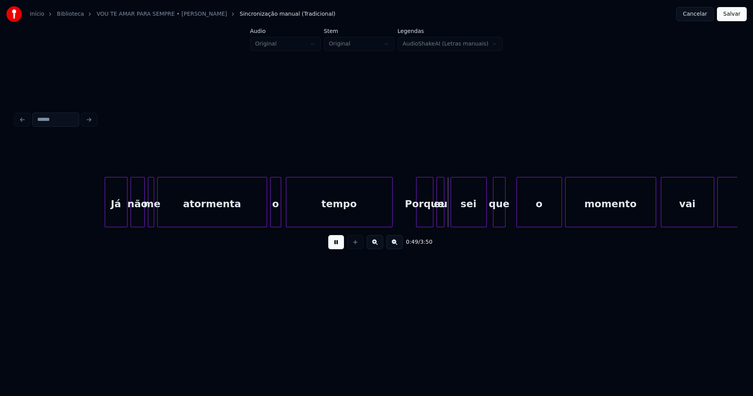
click at [107, 216] on div at bounding box center [106, 201] width 2 height 49
click at [162, 219] on div at bounding box center [163, 201] width 2 height 49
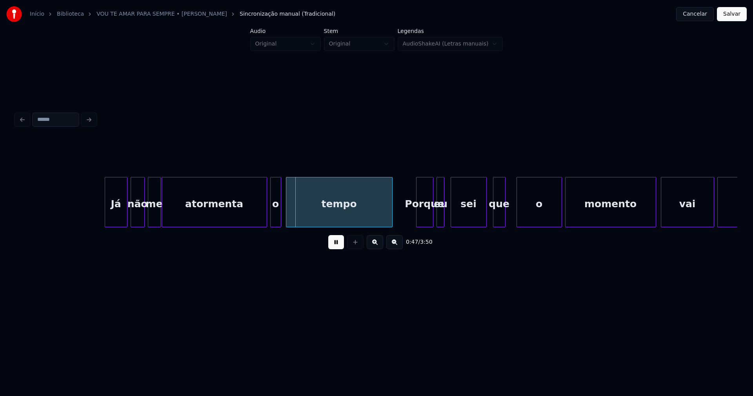
click at [159, 217] on div at bounding box center [159, 201] width 2 height 49
click at [255, 220] on div at bounding box center [256, 201] width 2 height 49
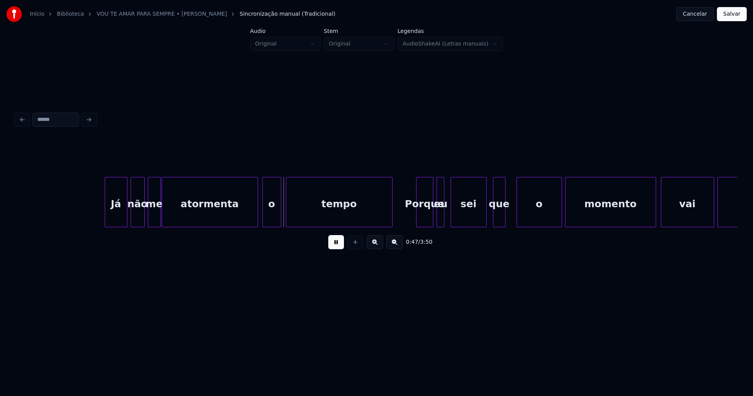
click at [263, 221] on div at bounding box center [264, 201] width 2 height 49
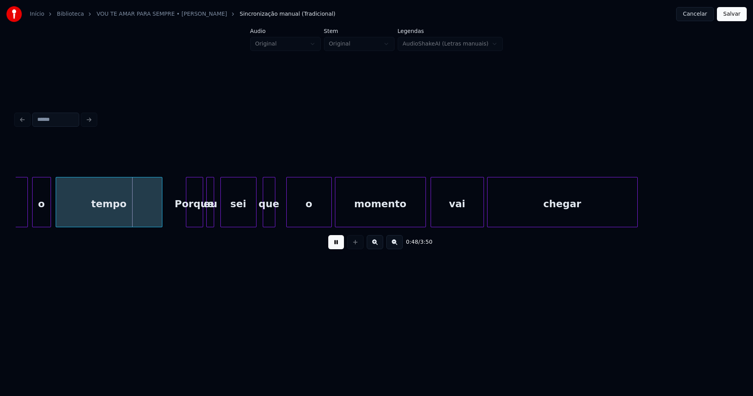
scroll to position [0, 3709]
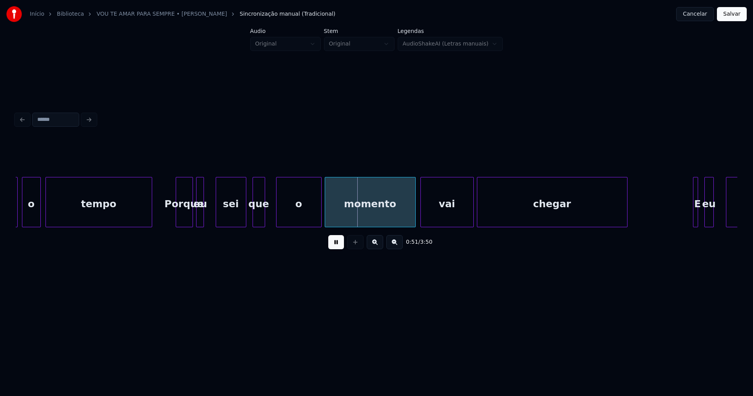
click at [217, 220] on div at bounding box center [217, 201] width 2 height 49
click at [208, 219] on div at bounding box center [207, 201] width 2 height 49
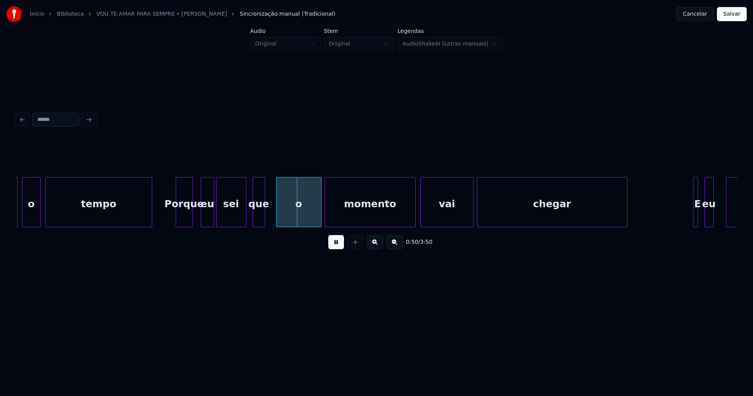
click at [208, 226] on div "atormenta o tempo Porque eu sei que o momento vai chegar E eu posso" at bounding box center [376, 202] width 721 height 50
click at [196, 218] on div at bounding box center [196, 201] width 2 height 49
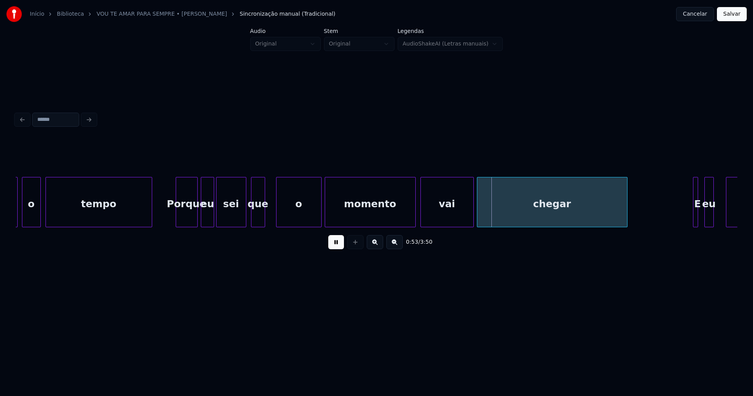
click at [252, 221] on div at bounding box center [252, 201] width 2 height 49
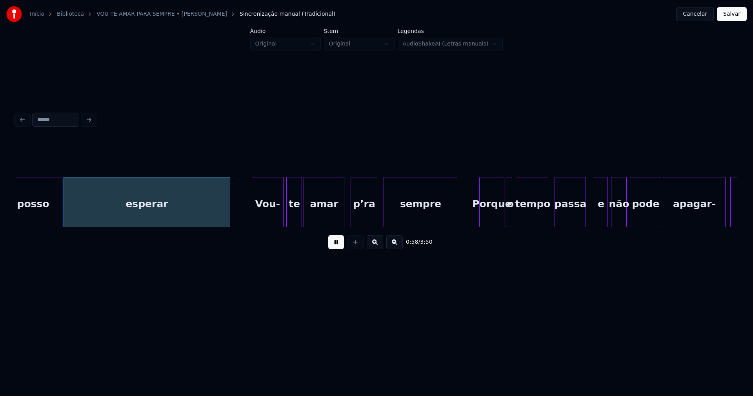
scroll to position [0, 4280]
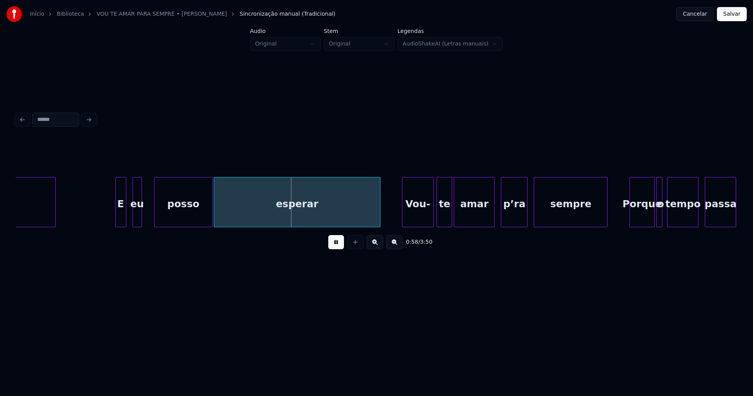
click at [116, 216] on div at bounding box center [117, 201] width 2 height 49
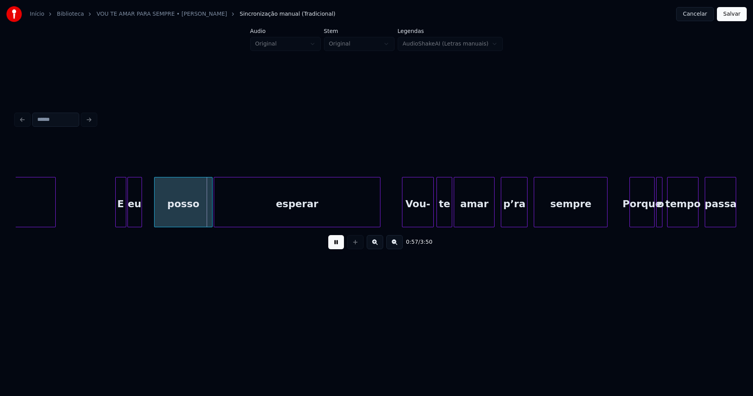
click at [129, 214] on div at bounding box center [129, 201] width 2 height 49
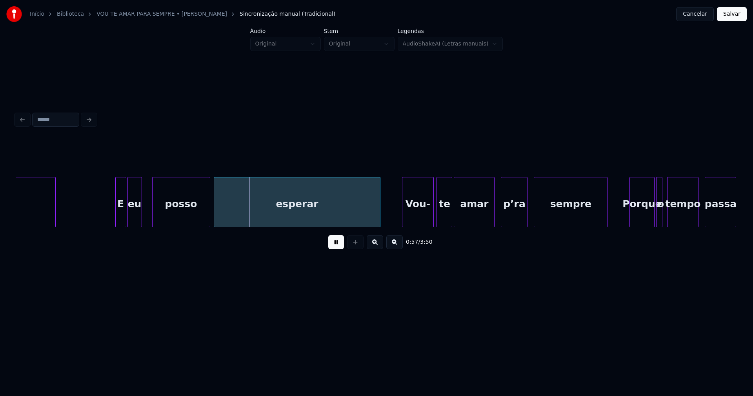
click at [171, 212] on div "posso" at bounding box center [180, 203] width 57 height 53
click at [227, 221] on div at bounding box center [227, 201] width 2 height 49
click at [221, 215] on div at bounding box center [221, 201] width 2 height 49
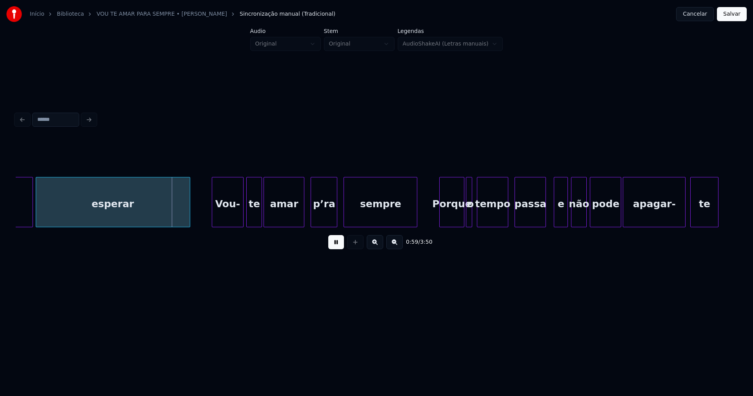
scroll to position [0, 4480]
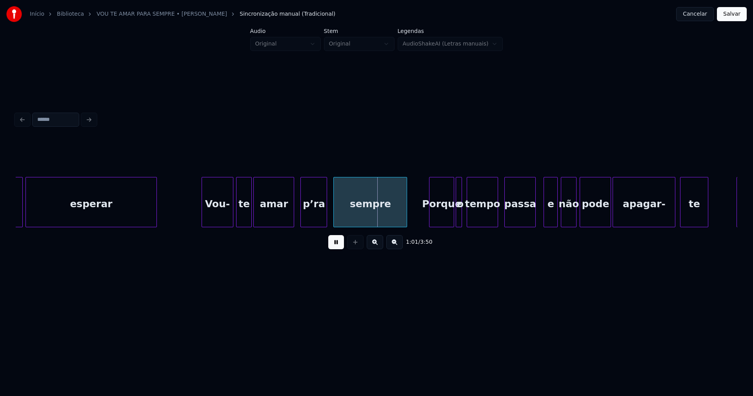
click at [155, 218] on div at bounding box center [155, 201] width 2 height 49
click at [199, 213] on div at bounding box center [199, 201] width 2 height 49
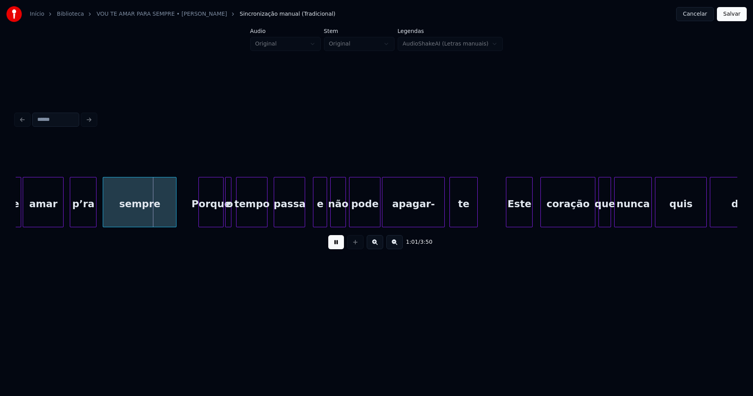
scroll to position [0, 4761]
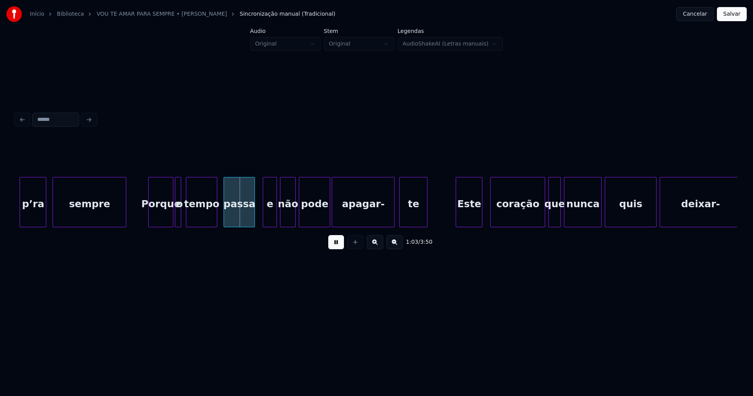
click at [183, 217] on div at bounding box center [183, 201] width 2 height 49
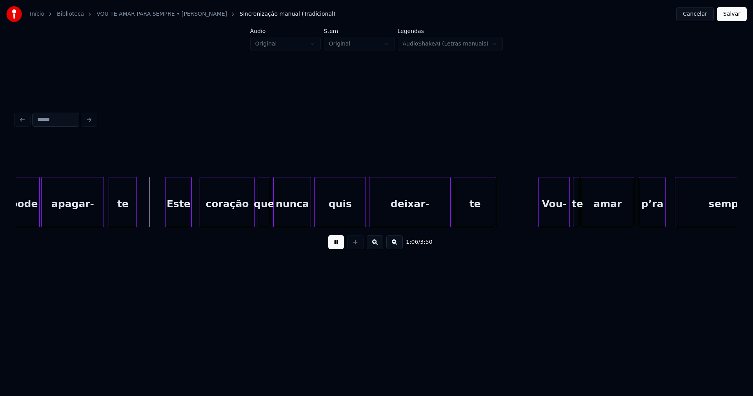
scroll to position [0, 5062]
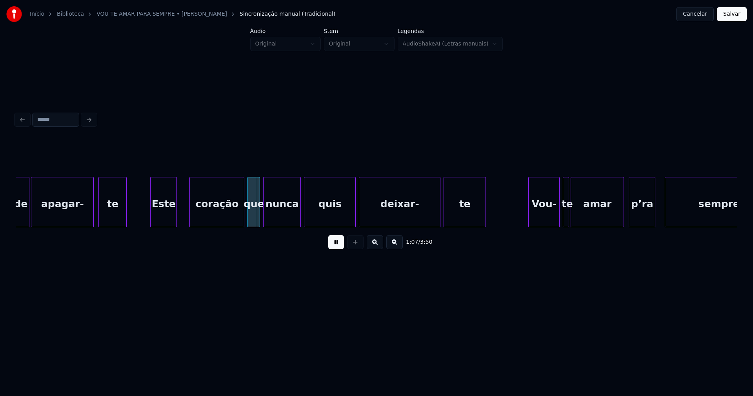
click at [166, 217] on div "Este" at bounding box center [164, 203] width 26 height 53
click at [240, 217] on div at bounding box center [239, 201] width 2 height 49
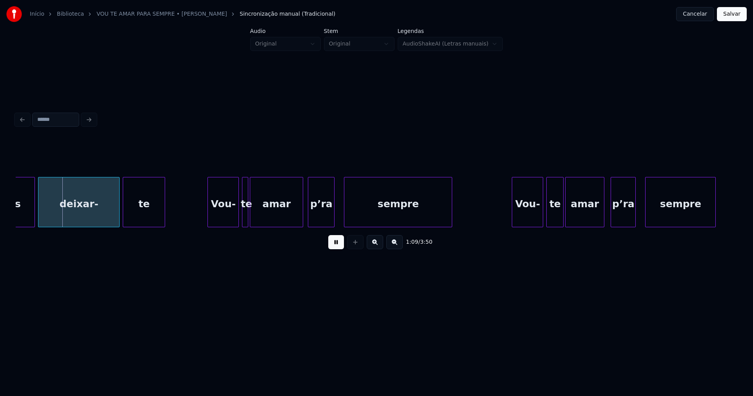
scroll to position [0, 5413]
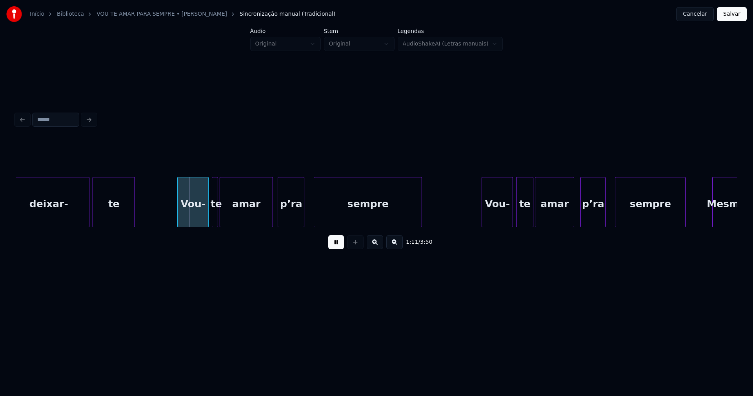
click at [194, 214] on div "Vou-" at bounding box center [193, 203] width 31 height 53
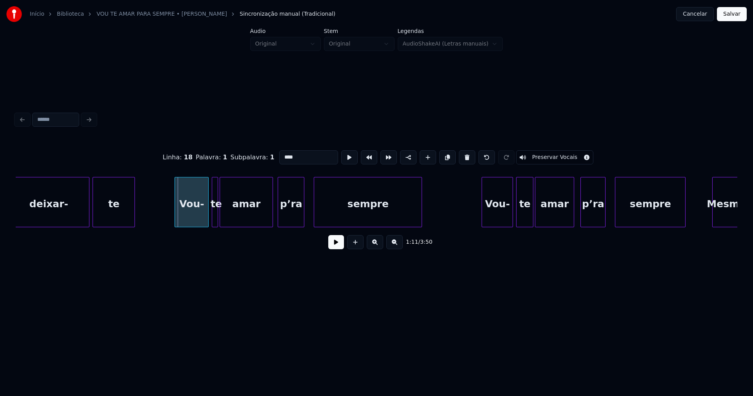
click at [176, 212] on div at bounding box center [176, 201] width 2 height 49
click at [334, 249] on button at bounding box center [336, 242] width 16 height 14
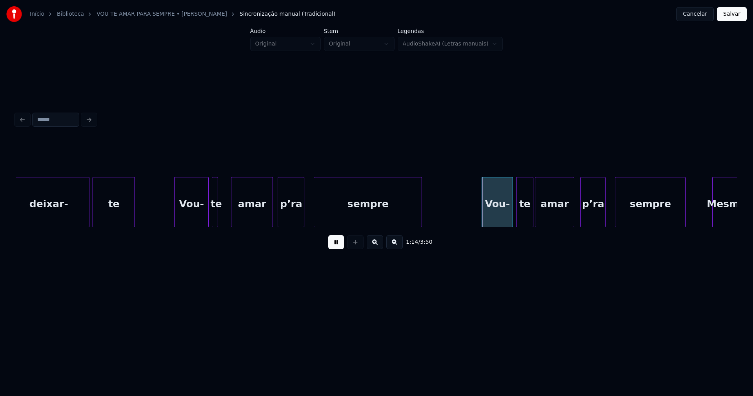
click at [233, 214] on div at bounding box center [232, 201] width 2 height 49
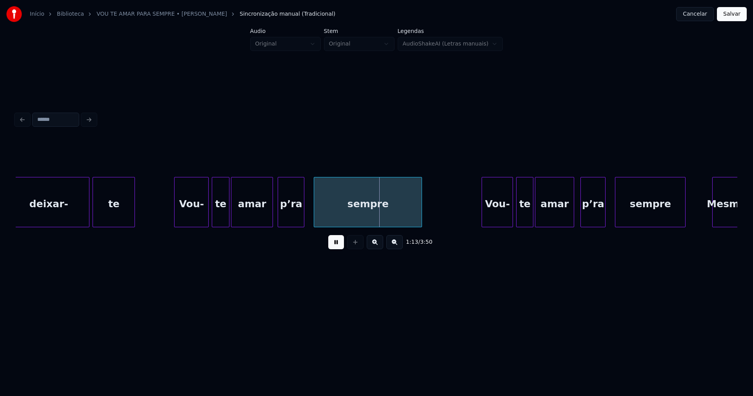
click at [228, 213] on div at bounding box center [228, 201] width 2 height 49
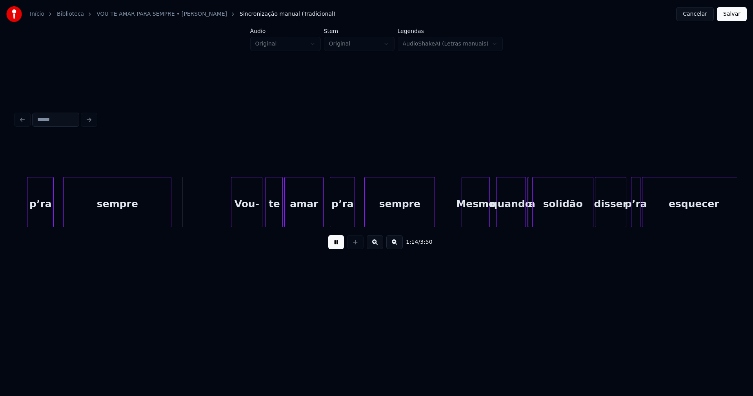
scroll to position [0, 5693]
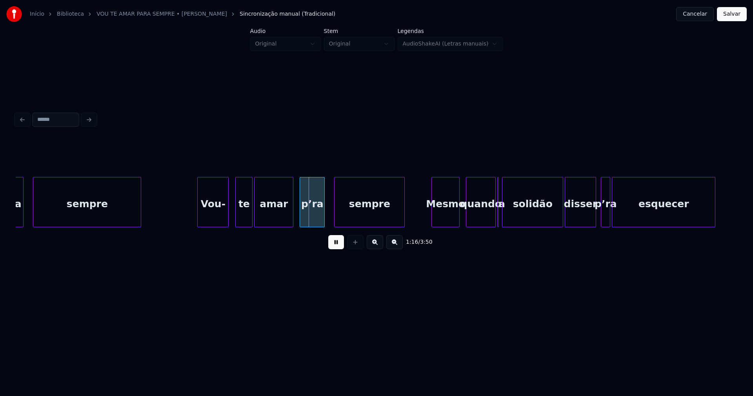
click at [221, 217] on div "Vou-" at bounding box center [213, 203] width 31 height 53
click at [195, 218] on div at bounding box center [195, 201] width 2 height 49
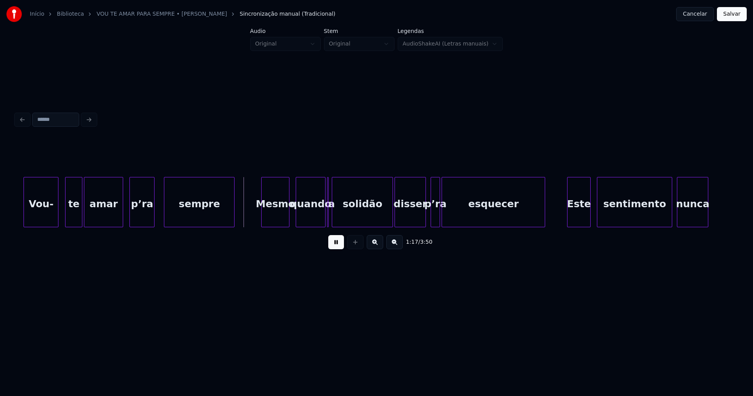
scroll to position [0, 5883]
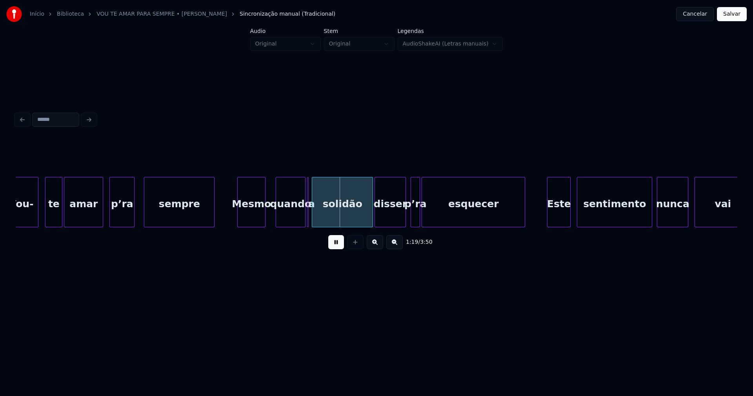
click at [256, 218] on div "Mesmo" at bounding box center [251, 203] width 27 height 53
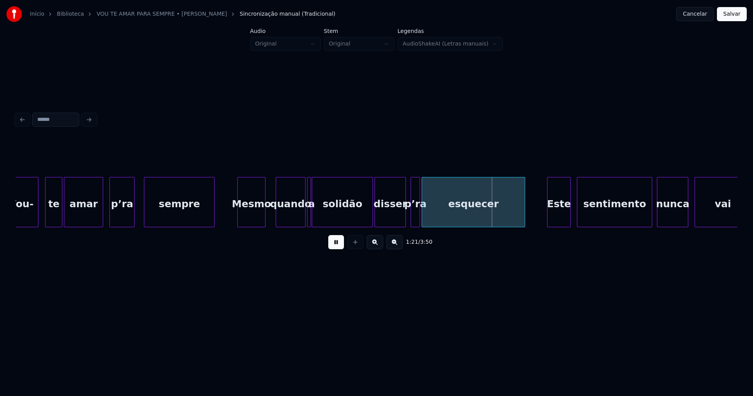
click at [309, 225] on div "Vou- te amar p’ra sempre Mesmo quando a solidão disser p’ra esquecer Este senti…" at bounding box center [376, 202] width 721 height 50
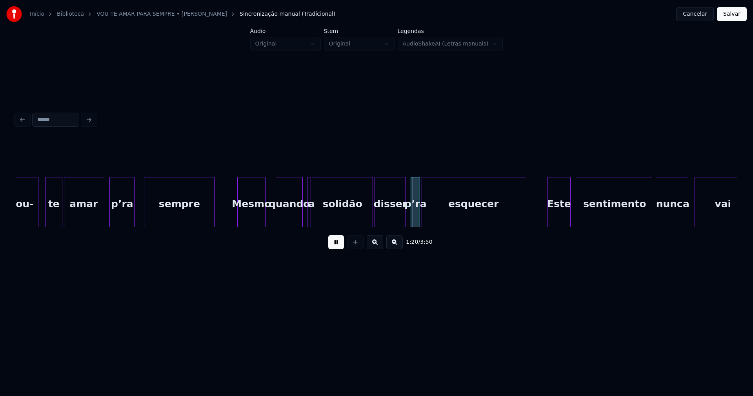
click at [301, 220] on div at bounding box center [301, 201] width 2 height 49
click at [305, 217] on div at bounding box center [306, 201] width 2 height 49
click at [365, 220] on div at bounding box center [365, 201] width 2 height 49
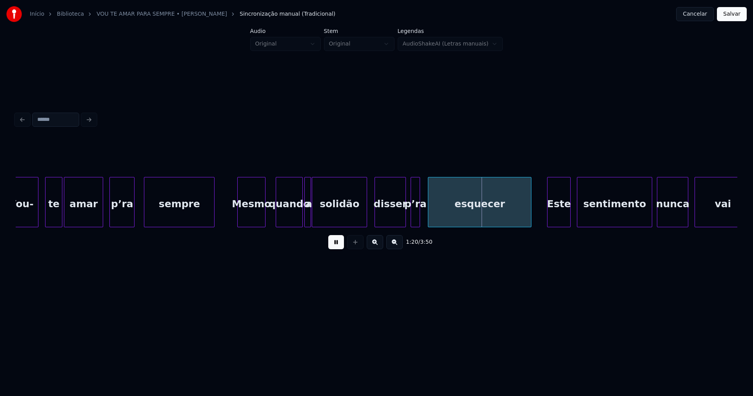
click at [428, 216] on div "esquecer" at bounding box center [479, 202] width 103 height 50
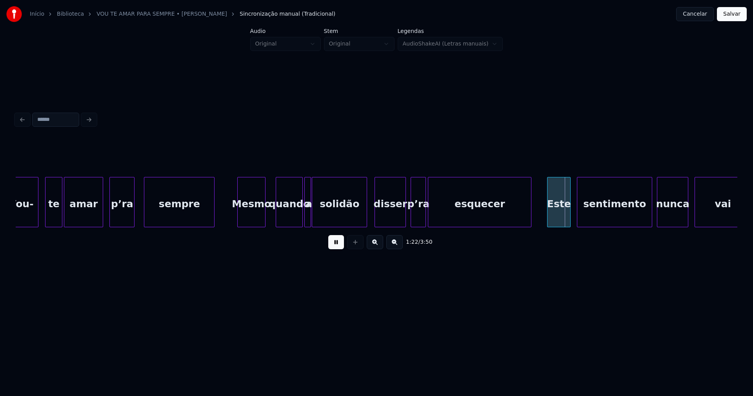
click at [424, 214] on div at bounding box center [424, 201] width 2 height 49
click at [525, 215] on div at bounding box center [524, 201] width 2 height 49
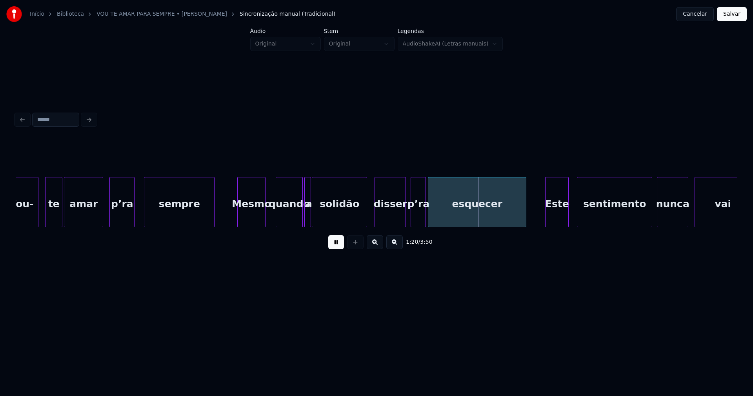
click at [561, 214] on div "Este" at bounding box center [556, 203] width 23 height 53
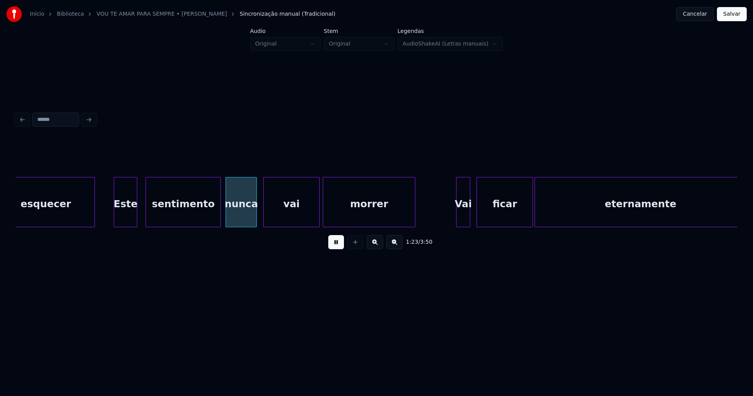
scroll to position [0, 6324]
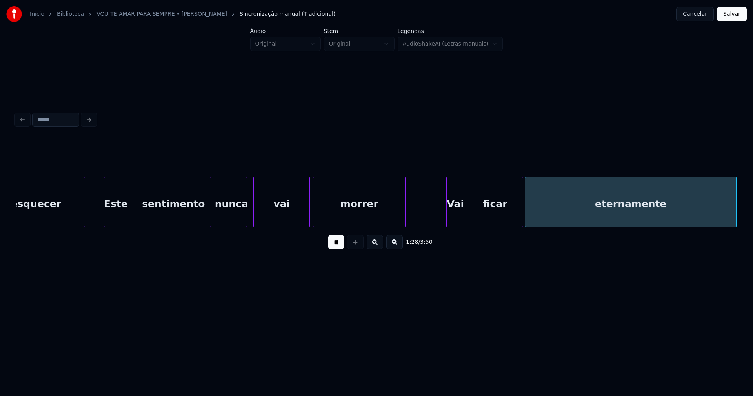
click at [462, 221] on div at bounding box center [462, 201] width 2 height 49
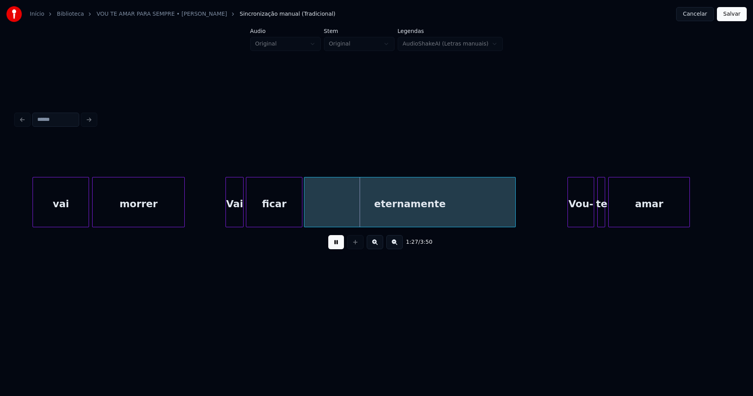
scroll to position [0, 6575]
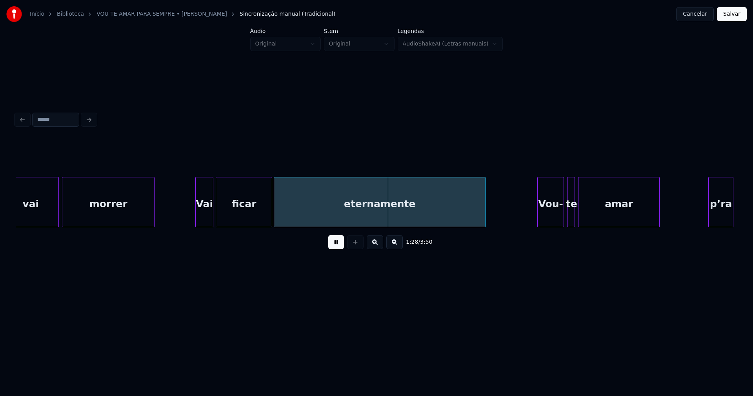
click at [290, 212] on div at bounding box center [290, 201] width 2 height 49
click at [278, 214] on div at bounding box center [277, 201] width 2 height 49
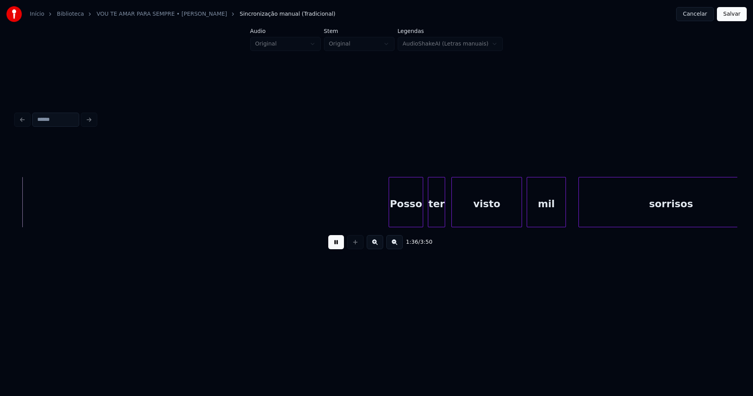
scroll to position [0, 7568]
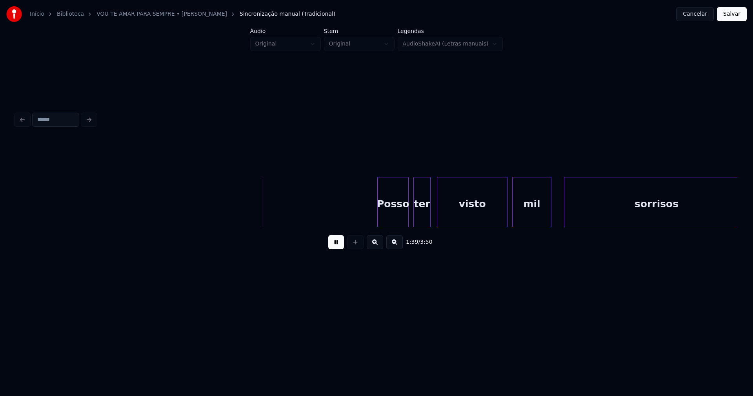
click at [379, 223] on div "Posso" at bounding box center [392, 202] width 31 height 50
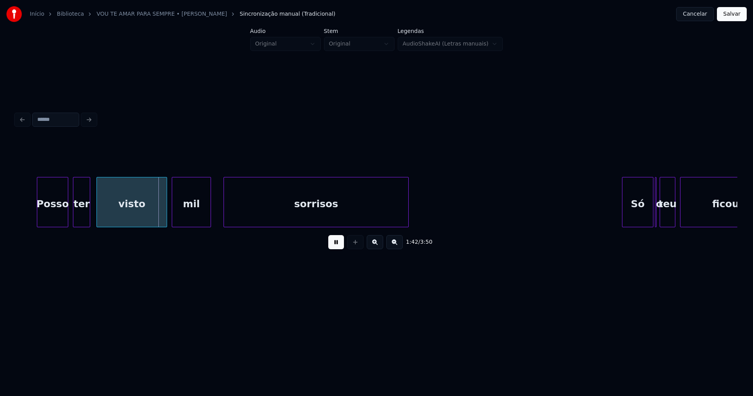
scroll to position [0, 7918]
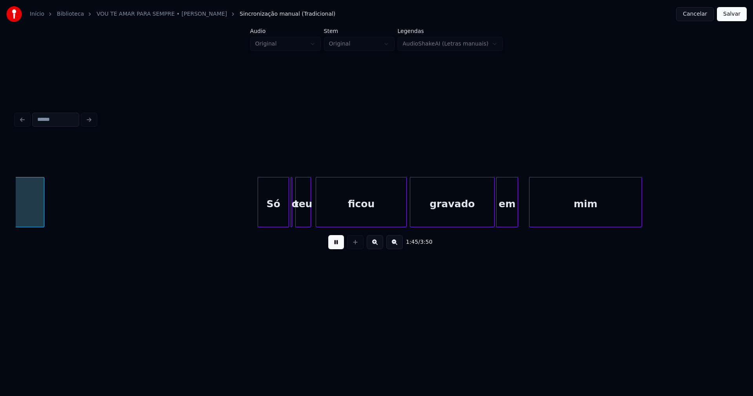
scroll to position [0, 8274]
click at [268, 220] on div "Só" at bounding box center [266, 203] width 31 height 53
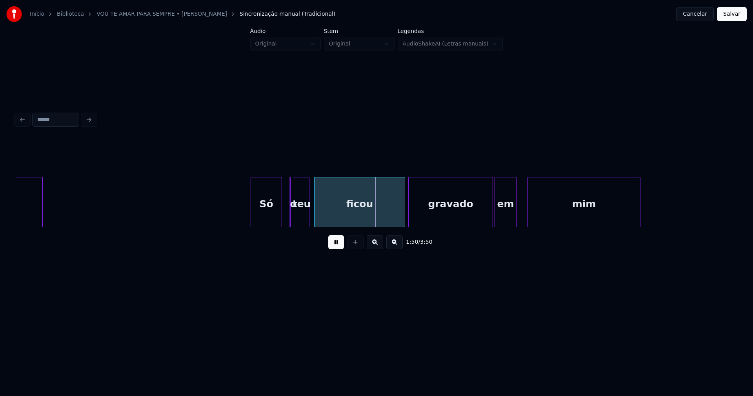
click at [336, 244] on button at bounding box center [336, 242] width 16 height 14
click at [269, 218] on div "Só" at bounding box center [261, 203] width 31 height 53
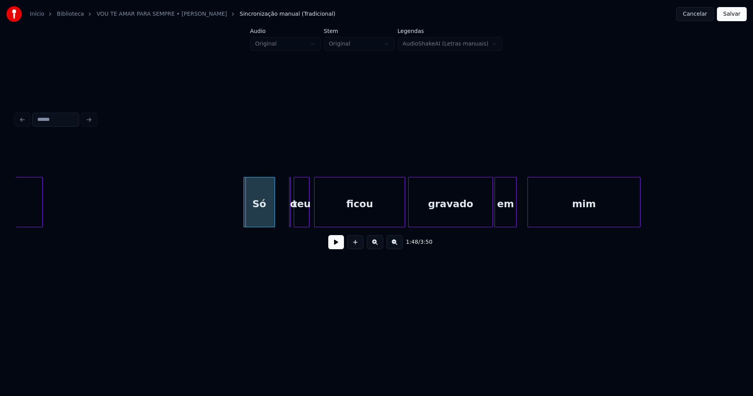
click at [275, 217] on div "Só" at bounding box center [258, 202] width 31 height 50
click at [263, 225] on div "Só o teu ficou gravado em mim sorrisos" at bounding box center [376, 202] width 721 height 50
click at [294, 219] on div at bounding box center [293, 201] width 2 height 49
click at [268, 189] on div "o" at bounding box center [270, 202] width 5 height 50
click at [283, 215] on div at bounding box center [284, 201] width 2 height 49
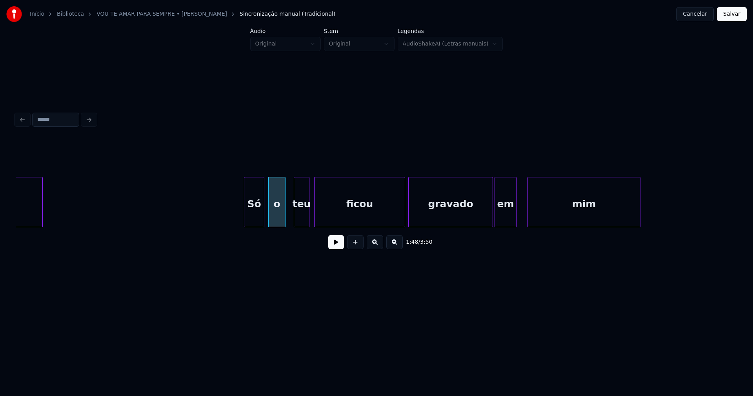
click at [338, 248] on button at bounding box center [336, 242] width 16 height 14
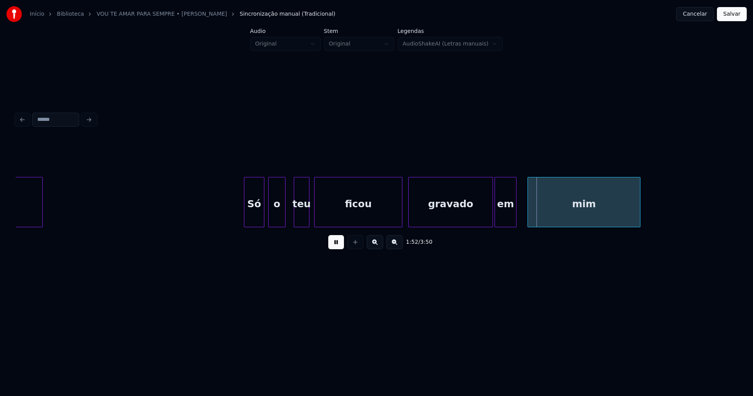
click at [400, 218] on div at bounding box center [400, 201] width 2 height 49
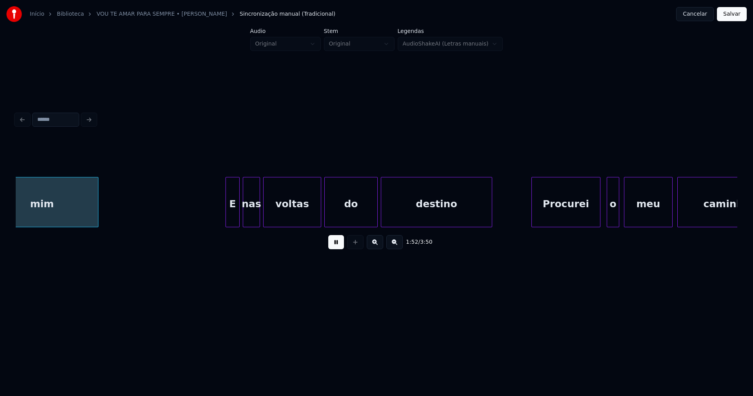
scroll to position [0, 8817]
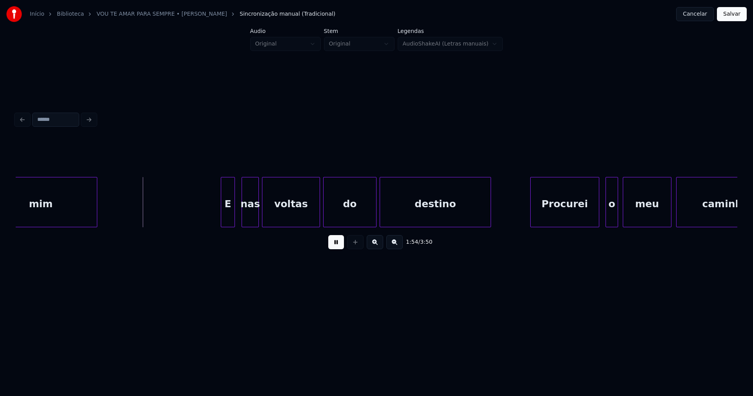
click at [229, 218] on div "E" at bounding box center [227, 203] width 13 height 53
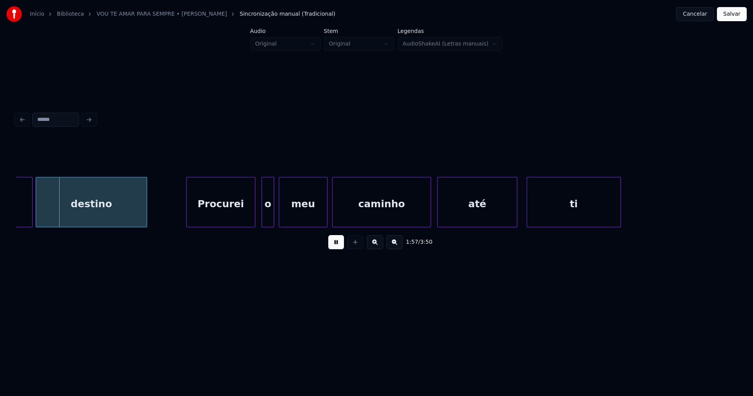
scroll to position [0, 9181]
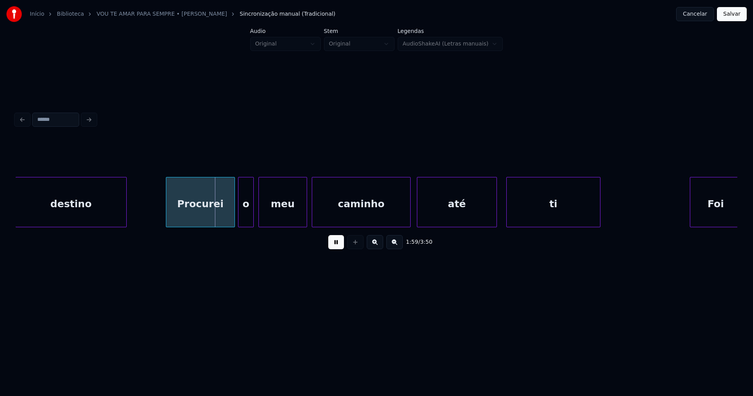
click at [240, 219] on div at bounding box center [239, 201] width 2 height 49
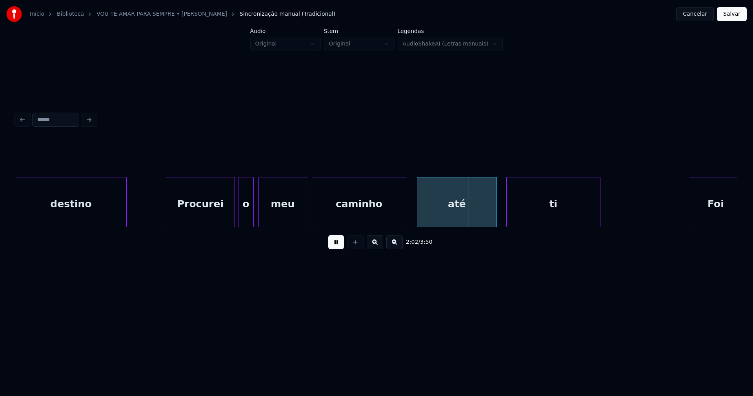
click at [405, 215] on div at bounding box center [404, 201] width 2 height 49
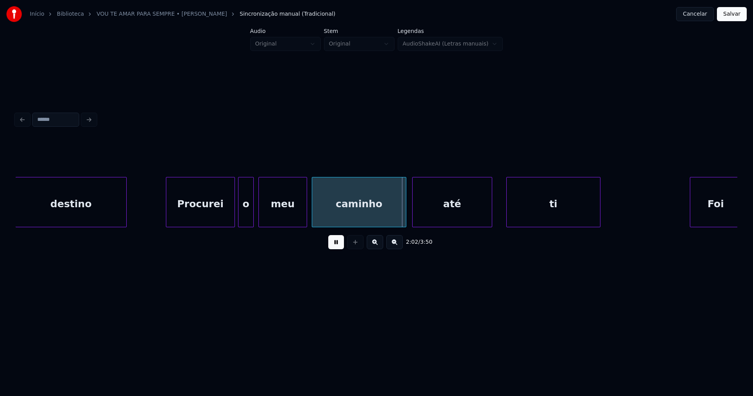
click at [434, 216] on div "até" at bounding box center [451, 203] width 79 height 53
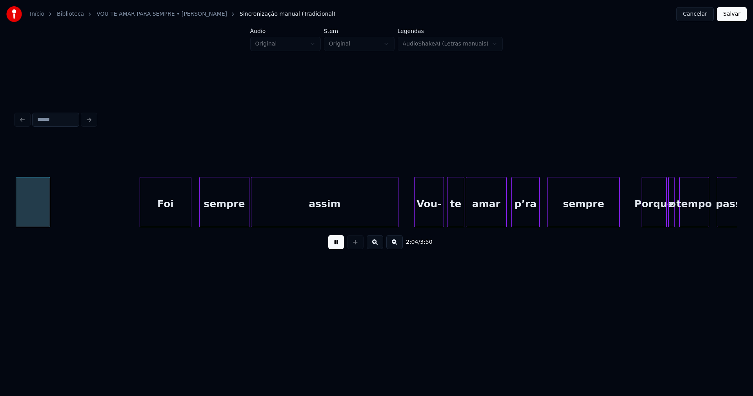
scroll to position [0, 9734]
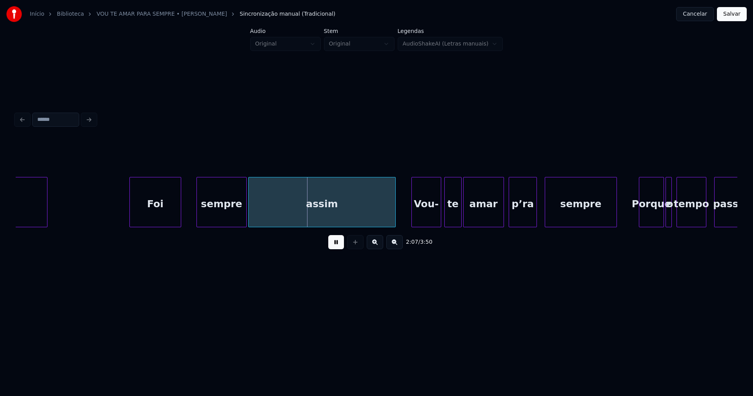
click at [160, 216] on div "Foi" at bounding box center [155, 203] width 51 height 53
click at [150, 220] on div "Foi" at bounding box center [145, 203] width 51 height 53
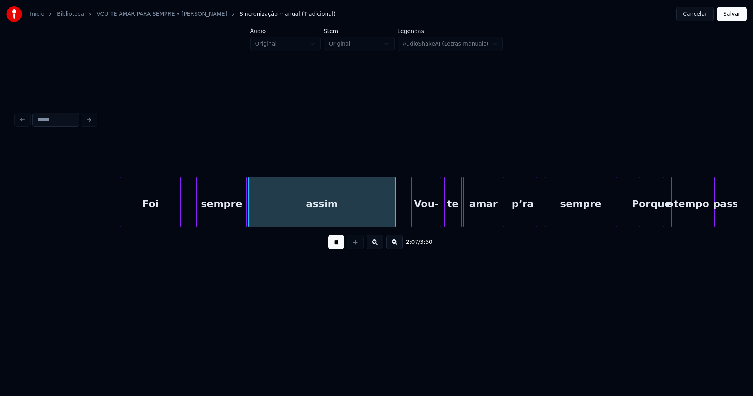
click at [179, 212] on div at bounding box center [179, 201] width 2 height 49
click at [189, 213] on div at bounding box center [188, 201] width 2 height 49
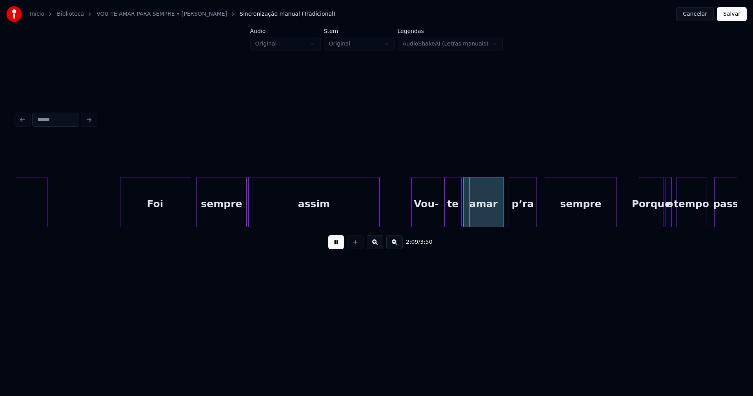
click at [377, 223] on div at bounding box center [378, 201] width 2 height 49
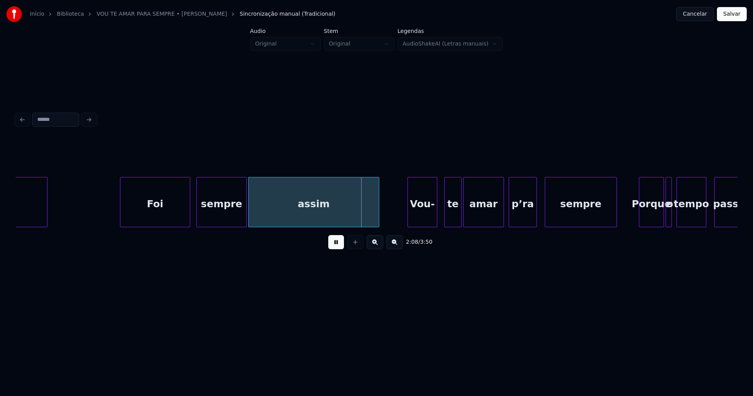
click at [418, 219] on div "Vou-" at bounding box center [422, 203] width 29 height 53
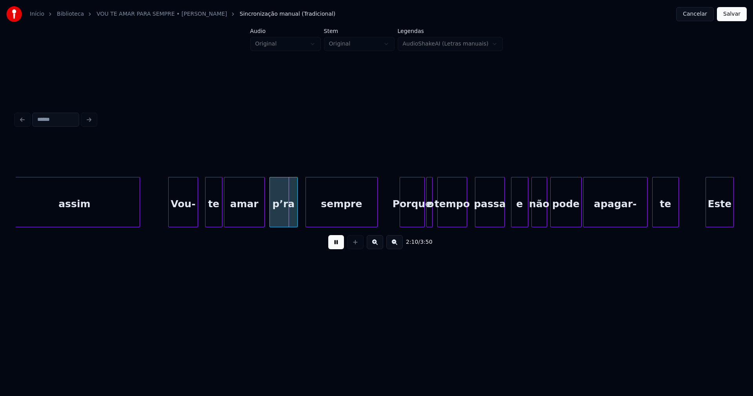
scroll to position [0, 10083]
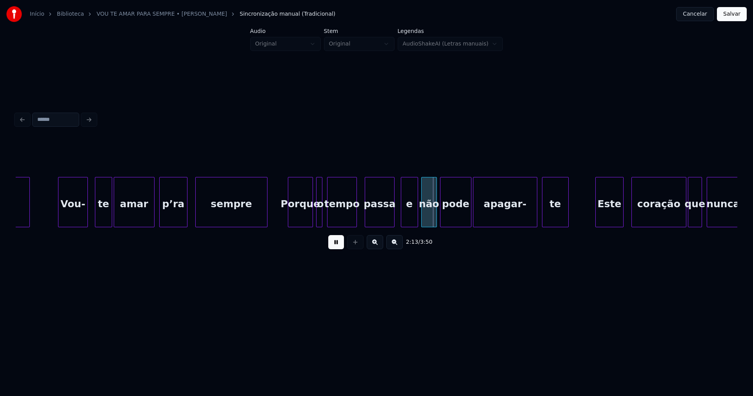
click at [301, 218] on div "Porque" at bounding box center [300, 203] width 24 height 53
click at [306, 217] on div at bounding box center [306, 201] width 2 height 49
click at [310, 217] on div at bounding box center [310, 201] width 2 height 49
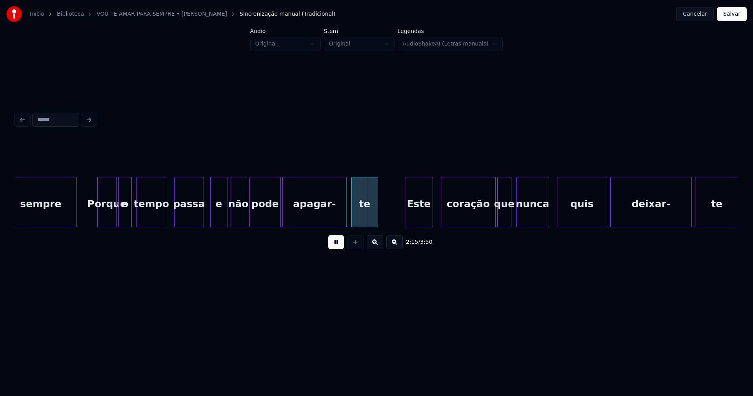
scroll to position [0, 10354]
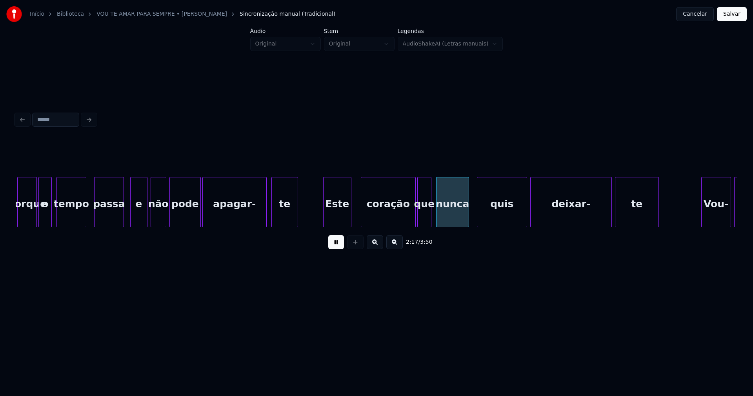
click at [337, 217] on div "Este" at bounding box center [336, 203] width 27 height 53
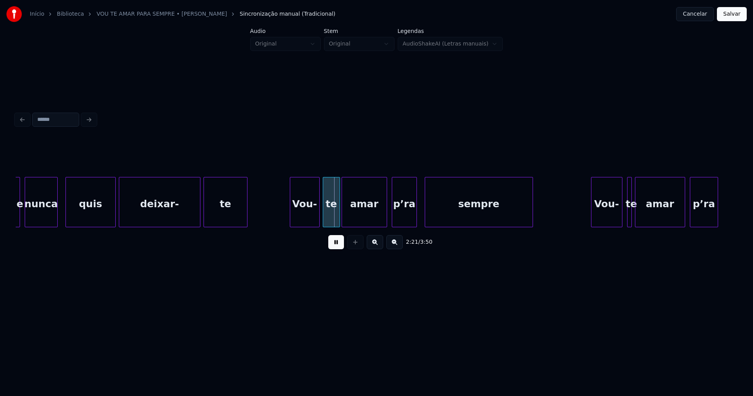
scroll to position [0, 10775]
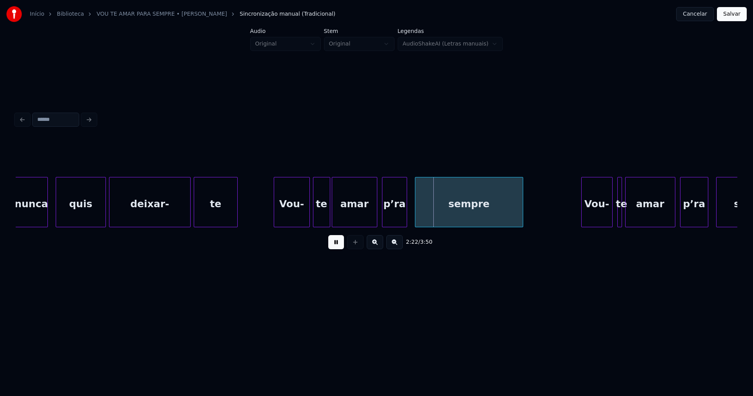
click at [275, 213] on div at bounding box center [275, 201] width 2 height 49
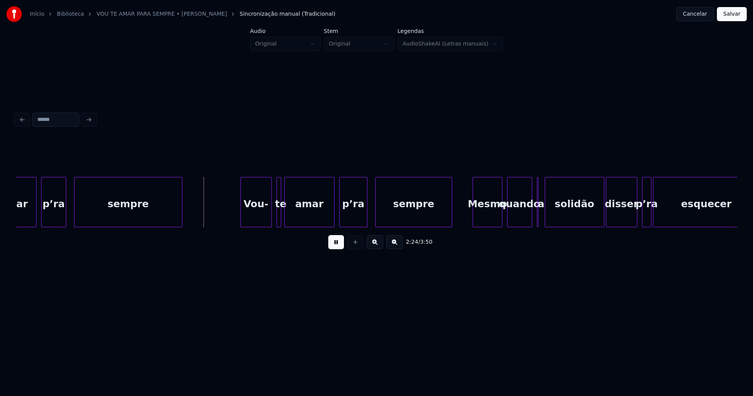
scroll to position [0, 11136]
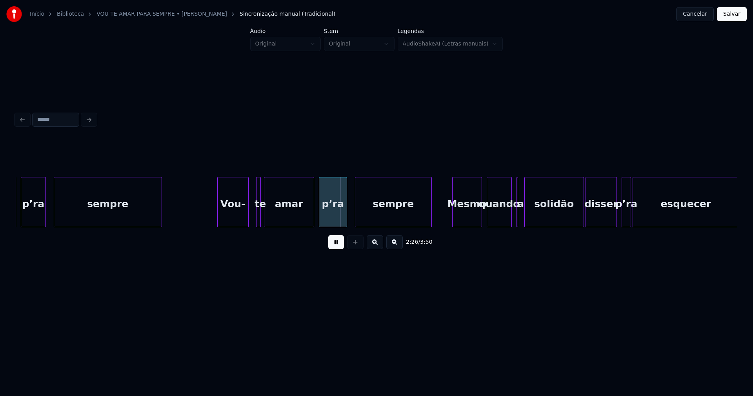
click at [230, 215] on div "Vou-" at bounding box center [233, 203] width 31 height 53
click at [216, 215] on div at bounding box center [216, 201] width 2 height 49
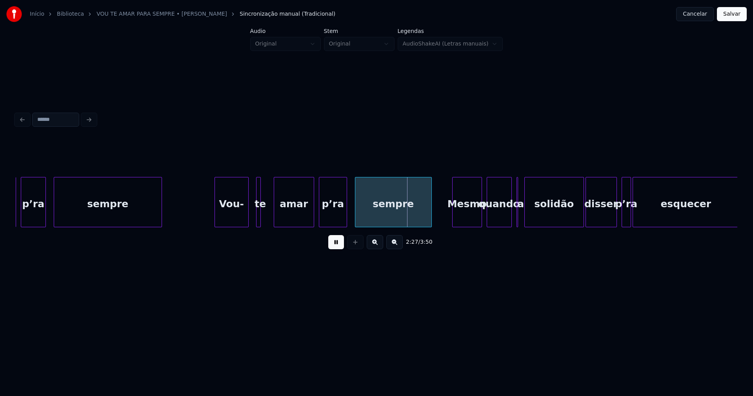
click at [275, 211] on div at bounding box center [275, 201] width 2 height 49
click at [271, 211] on div at bounding box center [270, 201] width 2 height 49
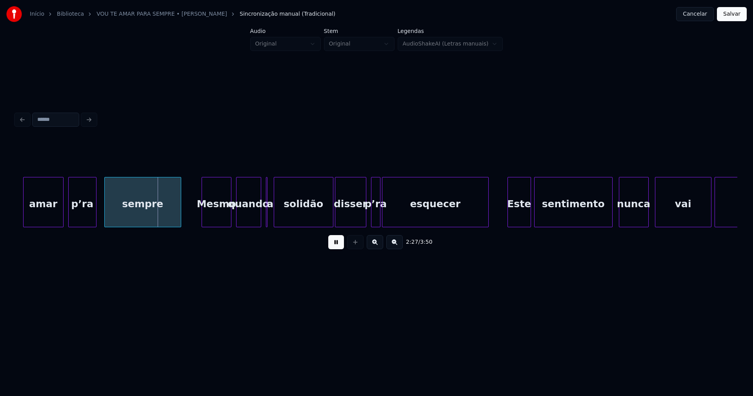
scroll to position [0, 11396]
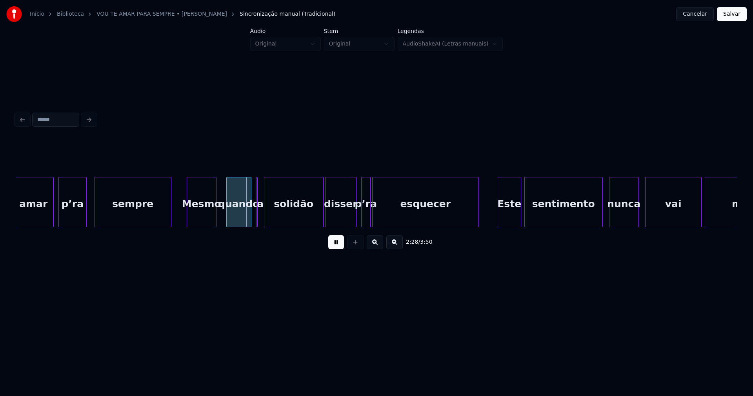
click at [202, 222] on div "Mesmo" at bounding box center [201, 203] width 29 height 53
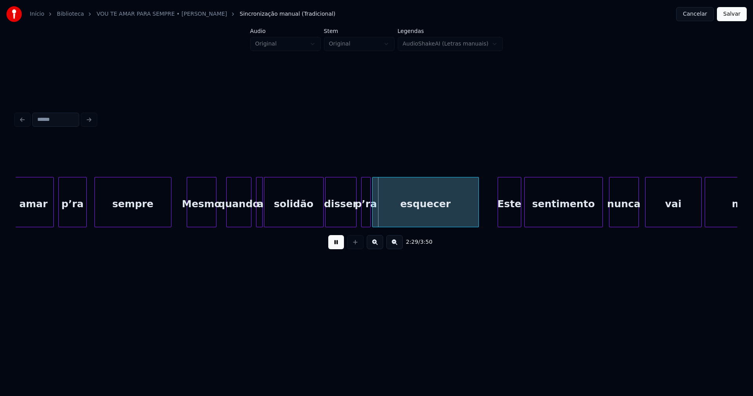
click at [260, 222] on div at bounding box center [261, 201] width 2 height 49
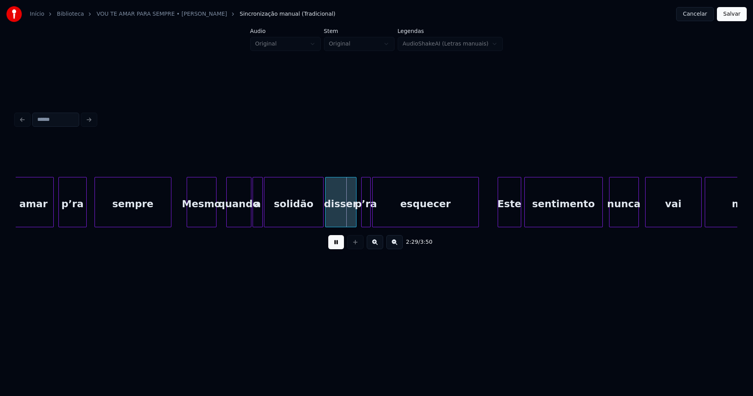
click at [254, 221] on div at bounding box center [254, 201] width 2 height 49
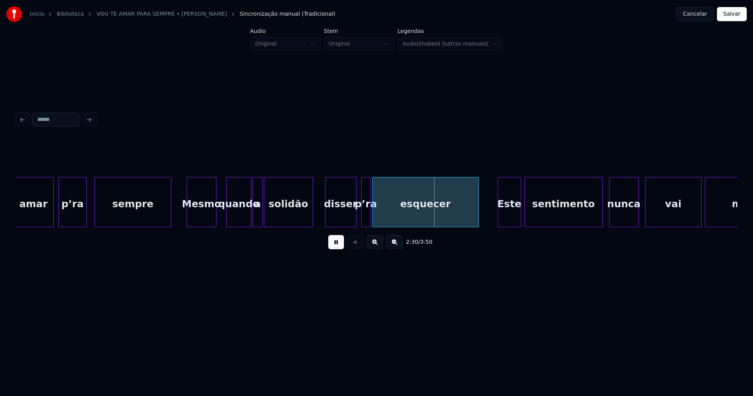
click at [310, 227] on div "amar p’ra sempre Mesmo quando a solidão disser p’ra esquecer Este sentimento nu…" at bounding box center [376, 202] width 721 height 50
click at [379, 218] on div at bounding box center [380, 201] width 2 height 49
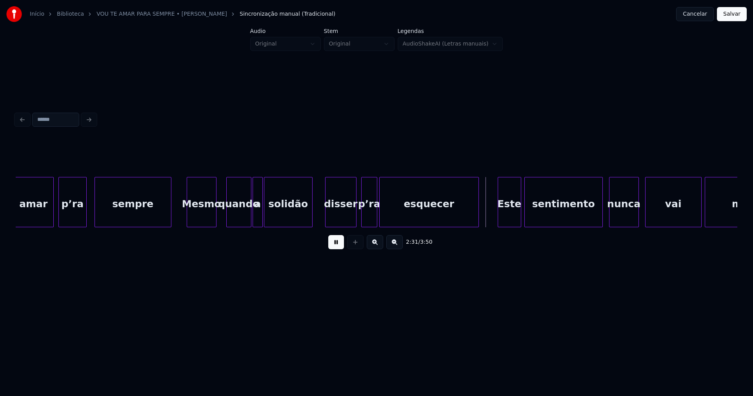
click at [376, 215] on div at bounding box center [375, 201] width 2 height 49
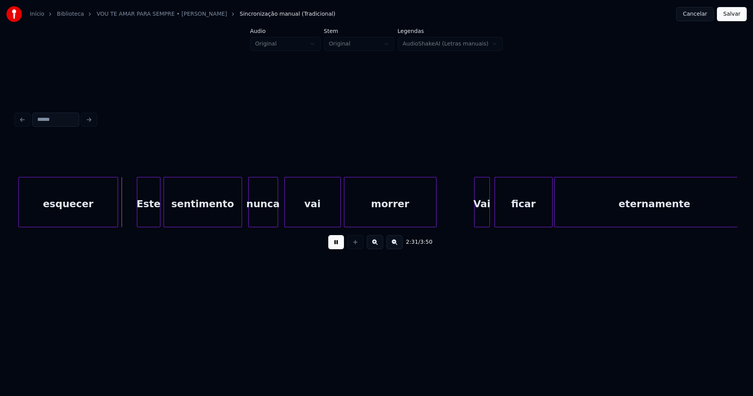
scroll to position [0, 11767]
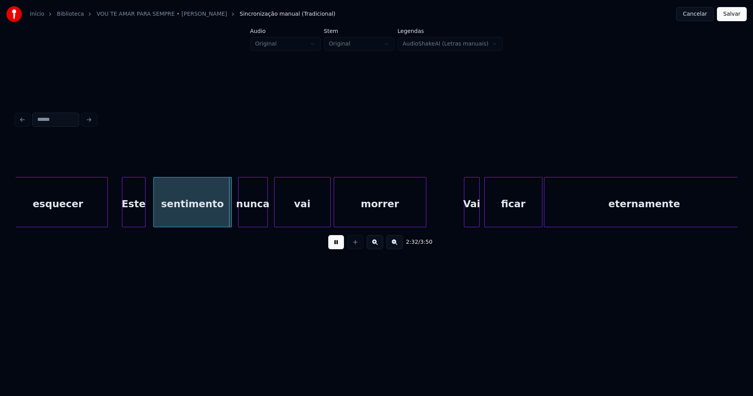
click at [134, 219] on div "Este" at bounding box center [133, 203] width 23 height 53
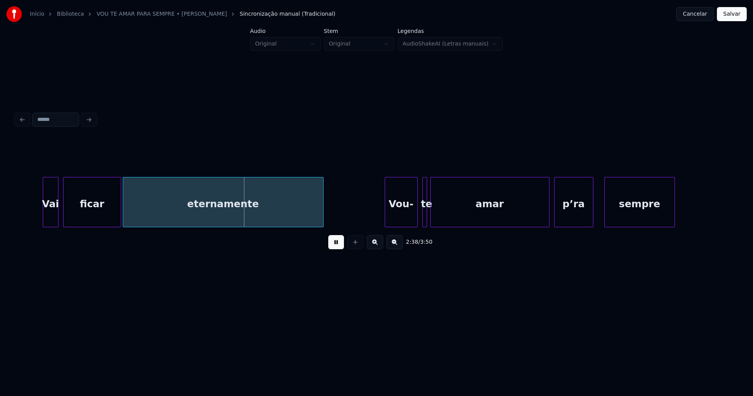
scroll to position [0, 12258]
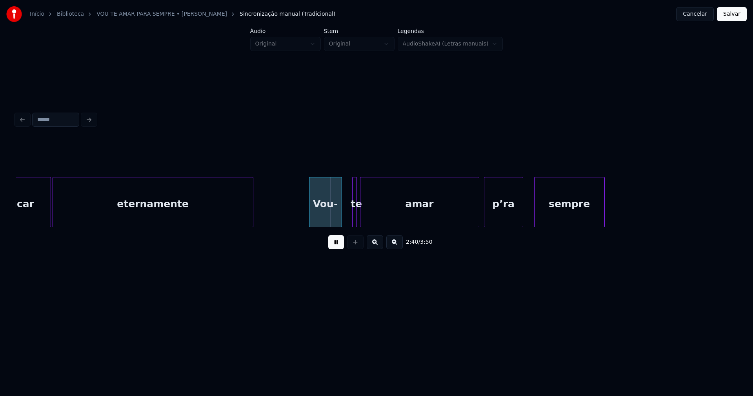
click at [326, 218] on div "Vou-" at bounding box center [325, 203] width 32 height 53
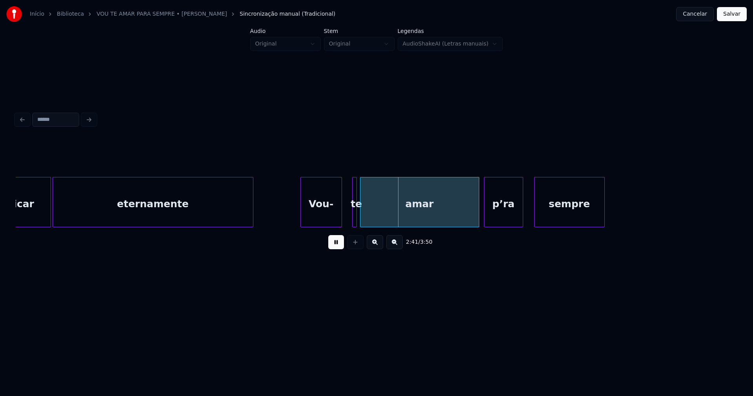
click at [301, 215] on div at bounding box center [302, 201] width 2 height 49
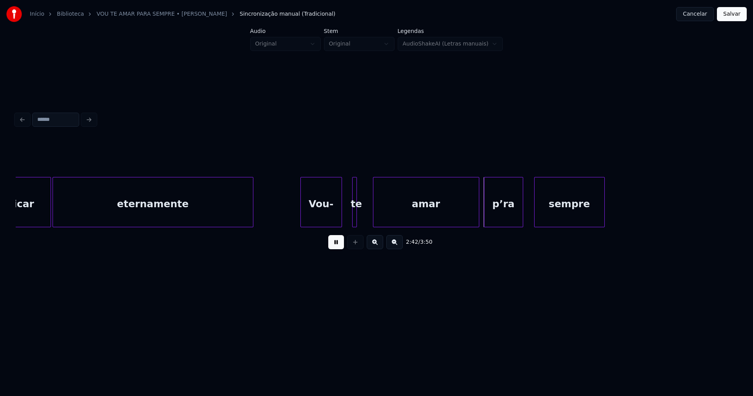
click at [375, 209] on div at bounding box center [374, 201] width 2 height 49
click at [371, 209] on div at bounding box center [371, 201] width 2 height 49
click at [475, 216] on div at bounding box center [475, 201] width 2 height 49
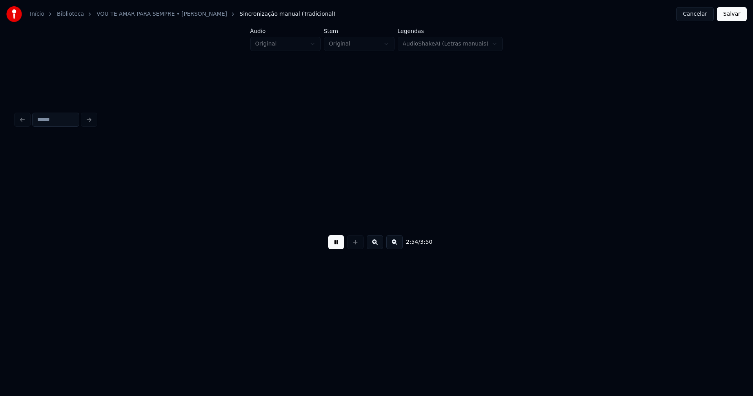
scroll to position [0, 13701]
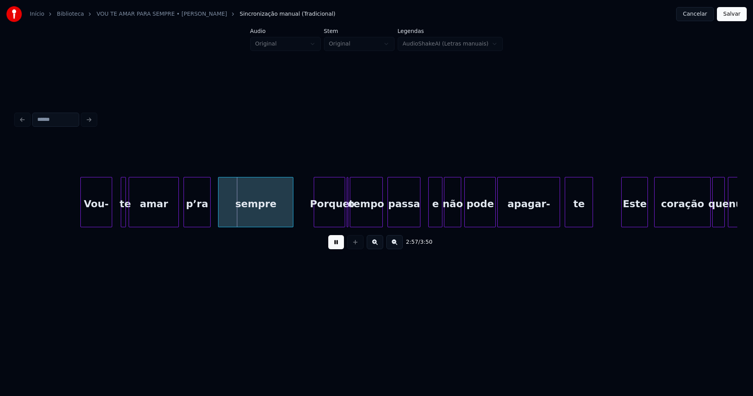
click at [100, 219] on div "Vou-" at bounding box center [96, 203] width 31 height 53
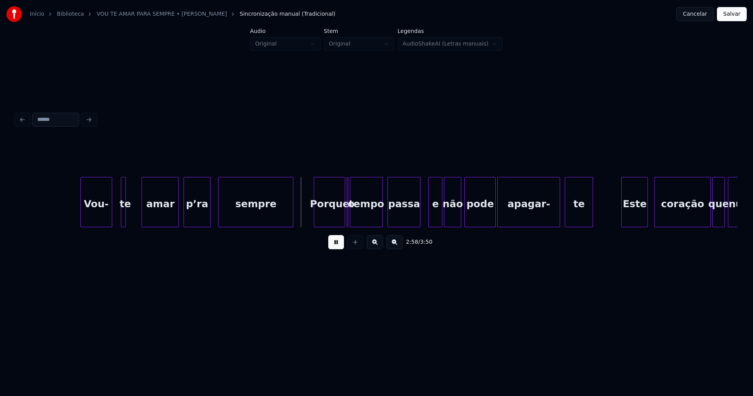
click at [143, 211] on div at bounding box center [143, 201] width 2 height 49
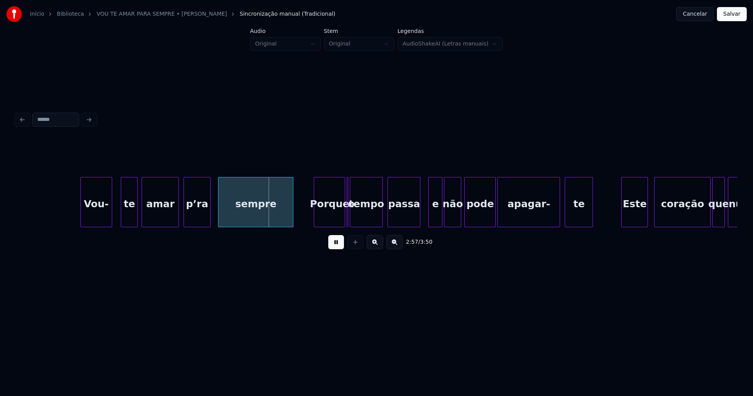
click at [136, 214] on div at bounding box center [136, 201] width 2 height 49
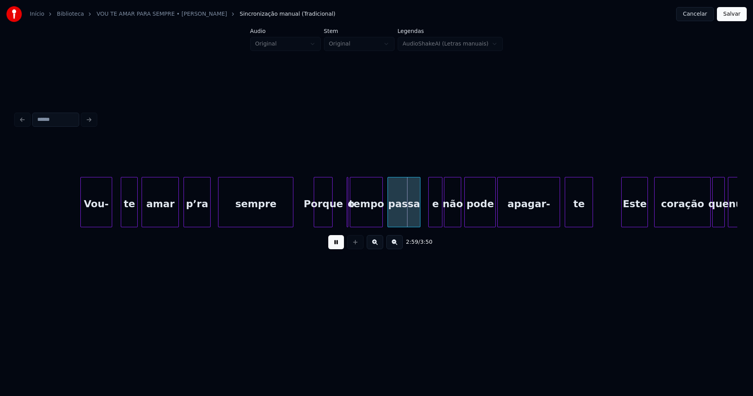
click at [330, 220] on div at bounding box center [331, 201] width 2 height 49
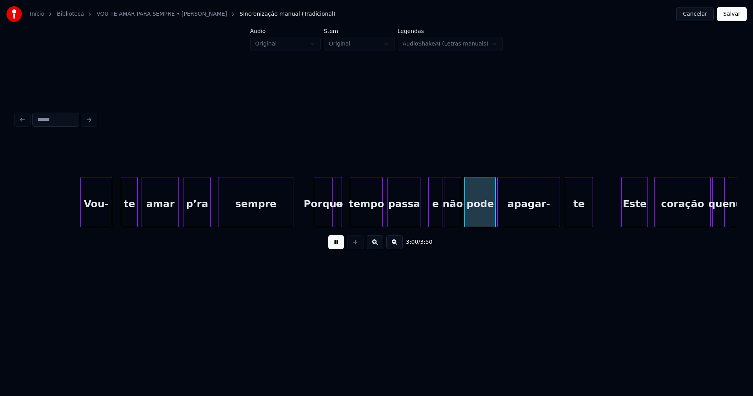
click at [335, 182] on div "o" at bounding box center [338, 202] width 7 height 50
click at [345, 212] on div at bounding box center [346, 201] width 2 height 49
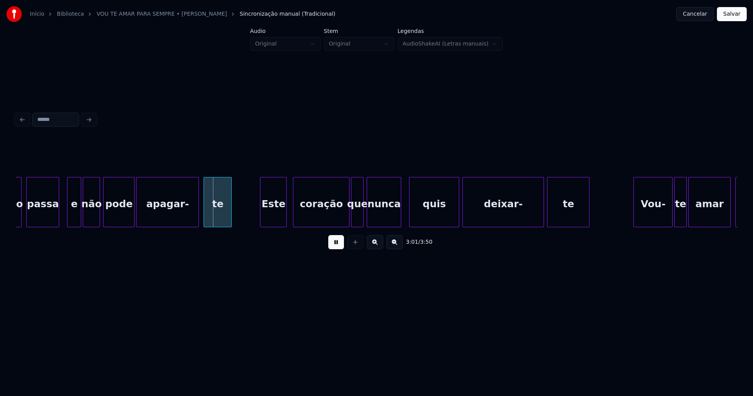
scroll to position [0, 14072]
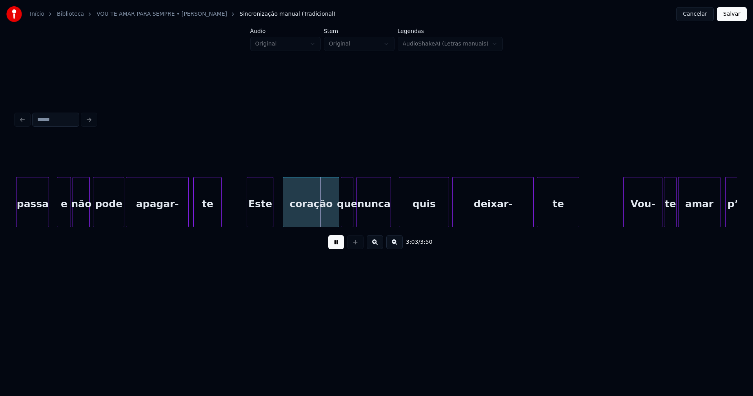
click at [260, 219] on div "Este" at bounding box center [260, 203] width 26 height 53
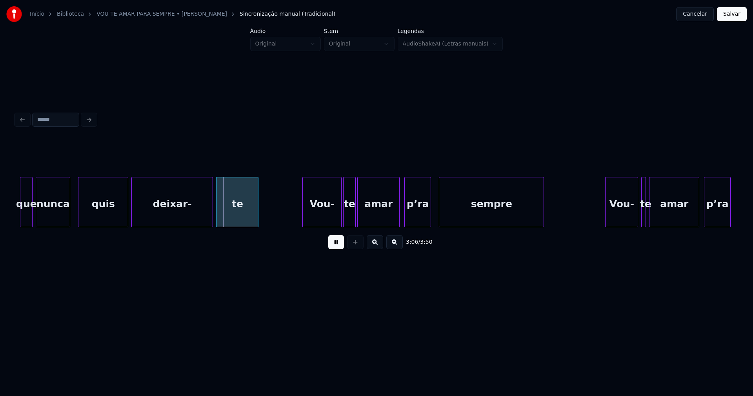
scroll to position [0, 14403]
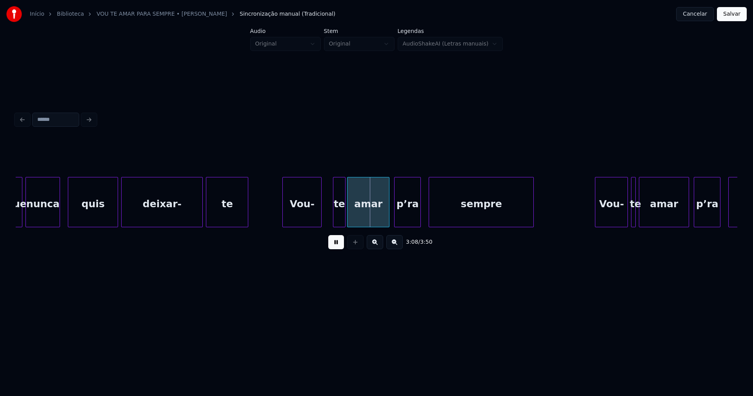
click at [297, 219] on div "Vou-" at bounding box center [302, 203] width 38 height 53
click at [332, 222] on div at bounding box center [331, 201] width 2 height 49
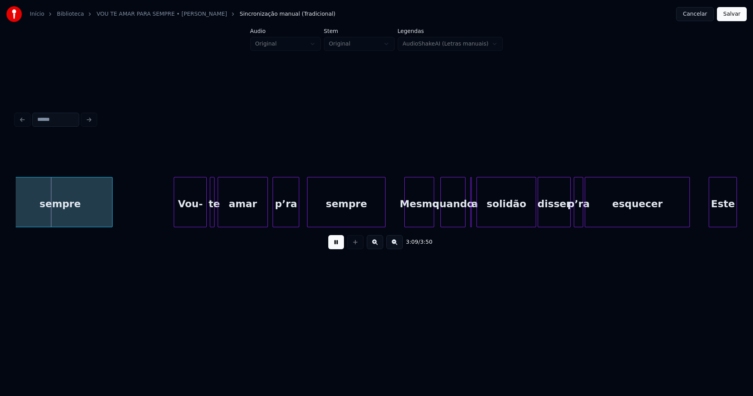
scroll to position [0, 14834]
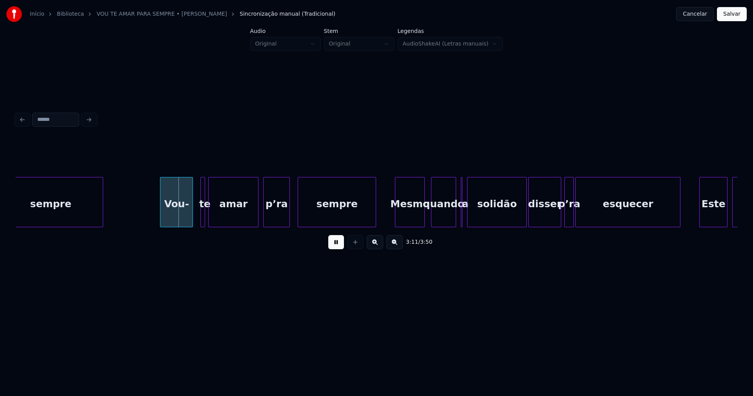
click at [179, 217] on div "Vou-" at bounding box center [176, 203] width 32 height 53
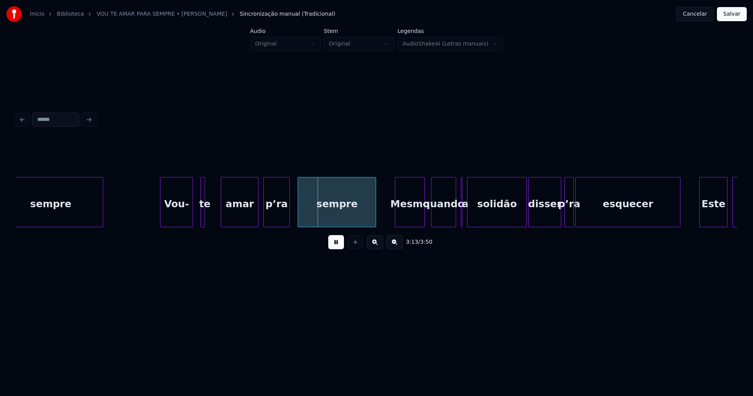
click at [222, 214] on div at bounding box center [222, 201] width 2 height 49
click at [216, 211] on div at bounding box center [217, 201] width 2 height 49
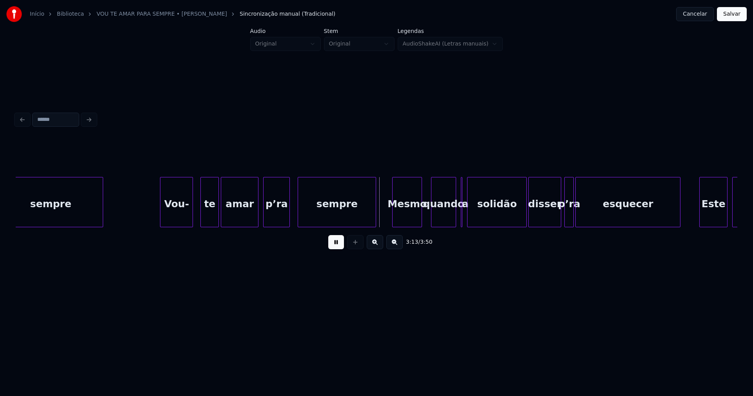
click at [416, 217] on div "Mesmo" at bounding box center [406, 203] width 29 height 53
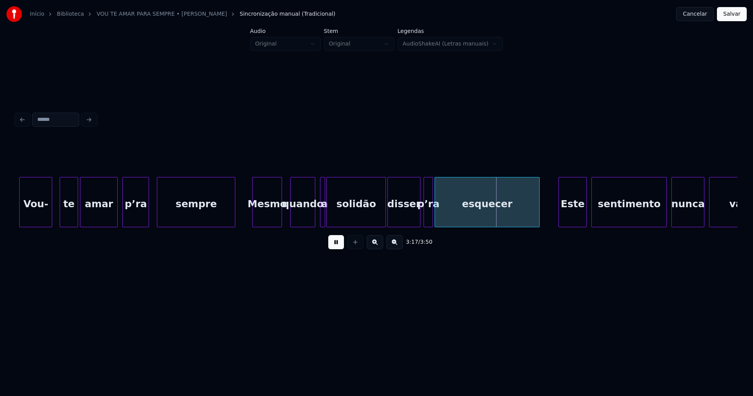
click at [324, 222] on div at bounding box center [323, 201] width 2 height 49
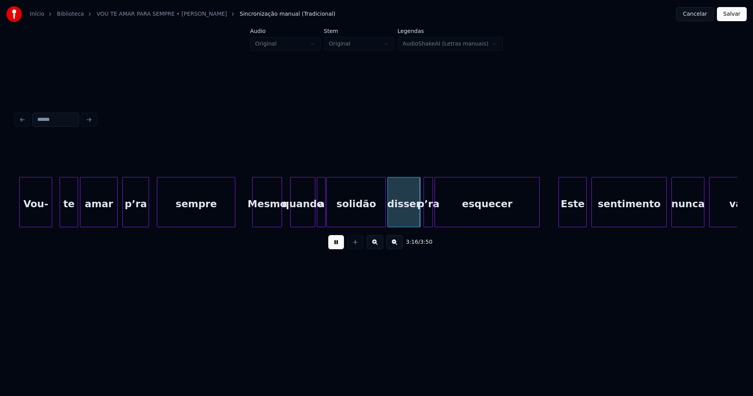
click at [318, 221] on div at bounding box center [318, 201] width 2 height 49
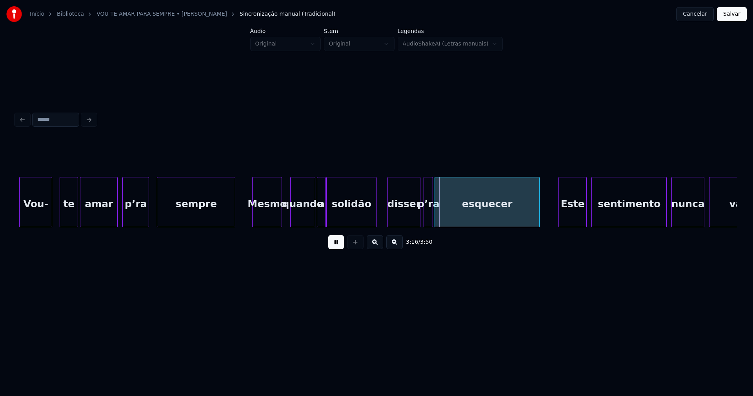
click at [374, 222] on div at bounding box center [375, 201] width 2 height 49
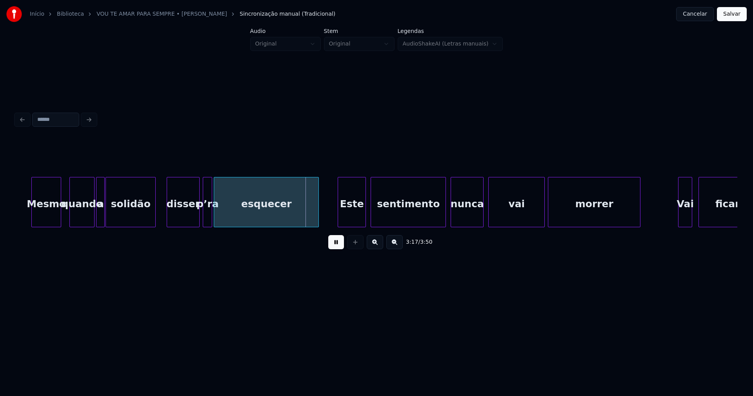
scroll to position [0, 15205]
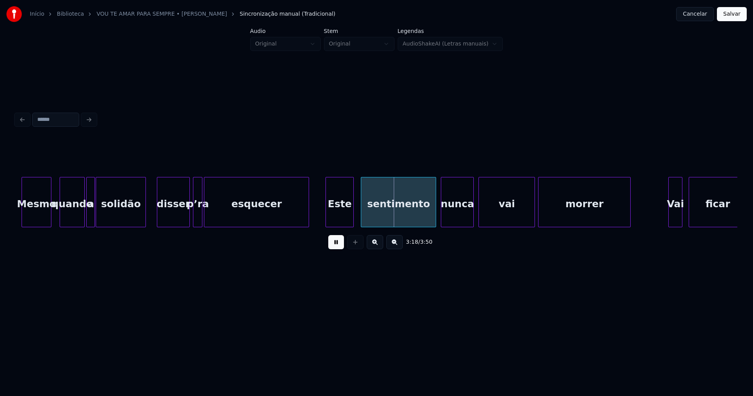
click at [348, 219] on div "Este" at bounding box center [339, 203] width 27 height 53
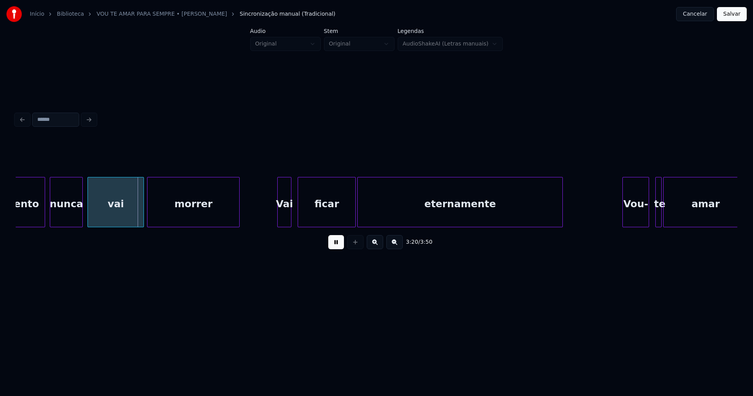
scroll to position [0, 15606]
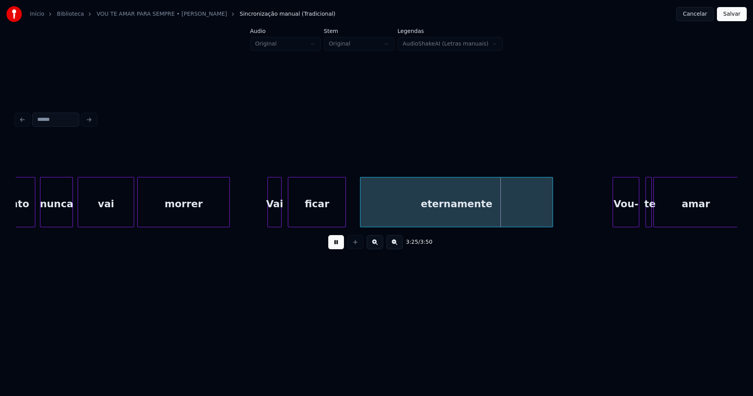
click at [362, 214] on div at bounding box center [361, 201] width 2 height 49
click at [352, 212] on div at bounding box center [351, 201] width 2 height 49
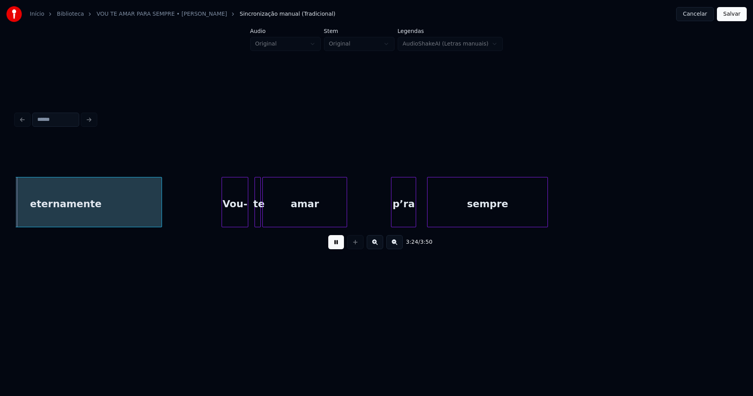
scroll to position [0, 15996]
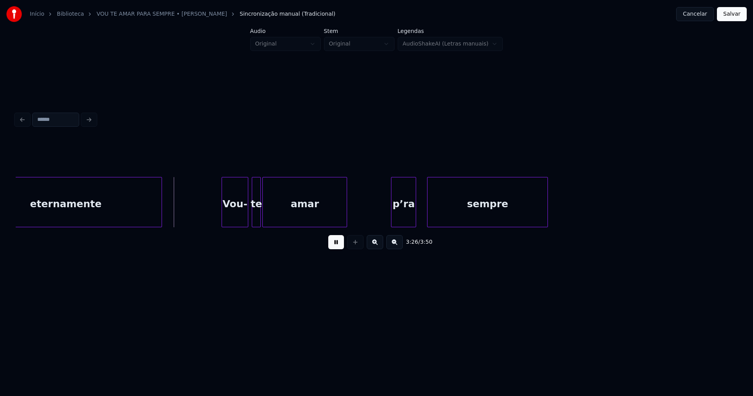
click at [254, 216] on div at bounding box center [253, 201] width 2 height 49
click at [225, 215] on div "Vou-" at bounding box center [233, 203] width 26 height 53
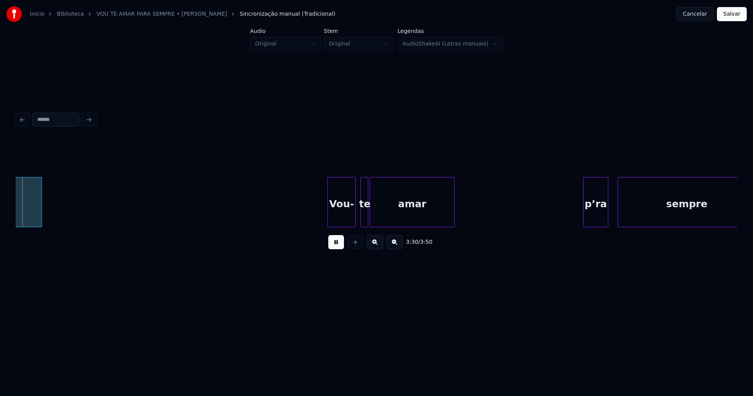
scroll to position [0, 16509]
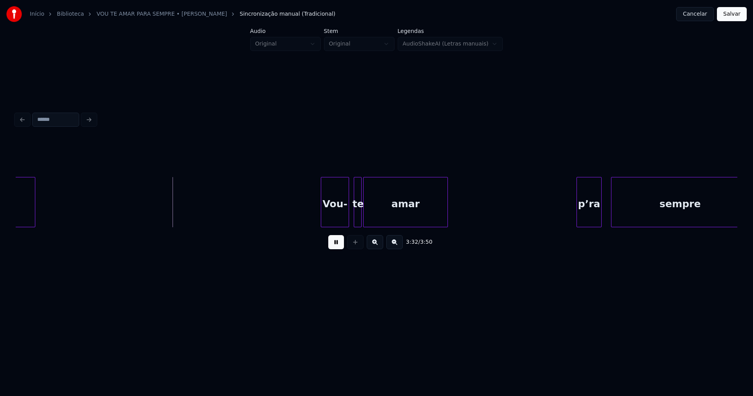
click at [587, 218] on div "p’ra" at bounding box center [589, 203] width 24 height 53
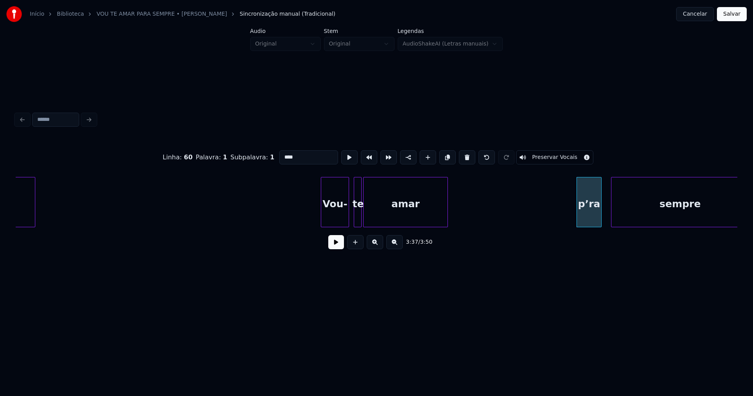
click at [281, 153] on input "****" at bounding box center [308, 157] width 59 height 14
type input "****"
click at [337, 247] on button at bounding box center [336, 242] width 16 height 14
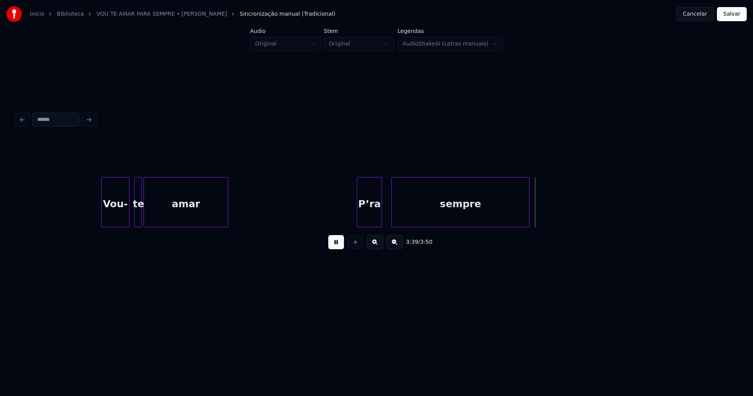
scroll to position [0, 16799]
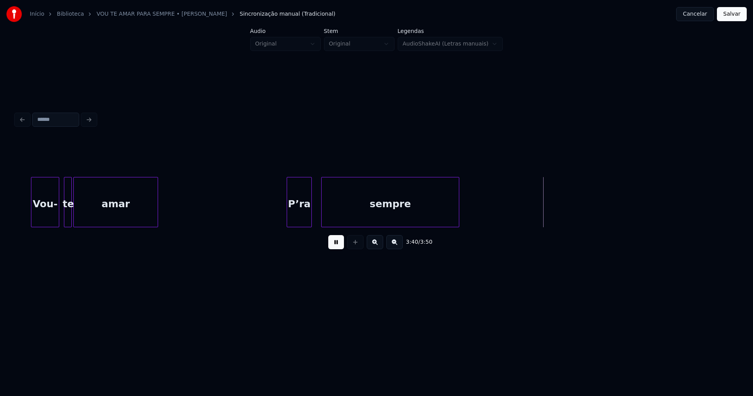
click at [731, 16] on button "Salvar" at bounding box center [732, 14] width 30 height 14
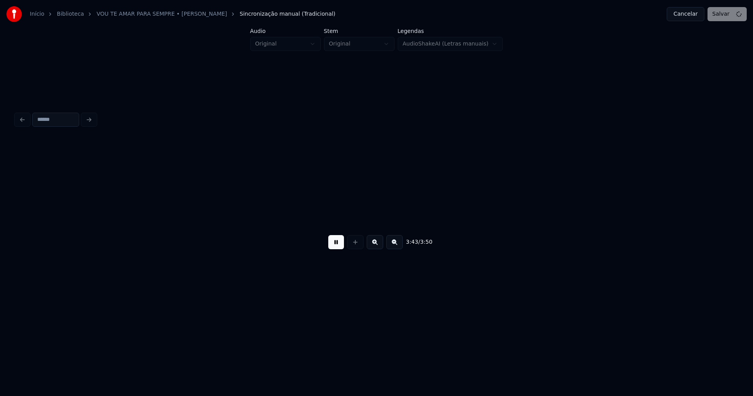
scroll to position [0, 17380]
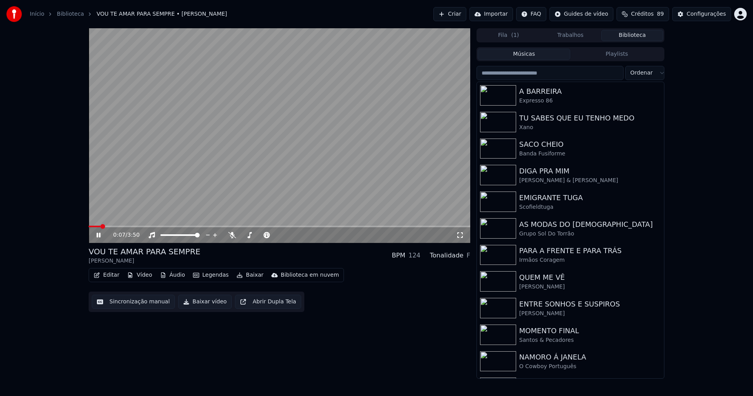
click at [88, 226] on div "0:07 / 3:50 VOU TE AMAR PARA SEMPRE [PERSON_NAME] BPM 124 Tonalidade F Editar V…" at bounding box center [376, 203] width 588 height 350
click at [89, 227] on span at bounding box center [89, 226] width 0 height 2
click at [708, 17] on div "Configurações" at bounding box center [705, 14] width 39 height 8
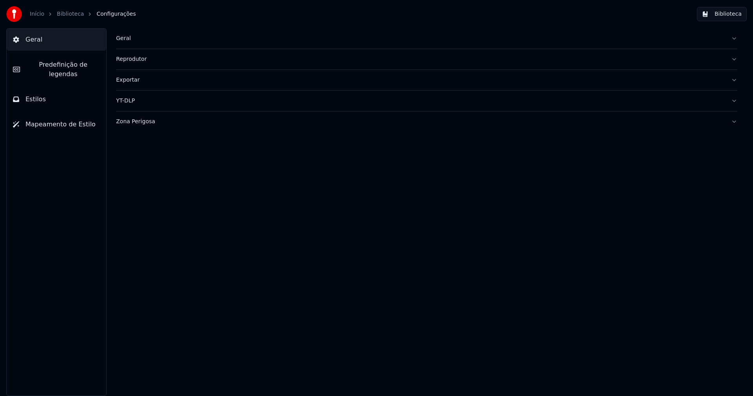
drag, startPoint x: 80, startPoint y: 65, endPoint x: 110, endPoint y: 104, distance: 48.7
click at [80, 65] on span "Predefinição de legendas" at bounding box center [63, 69] width 74 height 19
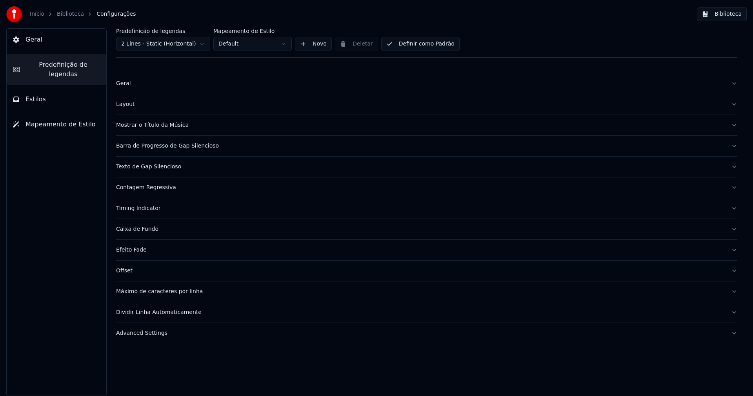
click at [164, 125] on div "Mostrar o Título da Música" at bounding box center [420, 125] width 608 height 8
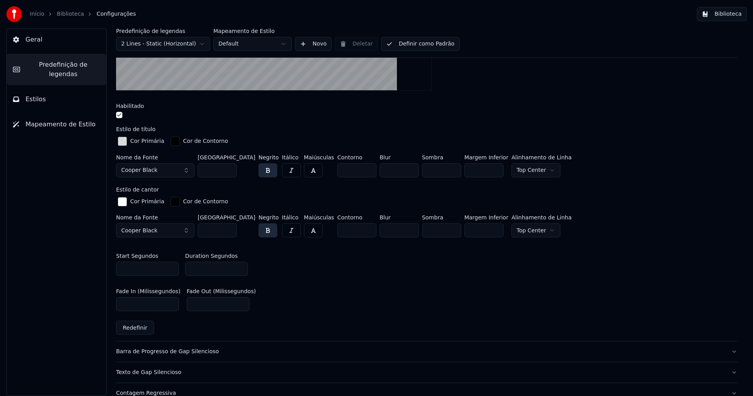
scroll to position [235, 0]
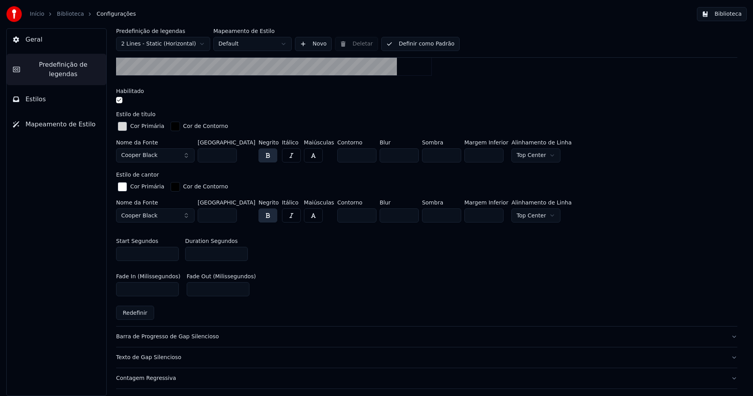
click at [204, 256] on input "***" at bounding box center [216, 254] width 63 height 14
type input "***"
click at [384, 276] on div "Fade In (Milissegundos) *** Fade Out (Milissegundos) ***" at bounding box center [426, 284] width 621 height 35
click at [734, 13] on button "Biblioteca" at bounding box center [722, 14] width 50 height 14
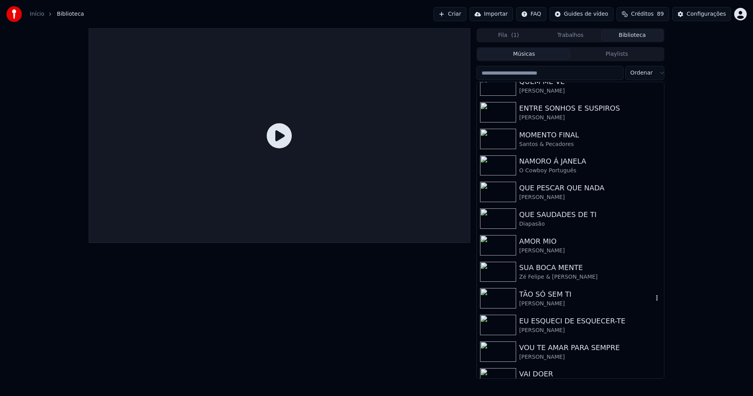
scroll to position [236, 0]
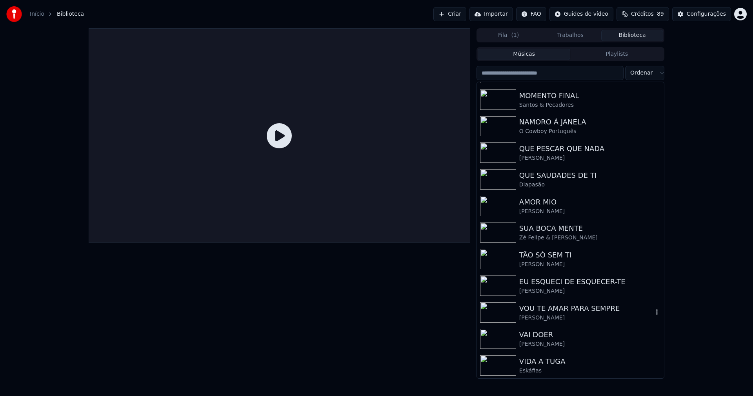
drag, startPoint x: 553, startPoint y: 308, endPoint x: 559, endPoint y: 306, distance: 6.5
click at [555, 307] on div "VOU TE AMAR PARA SEMPRE" at bounding box center [586, 308] width 134 height 11
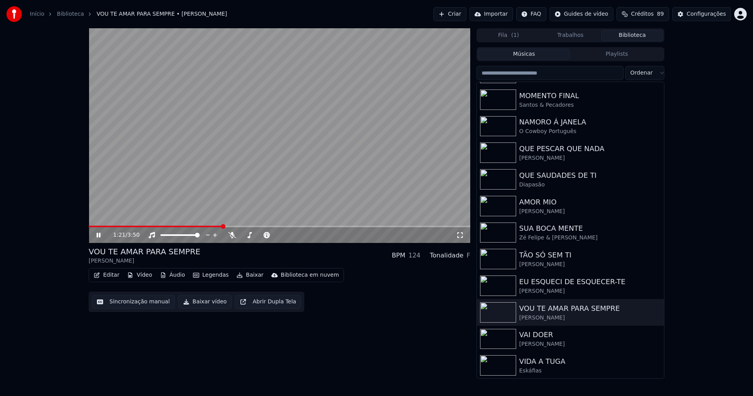
click at [222, 226] on span at bounding box center [156, 226] width 134 height 2
click at [116, 275] on button "Editar" at bounding box center [107, 274] width 32 height 11
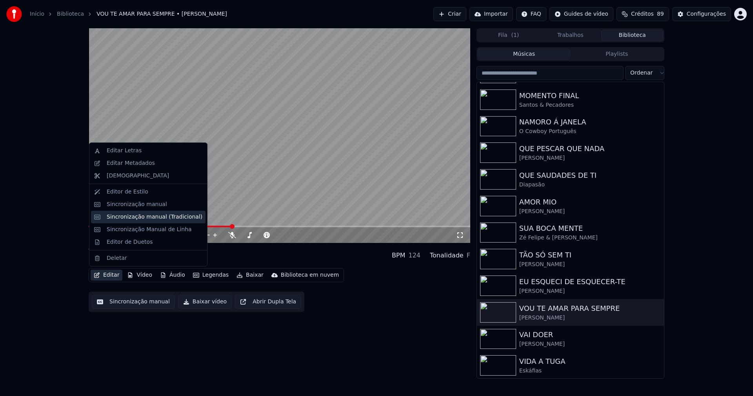
click at [154, 220] on div "Sincronização manual (Tradicional)" at bounding box center [155, 217] width 96 height 8
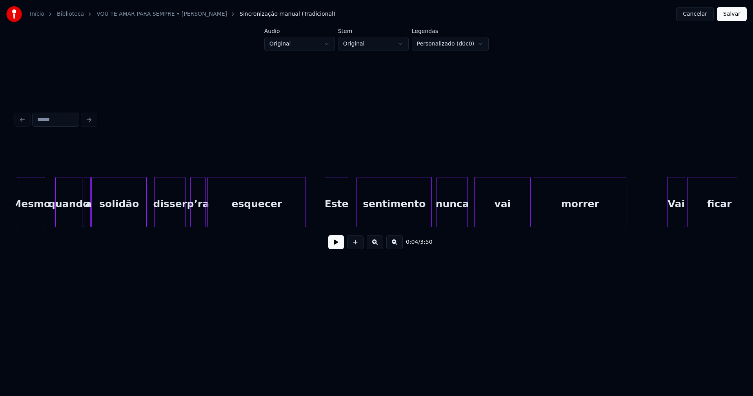
scroll to position [0, 6154]
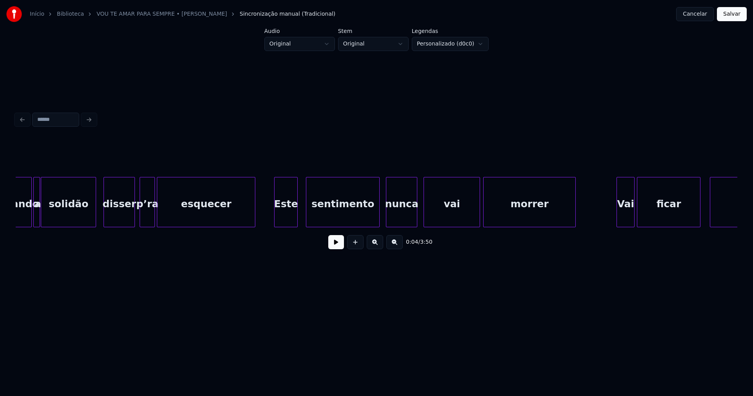
click at [378, 217] on div at bounding box center [378, 201] width 2 height 49
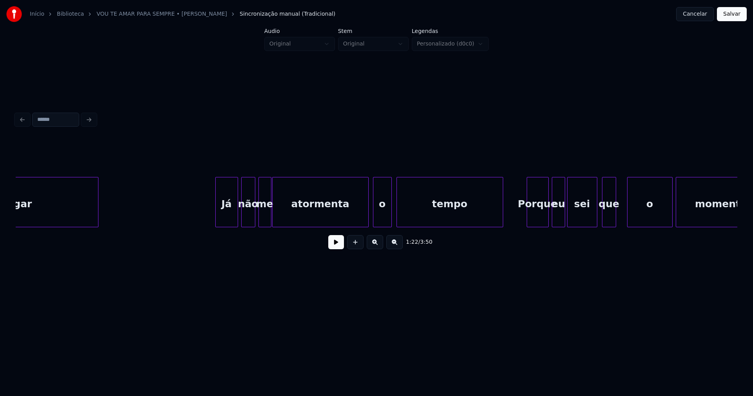
scroll to position [0, 3418]
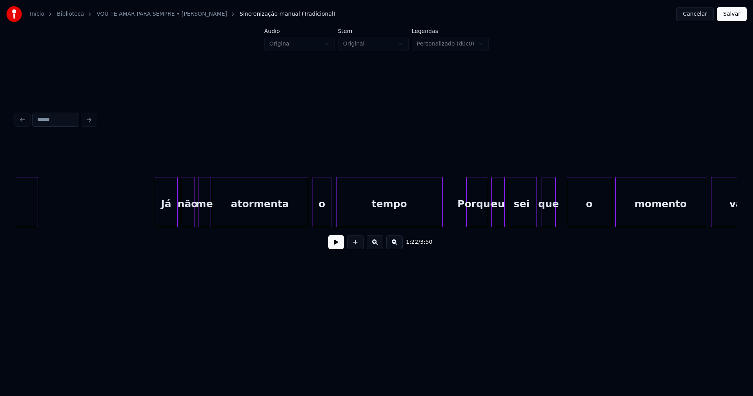
click at [735, 15] on button "Salvar" at bounding box center [732, 14] width 30 height 14
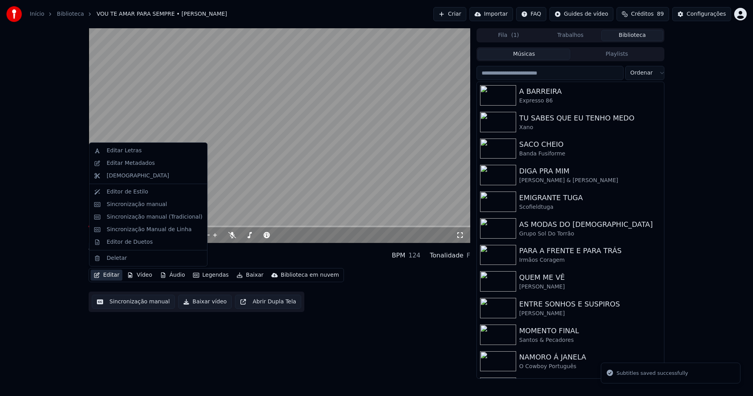
click at [113, 274] on button "Editar" at bounding box center [107, 274] width 32 height 11
click at [127, 163] on div "Editar Metadados" at bounding box center [131, 163] width 48 height 8
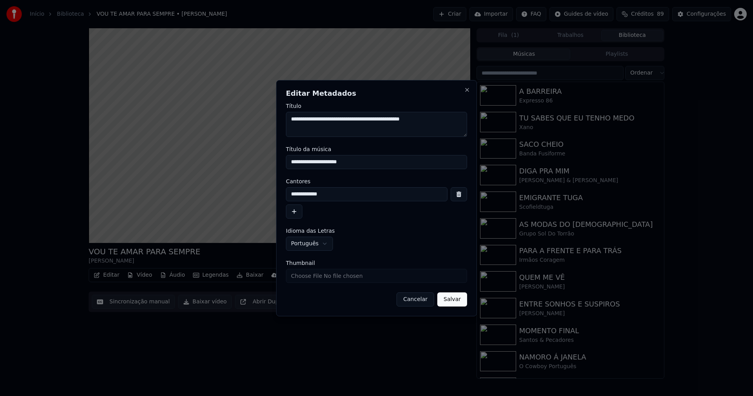
click at [303, 160] on input "**********" at bounding box center [376, 162] width 181 height 14
type input "**********"
click at [464, 300] on button "Salvar" at bounding box center [452, 299] width 30 height 14
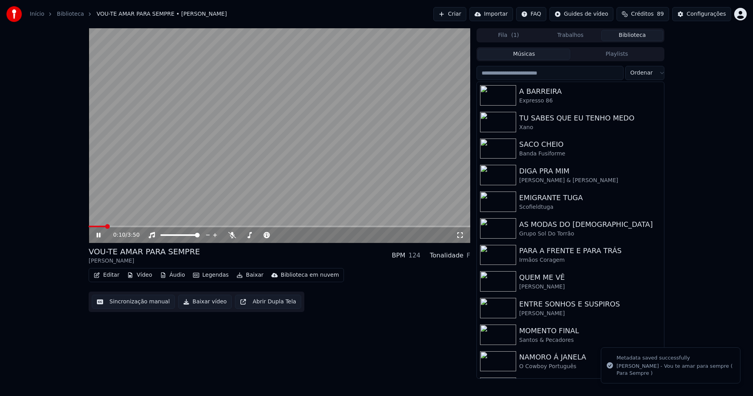
click at [89, 226] on span at bounding box center [97, 226] width 17 height 2
click at [456, 236] on icon at bounding box center [460, 235] width 8 height 6
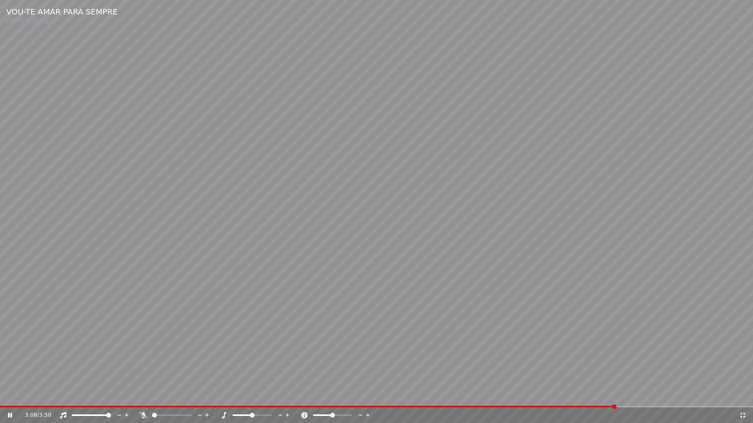
drag, startPoint x: 744, startPoint y: 415, endPoint x: 716, endPoint y: 383, distance: 42.5
click at [743, 395] on icon at bounding box center [743, 415] width 8 height 6
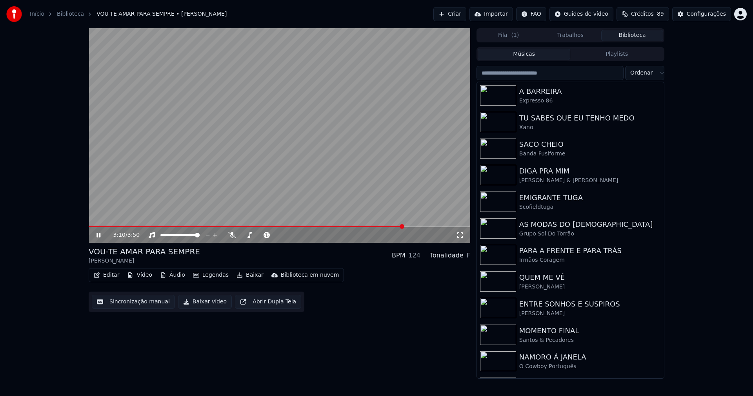
click at [98, 234] on icon at bounding box center [104, 235] width 18 height 6
click at [203, 300] on button "Baixar vídeo" at bounding box center [205, 301] width 54 height 14
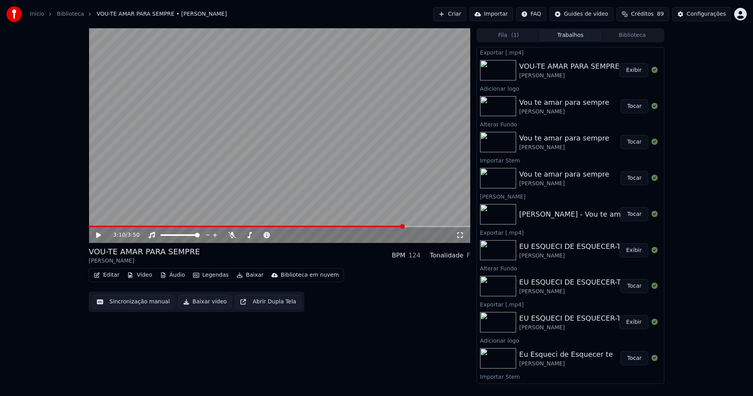
click at [138, 276] on button "Vídeo" at bounding box center [139, 274] width 31 height 11
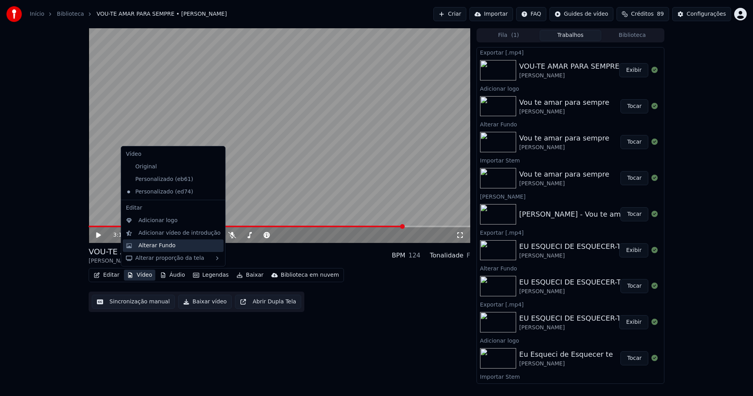
click at [149, 241] on div "Alterar Fundo" at bounding box center [156, 245] width 37 height 8
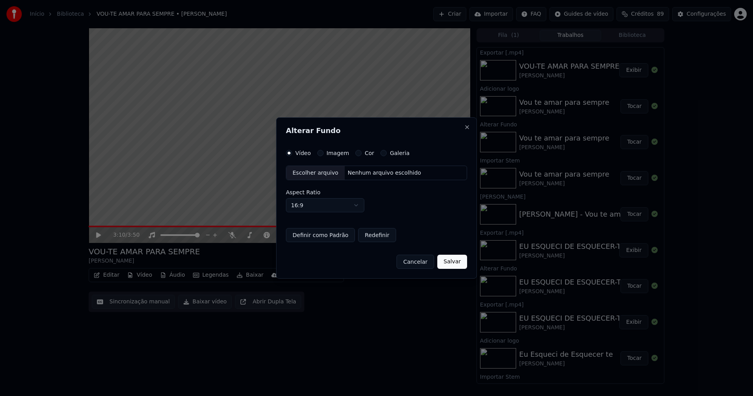
click at [313, 169] on div "Escolher arquivo" at bounding box center [315, 173] width 58 height 14
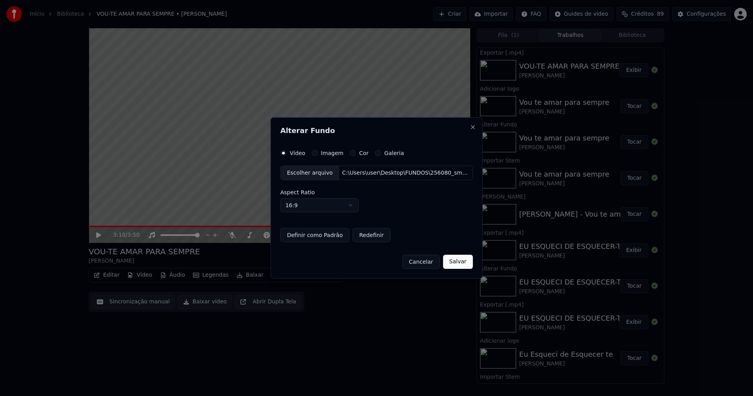
click at [447, 264] on button "Salvar" at bounding box center [458, 261] width 30 height 14
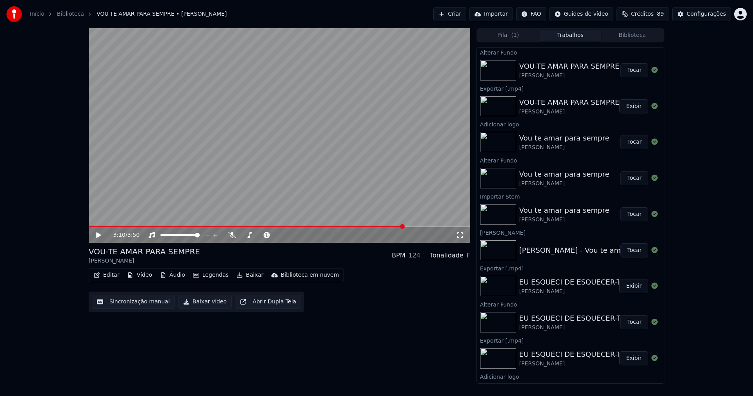
click at [629, 68] on button "Tocar" at bounding box center [634, 70] width 28 height 14
click at [98, 236] on icon at bounding box center [104, 235] width 18 height 6
click at [199, 306] on button "Baixar vídeo" at bounding box center [205, 301] width 54 height 14
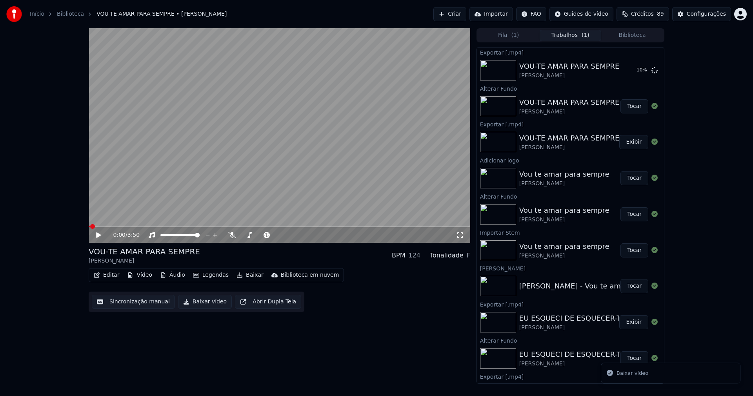
click at [639, 31] on button "Biblioteca" at bounding box center [632, 35] width 62 height 11
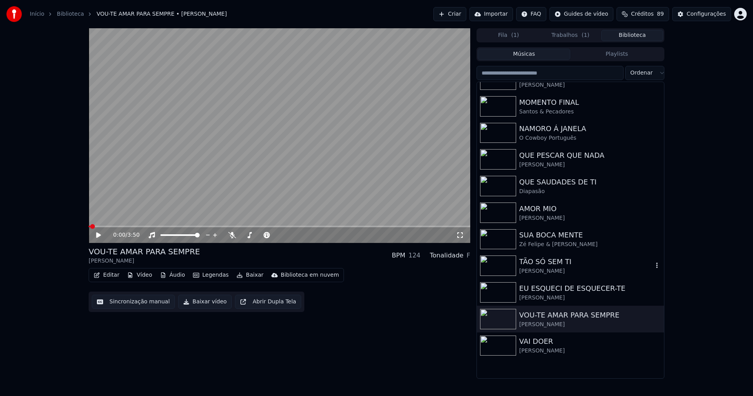
scroll to position [236, 0]
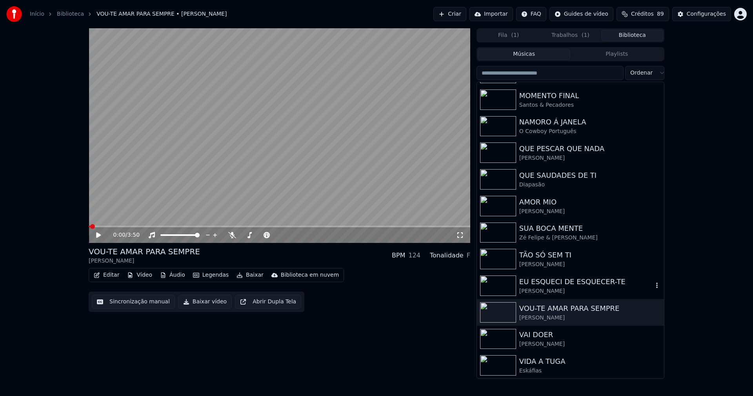
drag, startPoint x: 531, startPoint y: 287, endPoint x: 563, endPoint y: 284, distance: 32.3
click at [538, 287] on div "[PERSON_NAME]" at bounding box center [586, 291] width 134 height 8
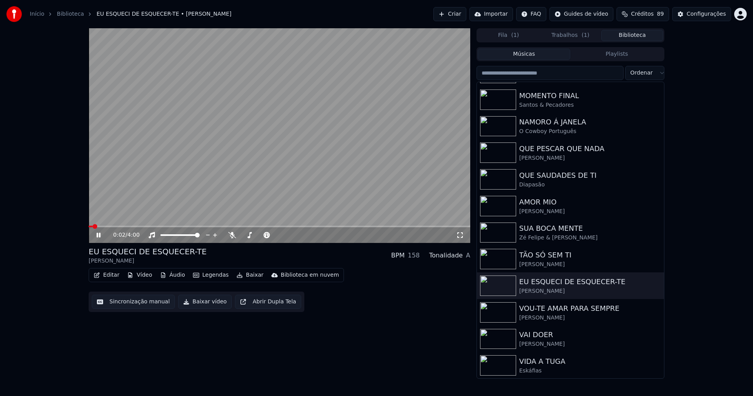
click at [145, 274] on button "Vídeo" at bounding box center [139, 274] width 31 height 11
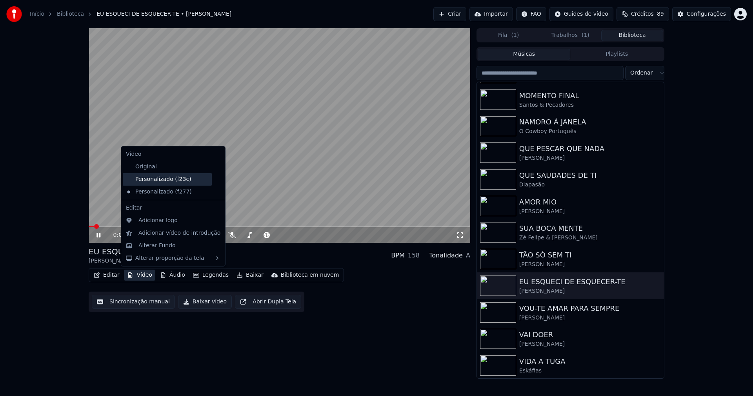
click at [155, 182] on div "Personalizado (f23c)" at bounding box center [167, 179] width 89 height 13
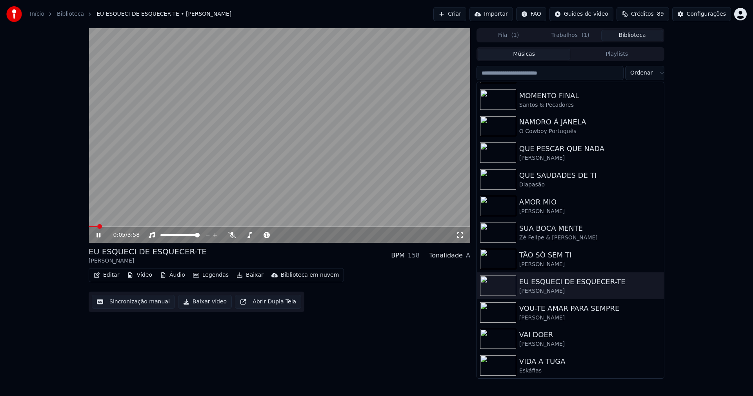
click at [100, 236] on icon at bounding box center [98, 234] width 4 height 5
click at [699, 14] on div "Configurações" at bounding box center [705, 14] width 39 height 8
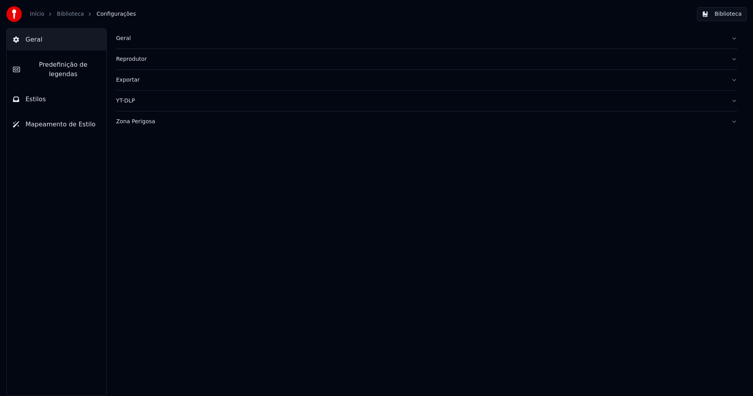
click at [734, 16] on button "Biblioteca" at bounding box center [722, 14] width 50 height 14
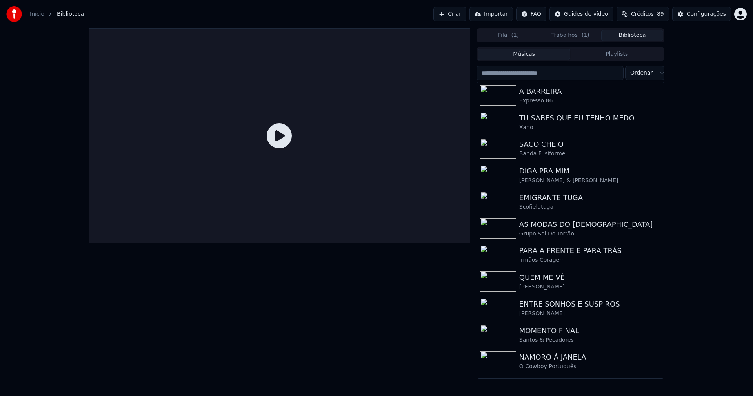
click at [572, 35] on button "Trabalhos ( 1 )" at bounding box center [570, 35] width 62 height 11
click at [632, 36] on button "Biblioteca" at bounding box center [632, 35] width 62 height 11
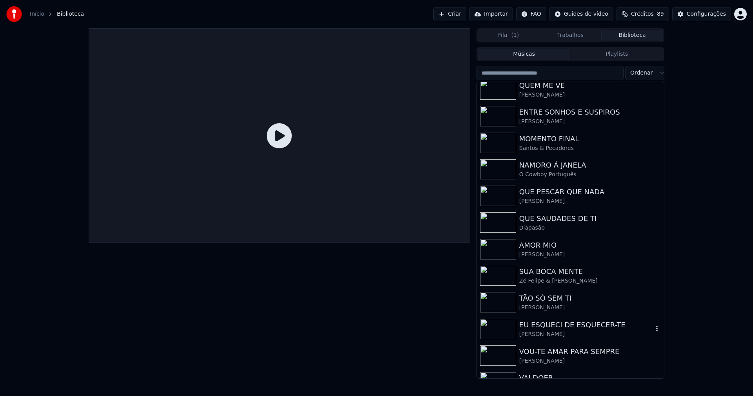
scroll to position [236, 0]
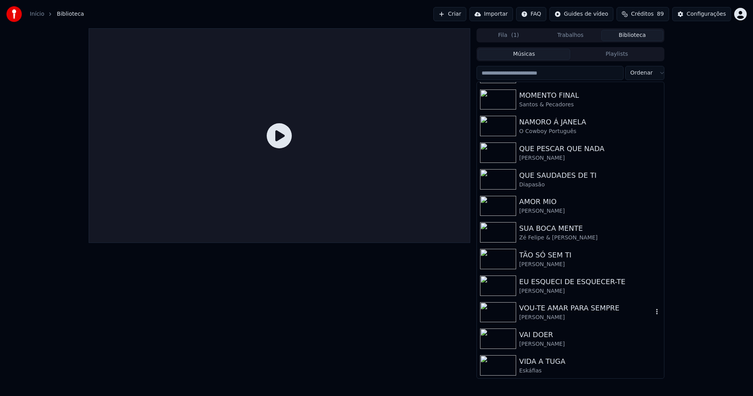
click at [570, 308] on div "VOU-TE AMAR PARA SEMPRE" at bounding box center [586, 307] width 134 height 11
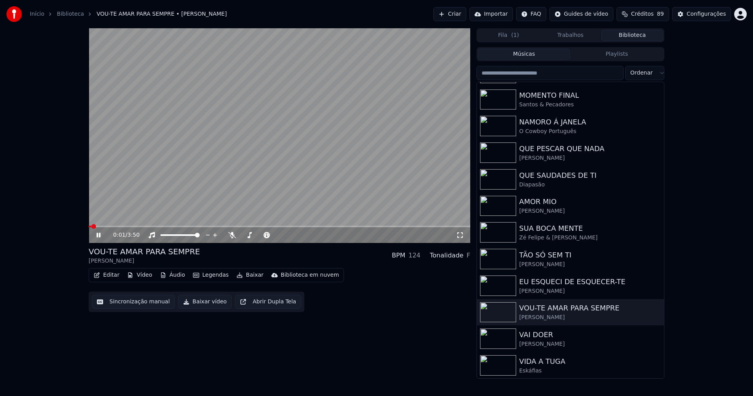
click at [99, 233] on icon at bounding box center [98, 234] width 4 height 5
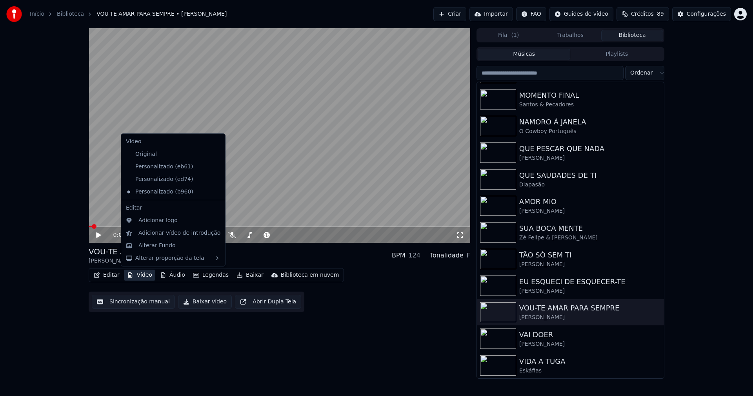
click at [140, 275] on button "Vídeo" at bounding box center [139, 274] width 31 height 11
click at [165, 179] on div "Personalizado (ed74)" at bounding box center [167, 179] width 89 height 13
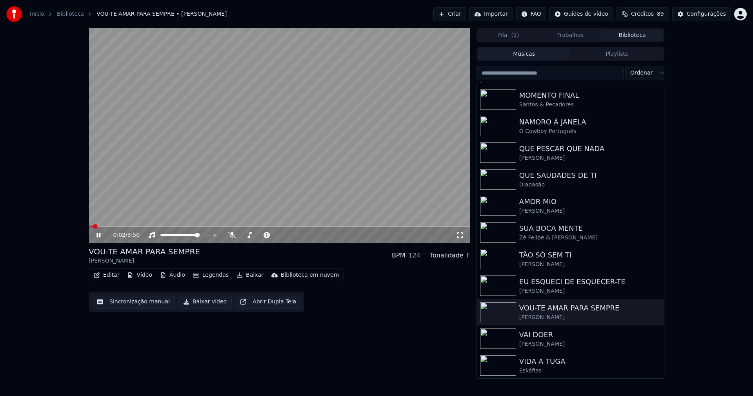
click at [114, 274] on button "Editar" at bounding box center [107, 274] width 32 height 11
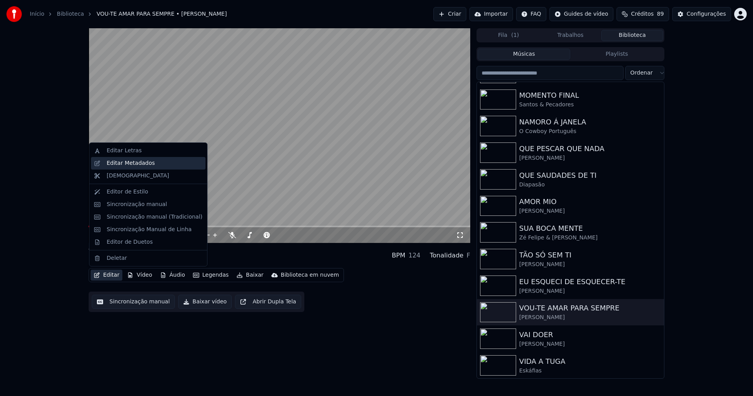
click at [133, 163] on div "Editar Metadados" at bounding box center [131, 163] width 48 height 8
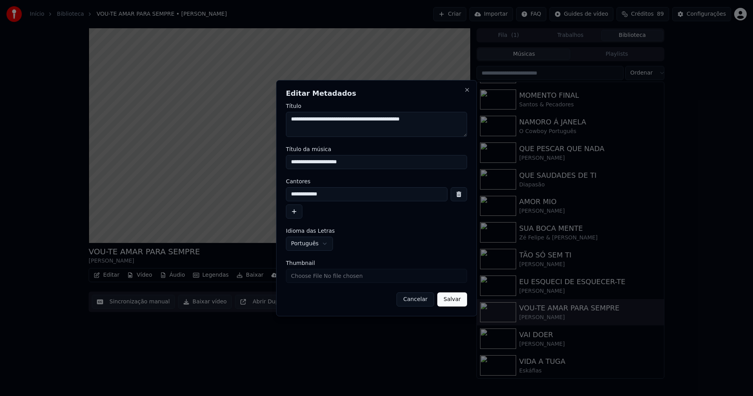
click at [365, 117] on textarea "**********" at bounding box center [376, 124] width 181 height 25
click at [334, 161] on input "**********" at bounding box center [376, 162] width 181 height 14
type input "**********"
drag, startPoint x: 453, startPoint y: 302, endPoint x: 401, endPoint y: 274, distance: 59.1
click at [454, 301] on button "Salvar" at bounding box center [452, 299] width 30 height 14
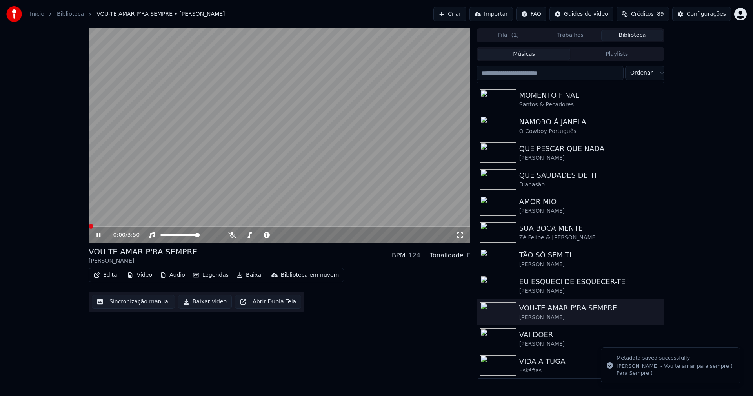
click at [98, 236] on icon at bounding box center [98, 234] width 4 height 5
click at [206, 304] on button "Baixar vídeo" at bounding box center [205, 301] width 54 height 14
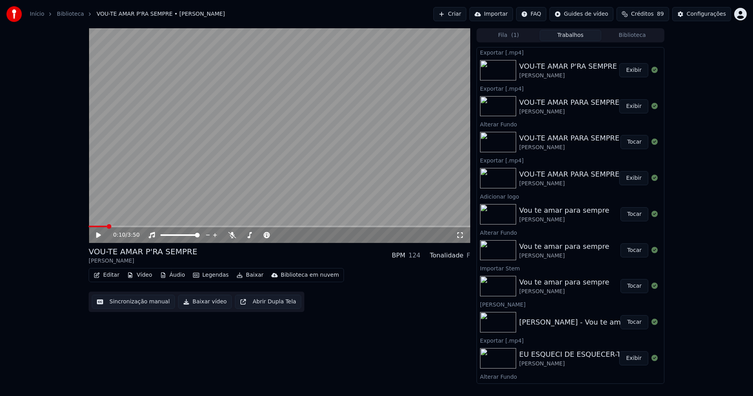
click at [143, 276] on button "Vídeo" at bounding box center [139, 274] width 31 height 11
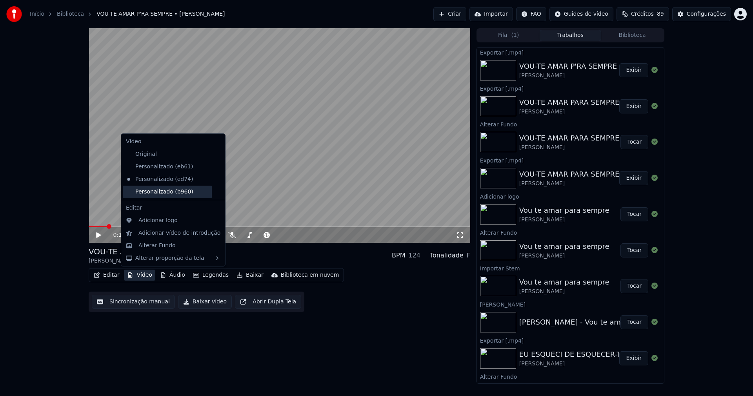
drag, startPoint x: 156, startPoint y: 194, endPoint x: 152, endPoint y: 193, distance: 3.9
click at [156, 193] on div "Personalizado (b960)" at bounding box center [167, 191] width 89 height 13
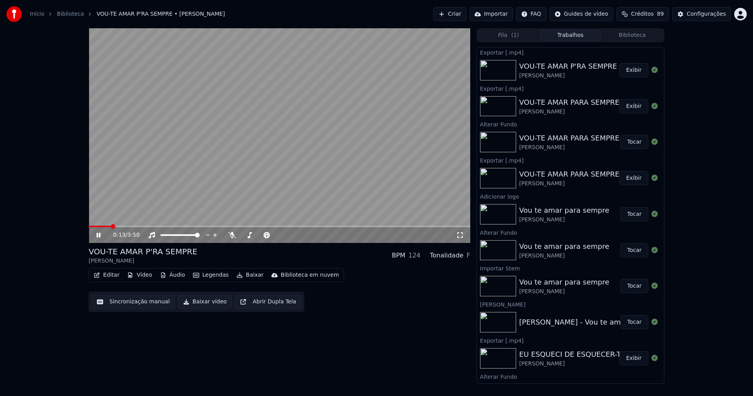
click at [97, 234] on icon at bounding box center [98, 234] width 4 height 5
click at [194, 304] on button "Baixar vídeo" at bounding box center [205, 301] width 54 height 14
